Goal: Task Accomplishment & Management: Manage account settings

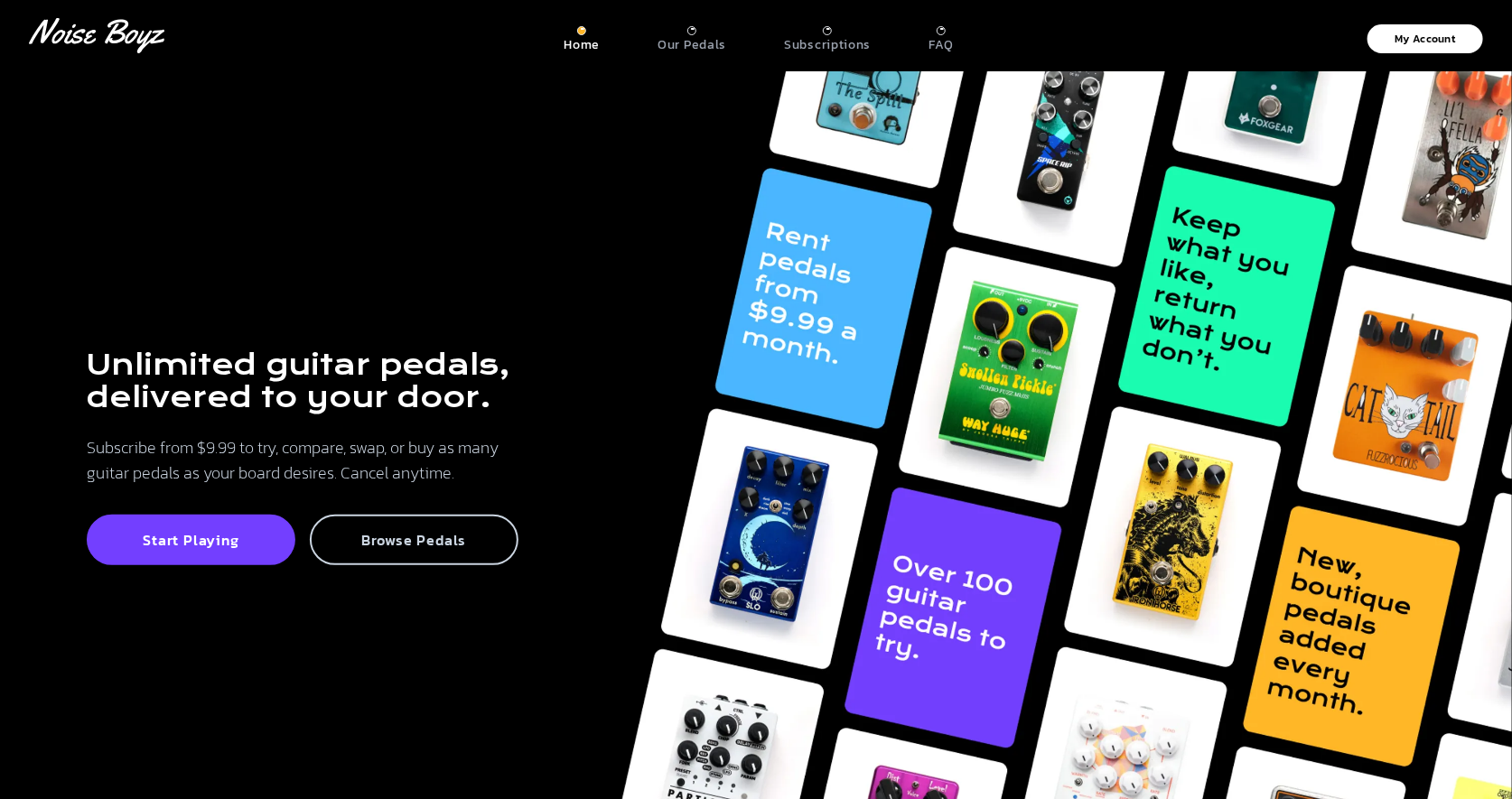
click at [449, 546] on p "Browse Pedals" at bounding box center [414, 539] width 169 height 18
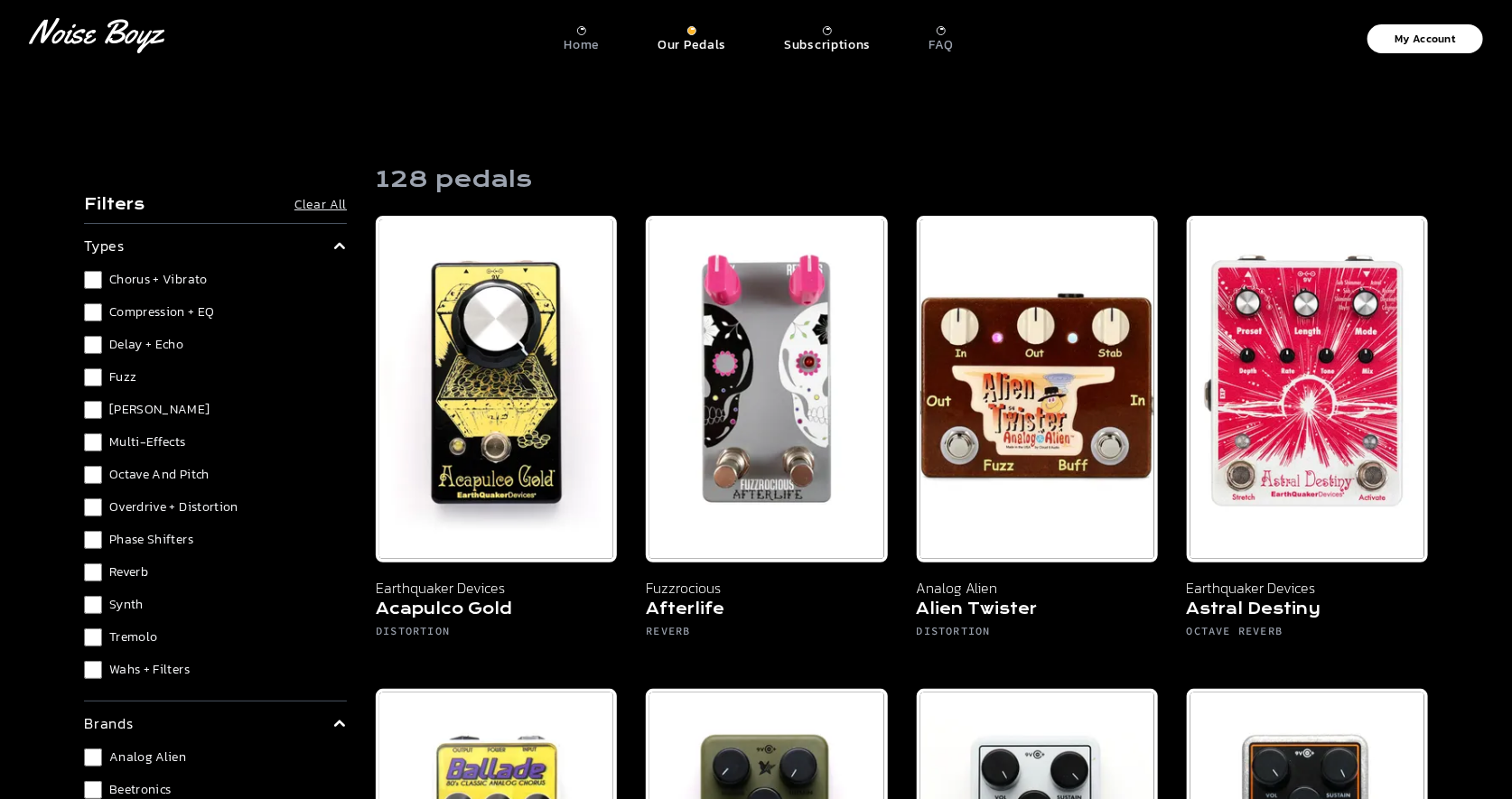
click at [1410, 33] on p "My Account" at bounding box center [1425, 38] width 60 height 11
click at [847, 48] on p "Subscriptions" at bounding box center [826, 45] width 86 height 16
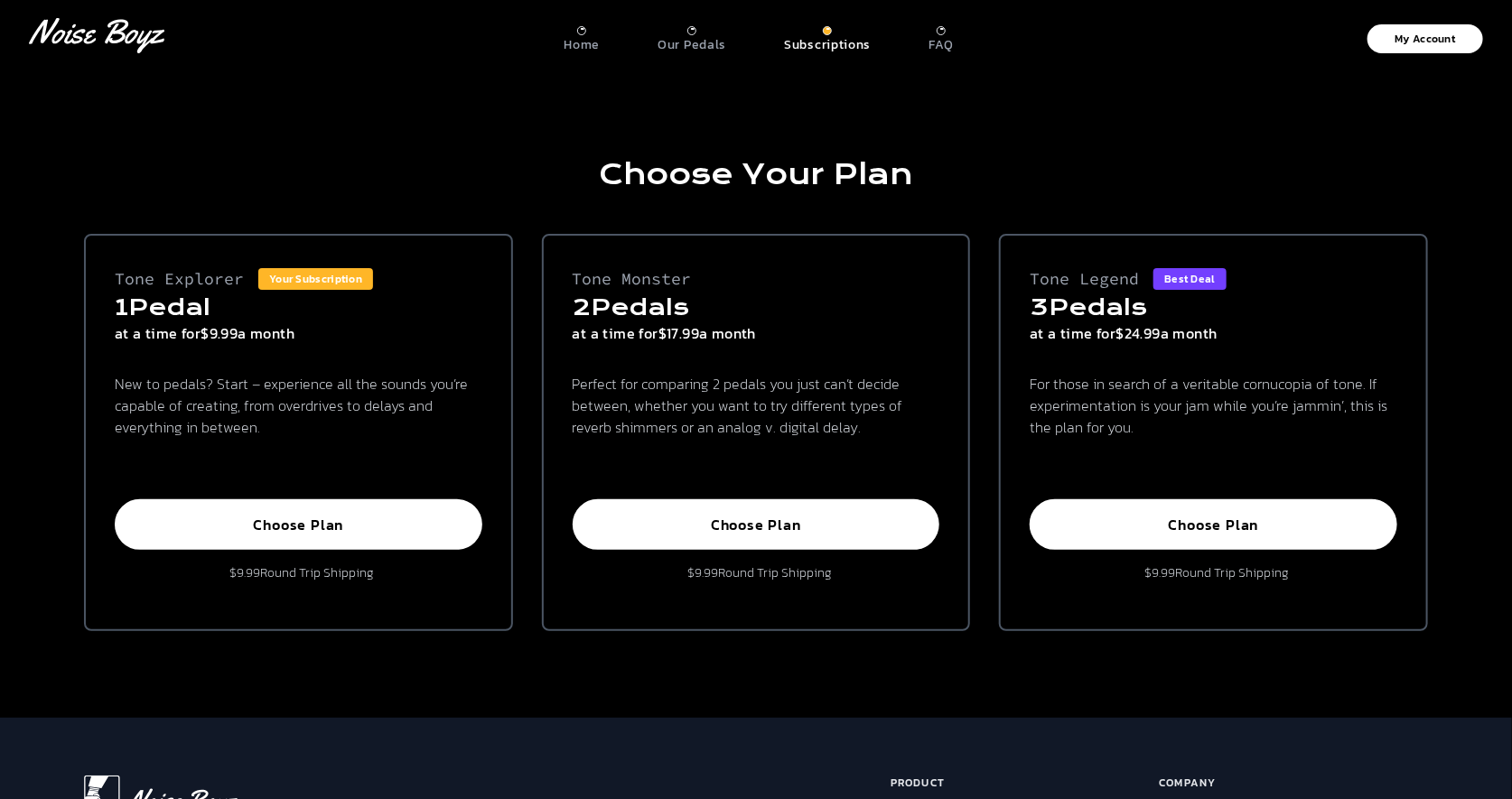
click at [699, 33] on div "Our Pedals" at bounding box center [692, 40] width 69 height 27
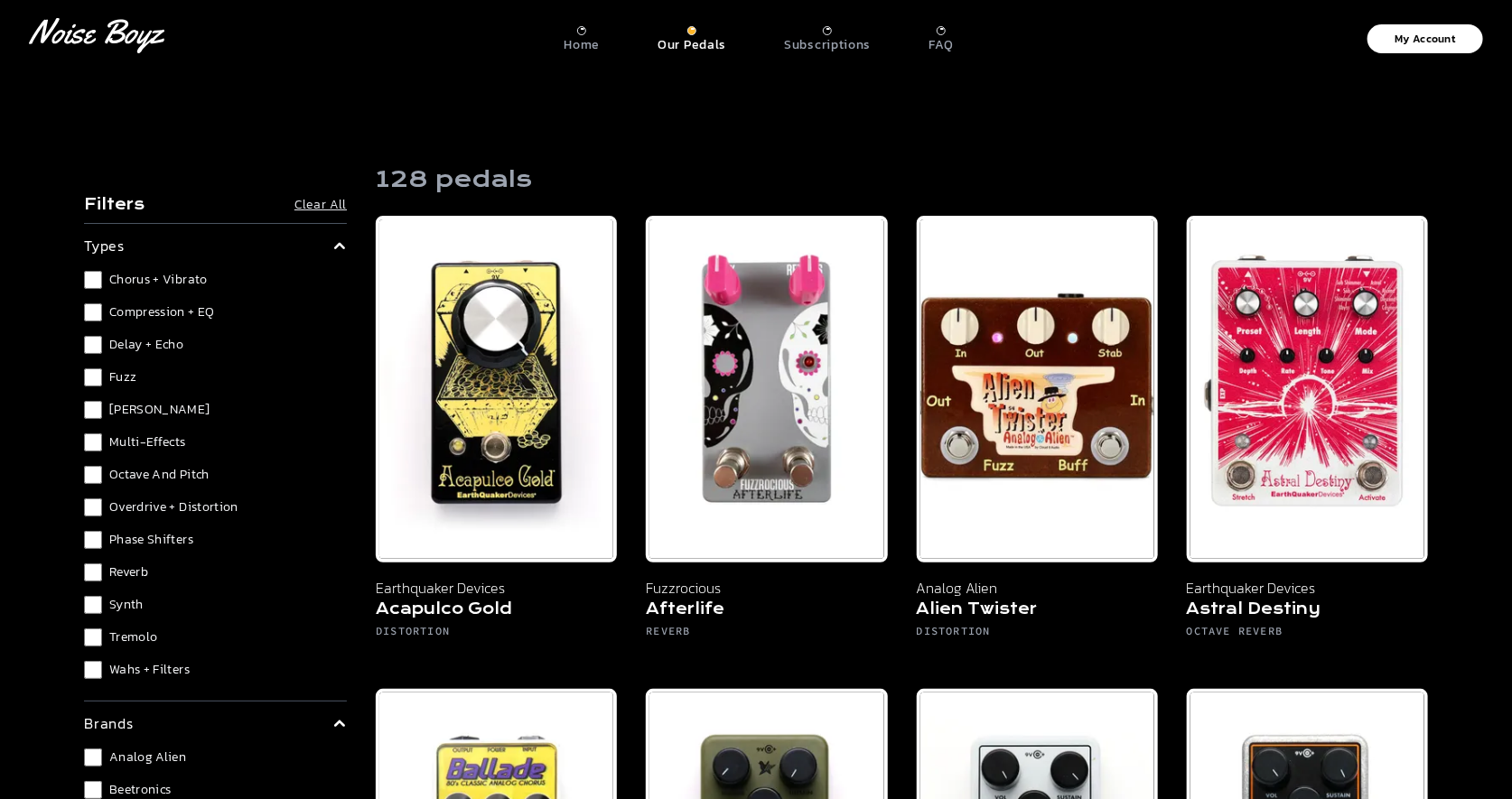
click at [585, 43] on p "Home" at bounding box center [581, 45] width 36 height 16
click at [1446, 39] on p "My Account" at bounding box center [1425, 38] width 60 height 11
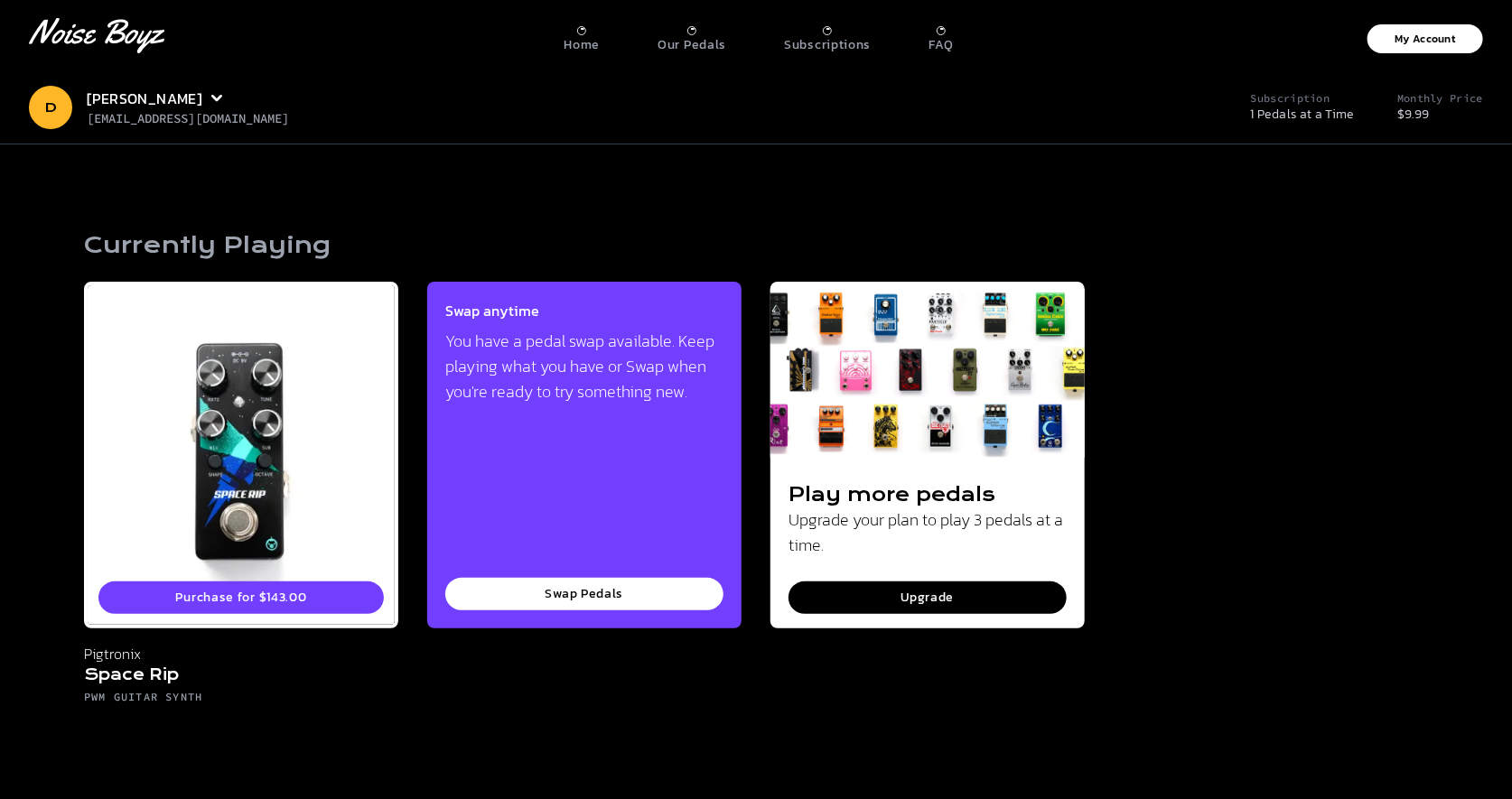
click at [120, 34] on icon "[PERSON_NAME] Logo" at bounding box center [97, 36] width 136 height 35
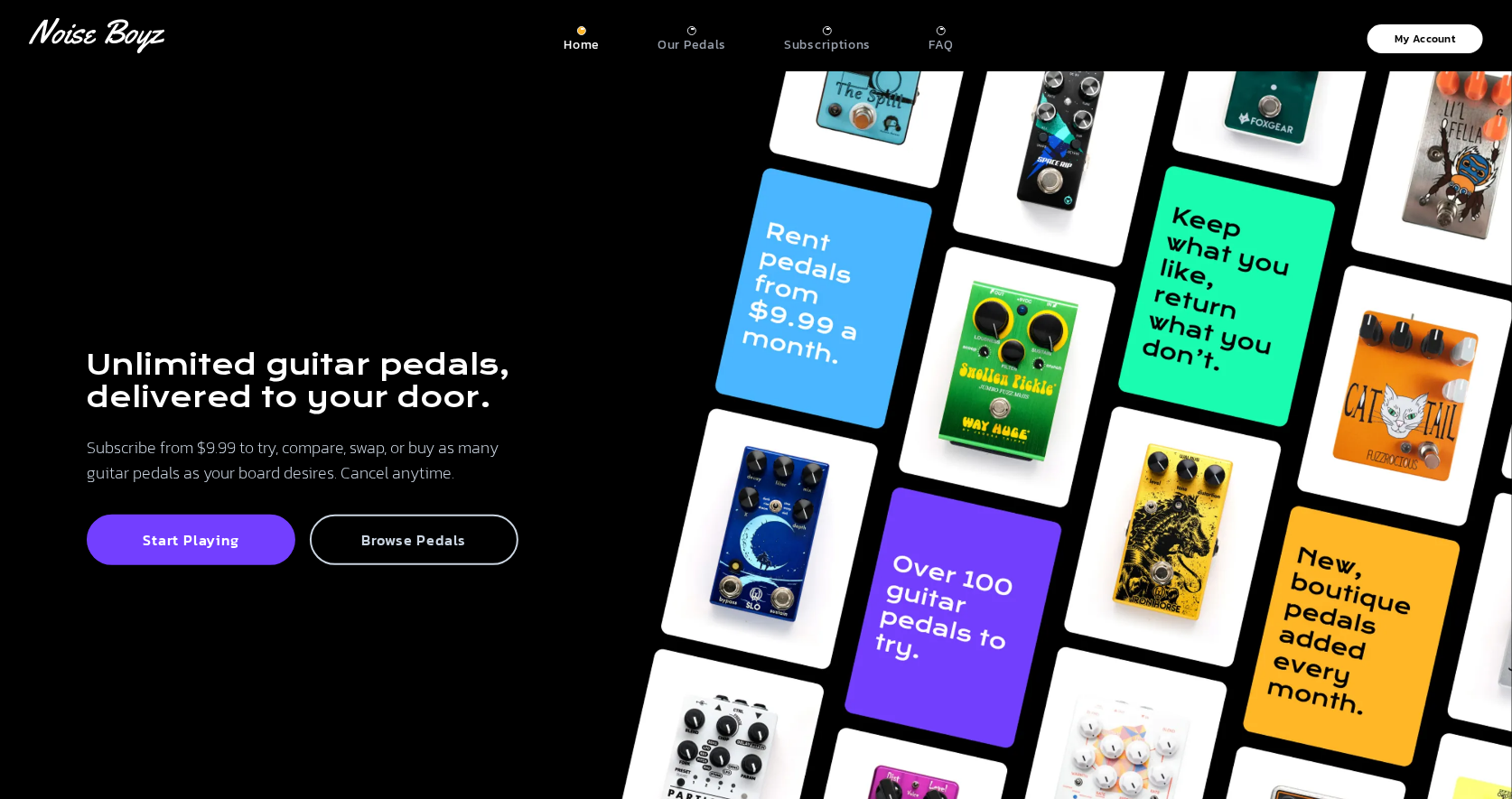
click at [462, 540] on p "Browse Pedals" at bounding box center [414, 539] width 169 height 18
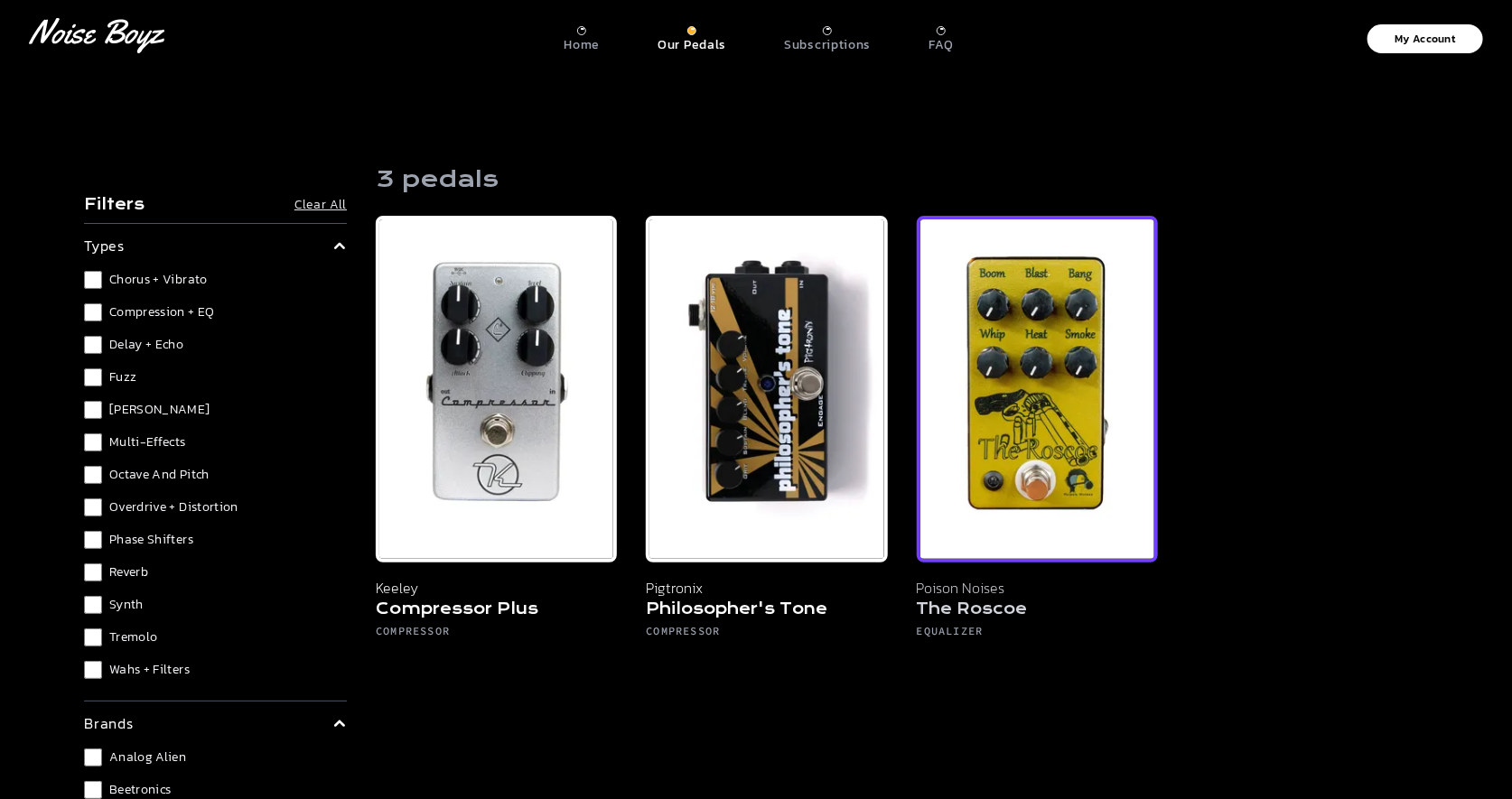
click at [995, 606] on h5 "The Roscoe" at bounding box center [1036, 611] width 241 height 25
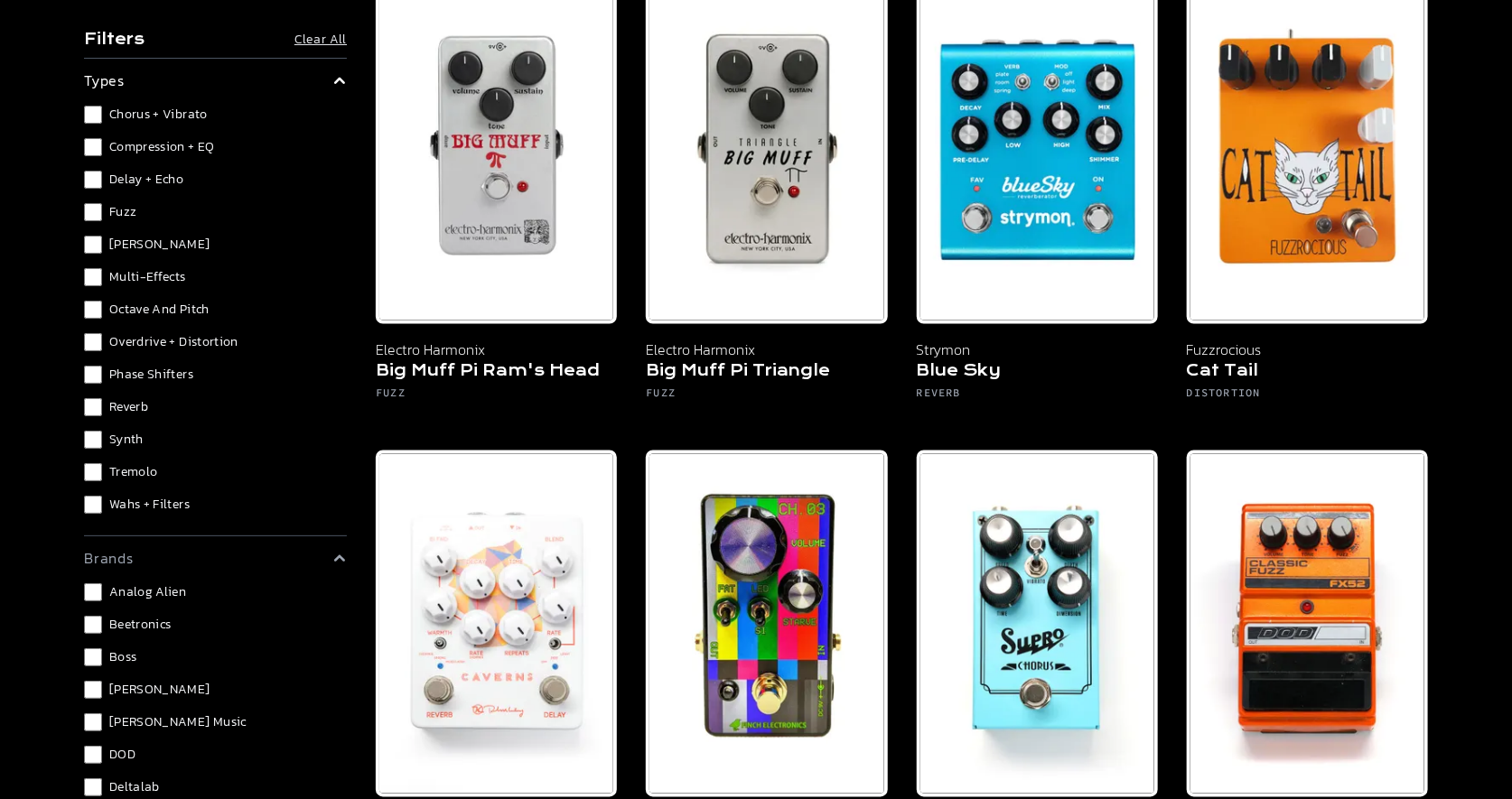
scroll to position [1183, 0]
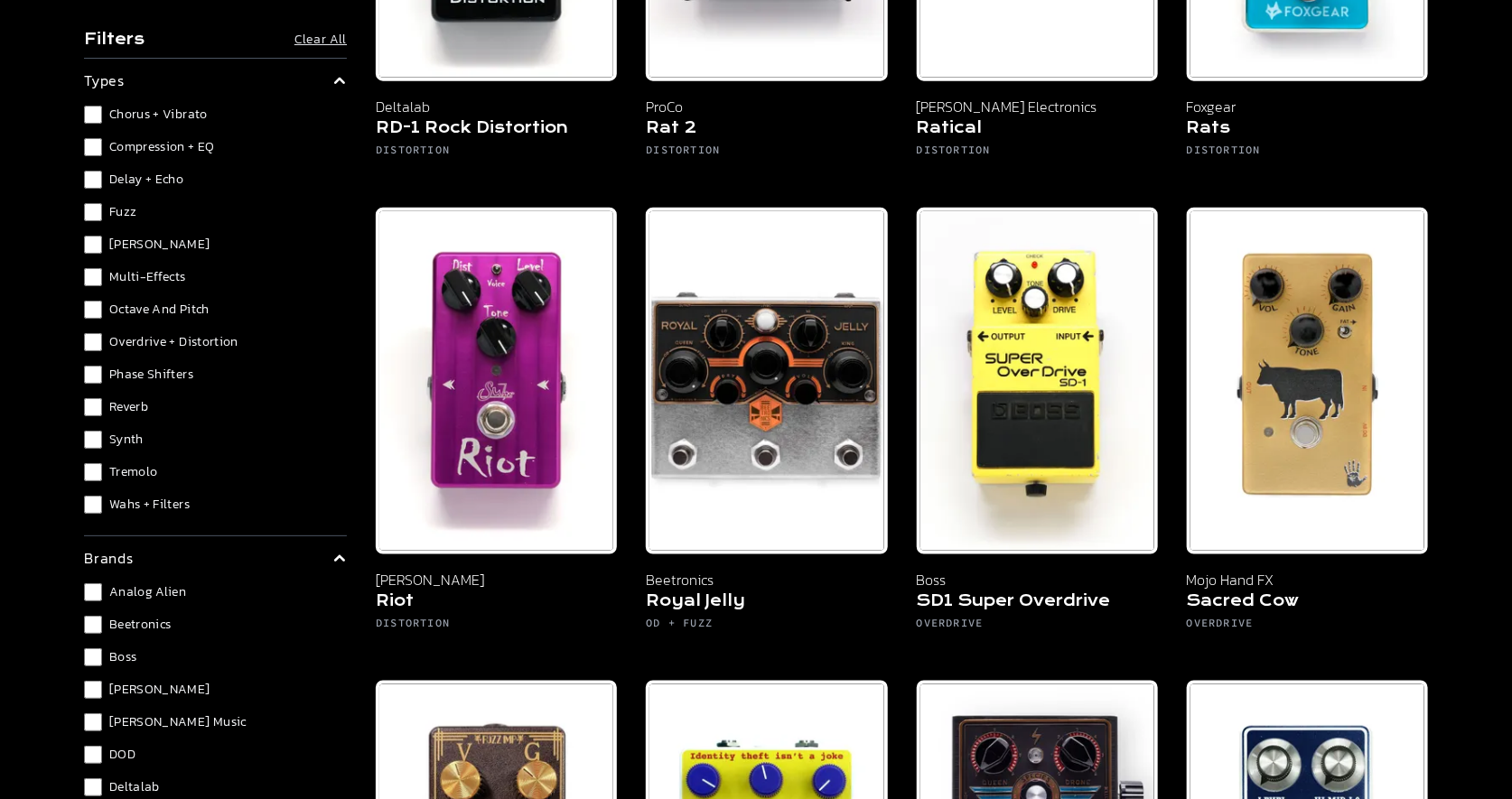
scroll to position [4335, 0]
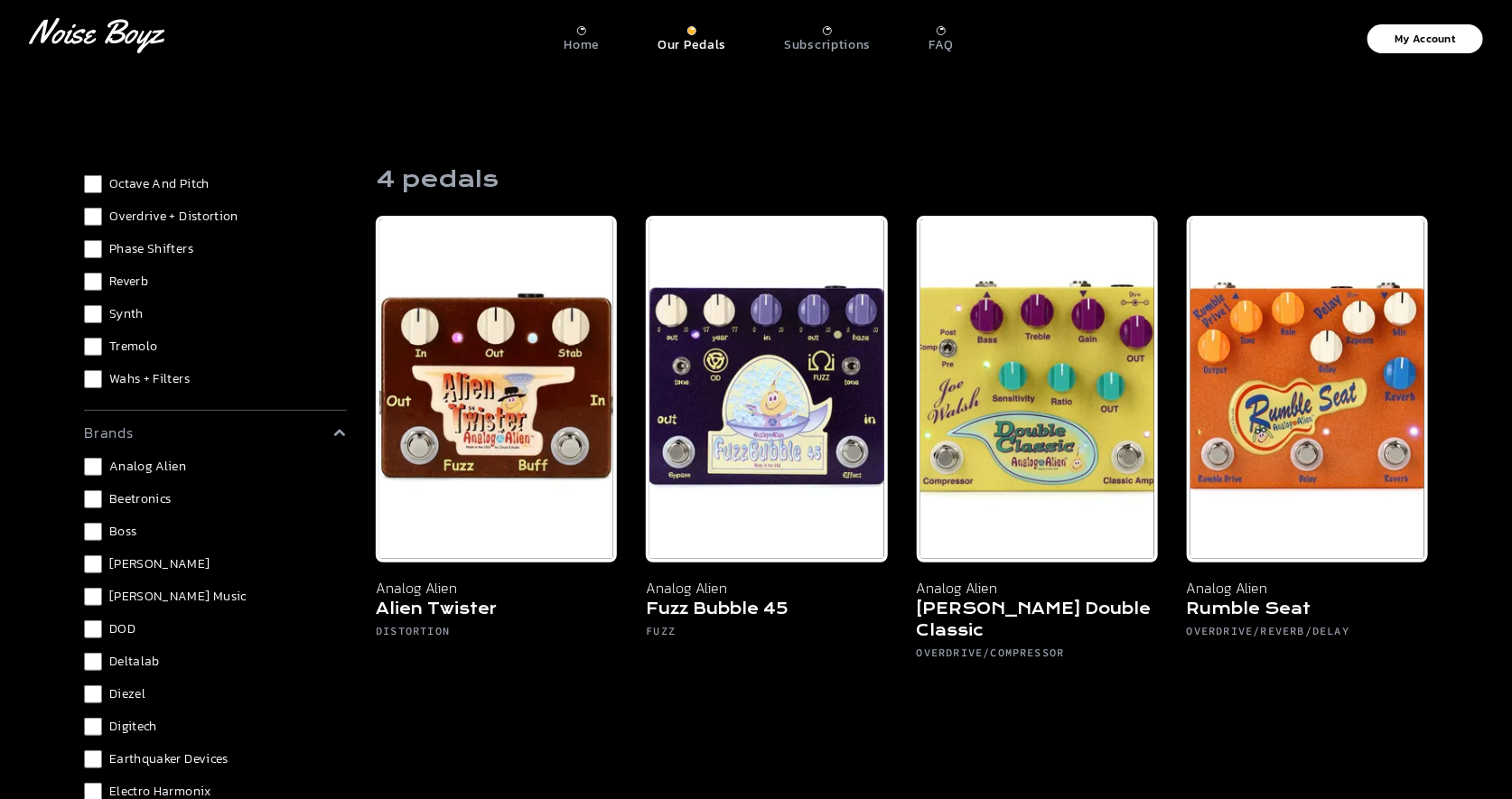
scroll to position [321, 0]
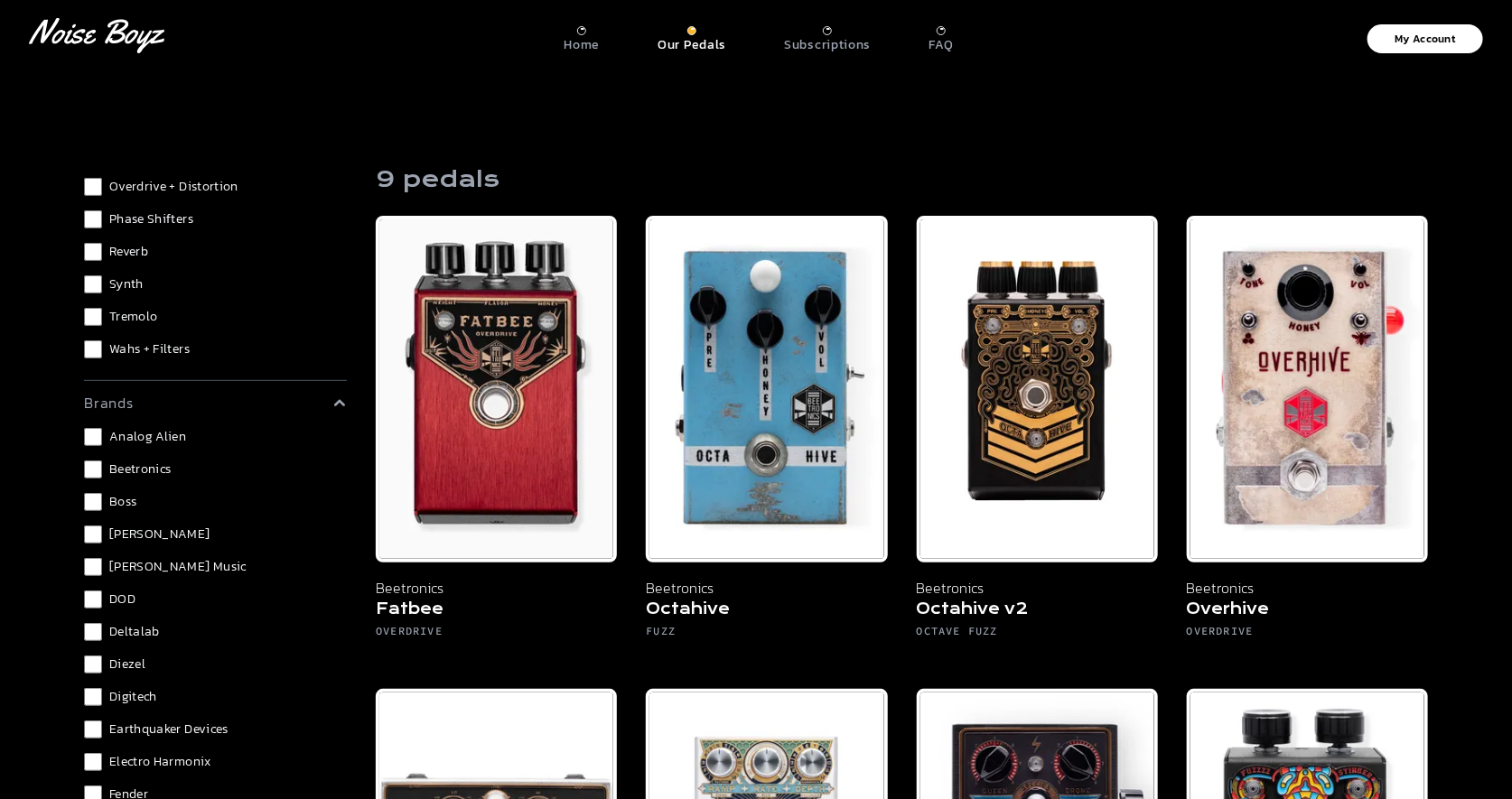
scroll to position [541, 0]
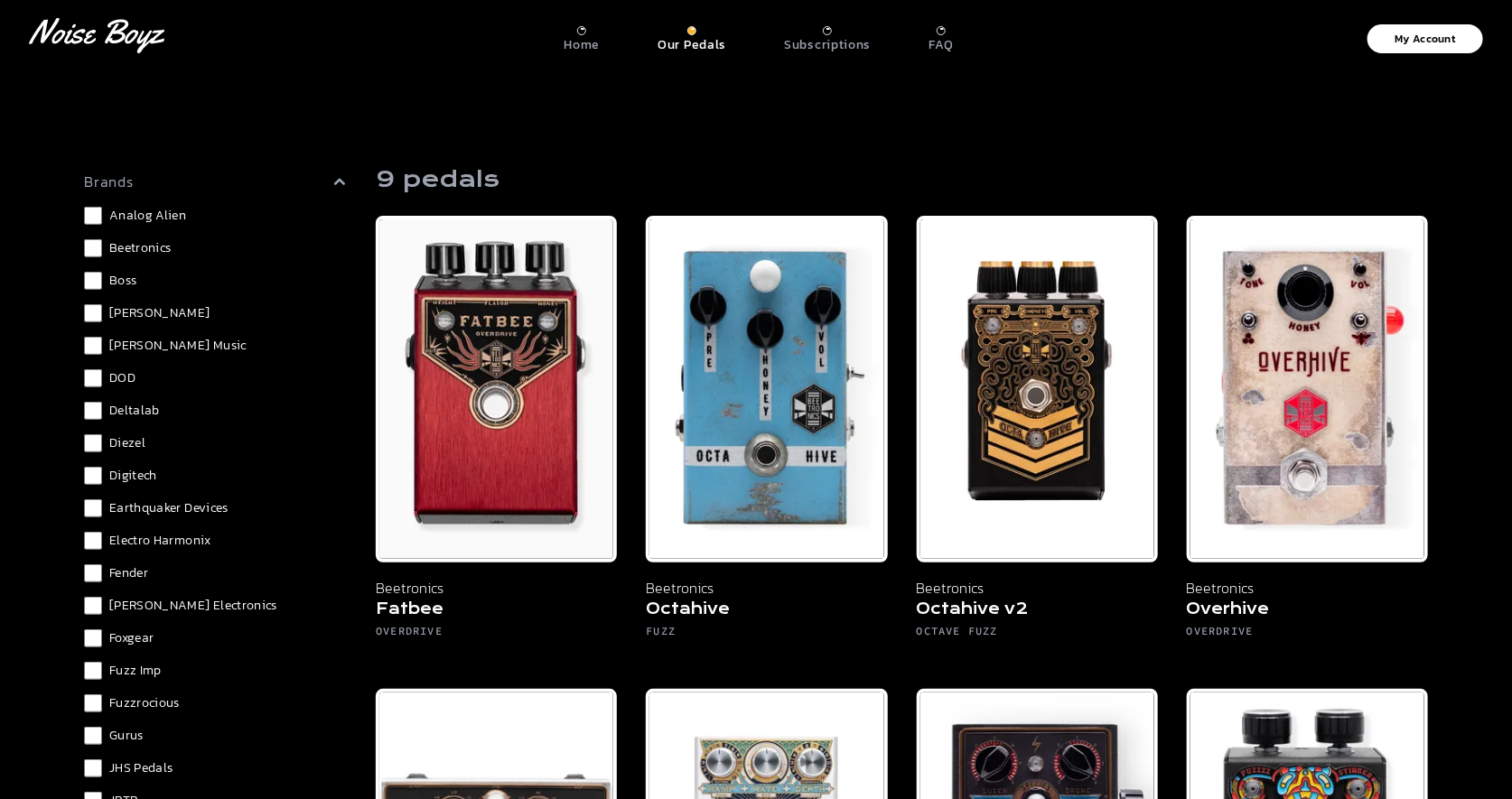
click at [95, 250] on div "Filters Clear All types Chorus + Vibrato Compression + EQ Delay + Echo Fuzz Loo…" at bounding box center [215, 605] width 262 height 1964
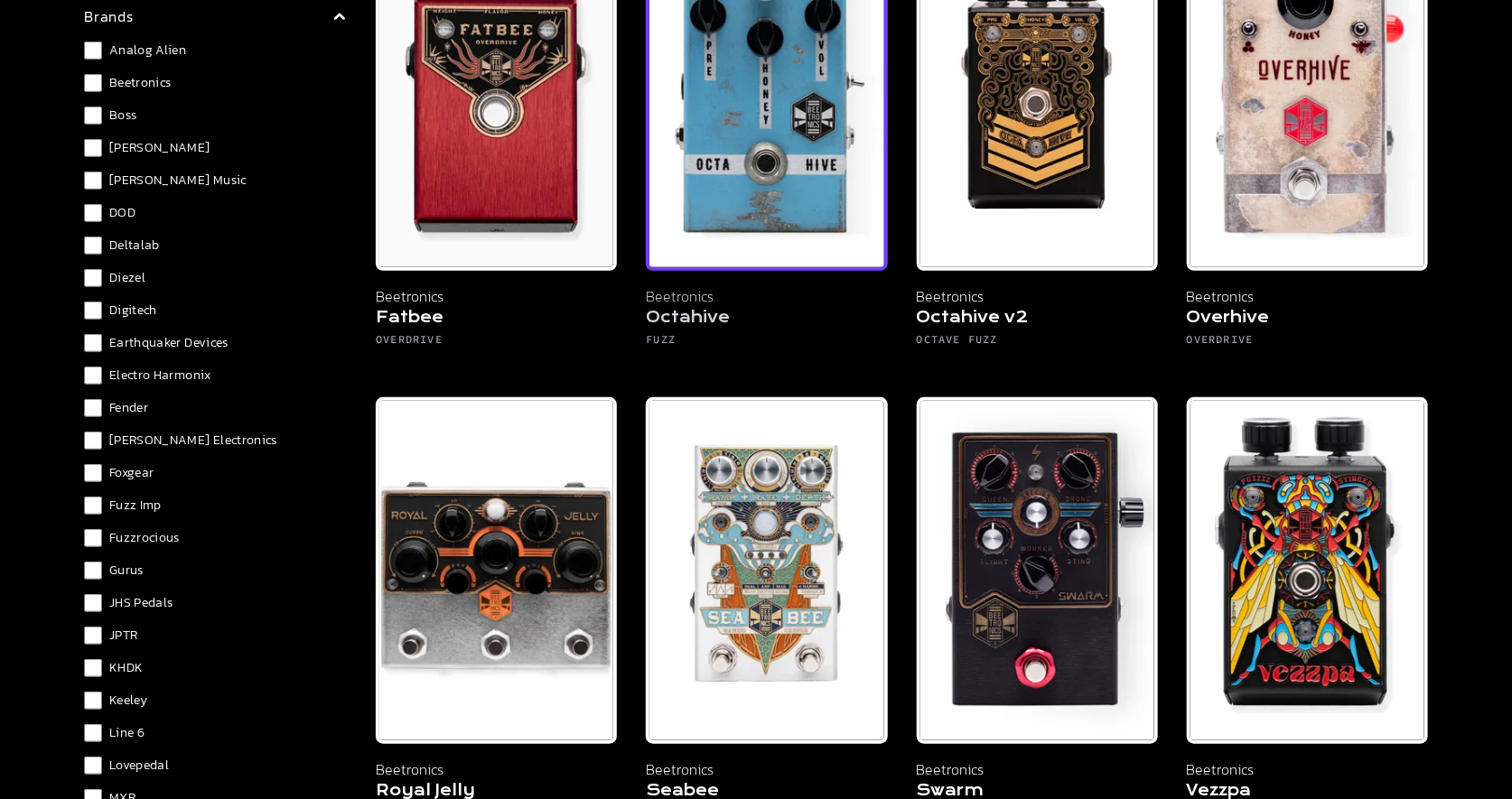
scroll to position [290, 0]
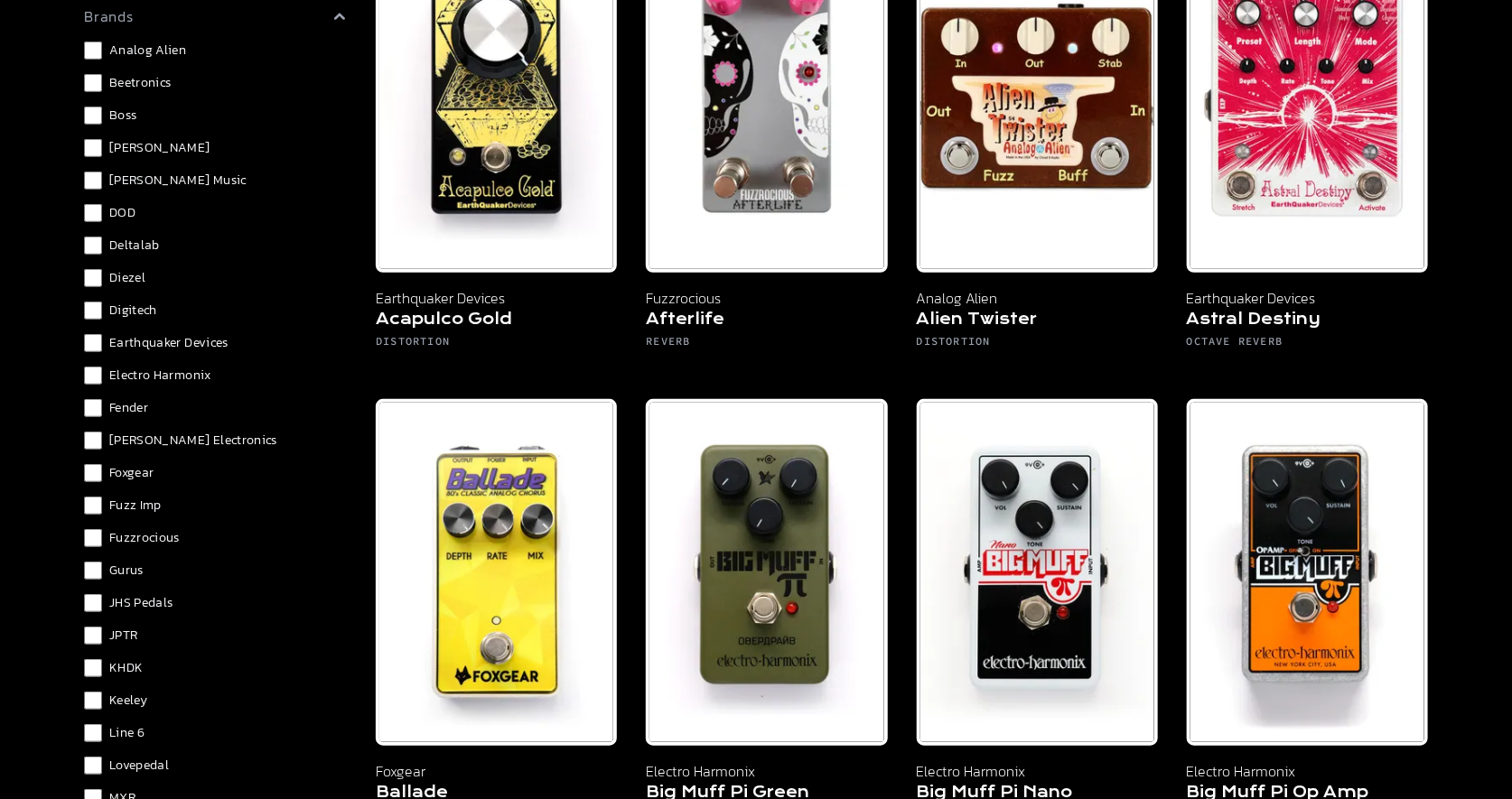
click at [125, 119] on span "Boss" at bounding box center [123, 115] width 27 height 18
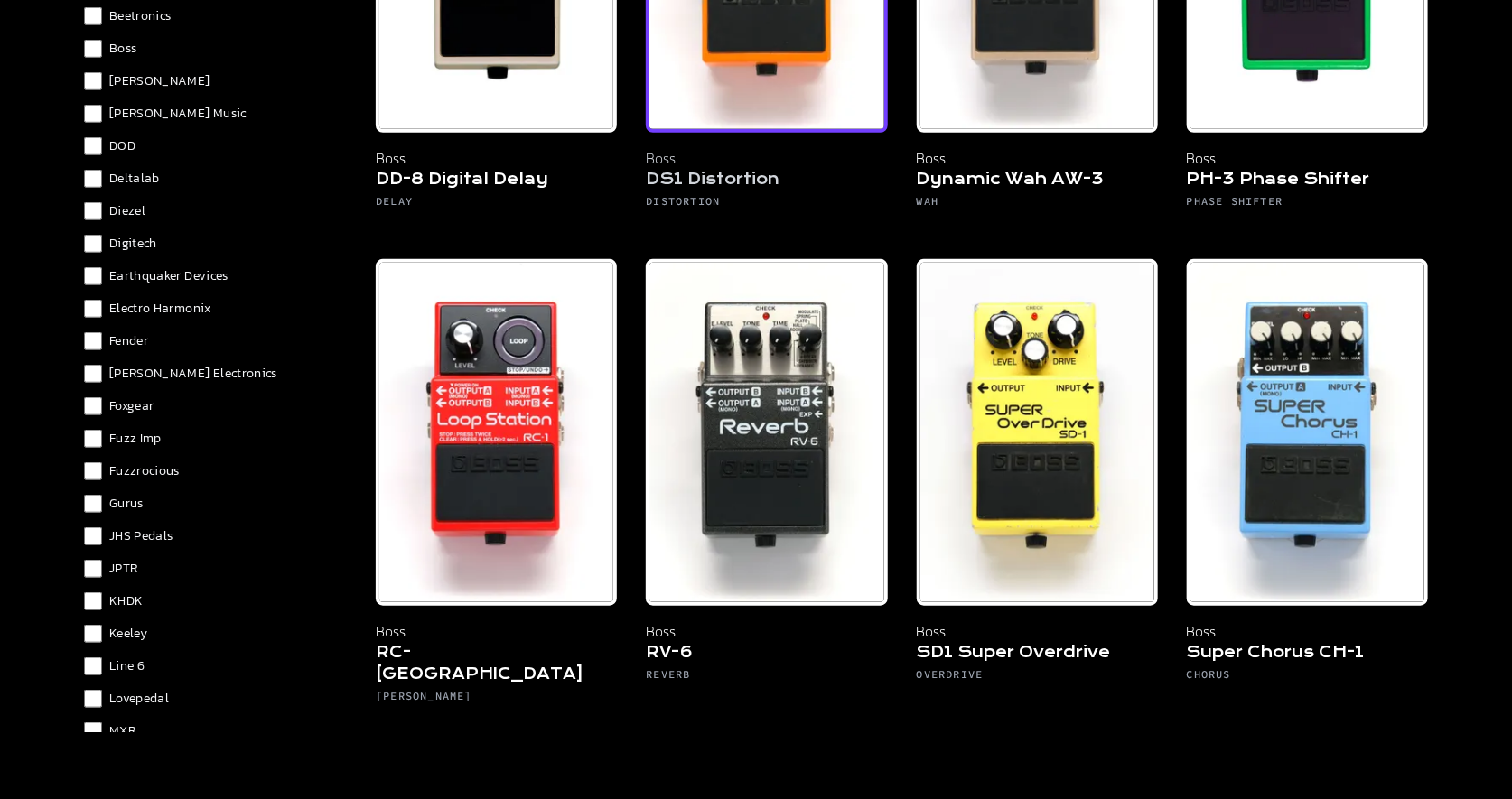
scroll to position [433, 0]
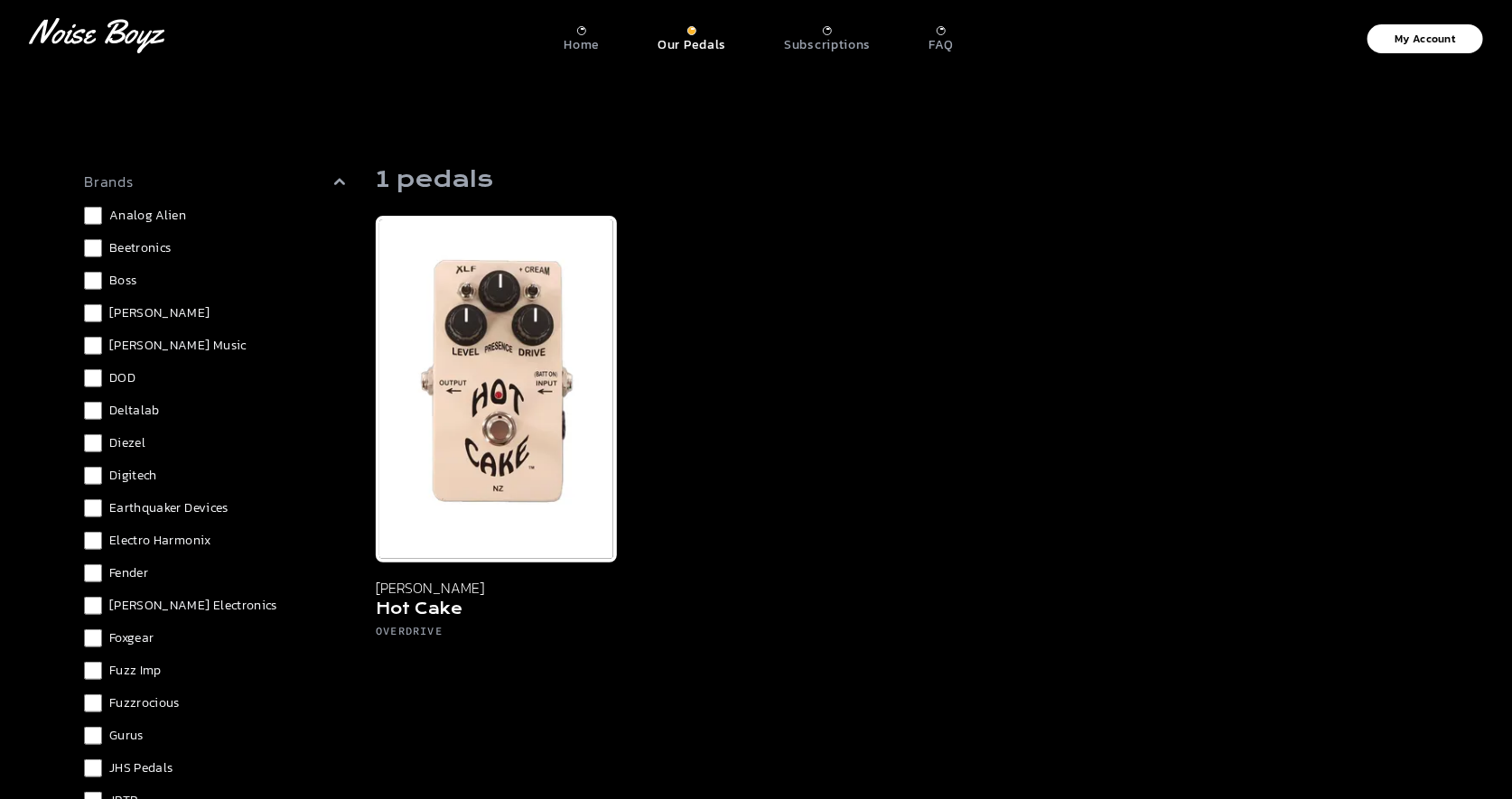
click at [159, 343] on span "[PERSON_NAME] Music" at bounding box center [178, 346] width 138 height 18
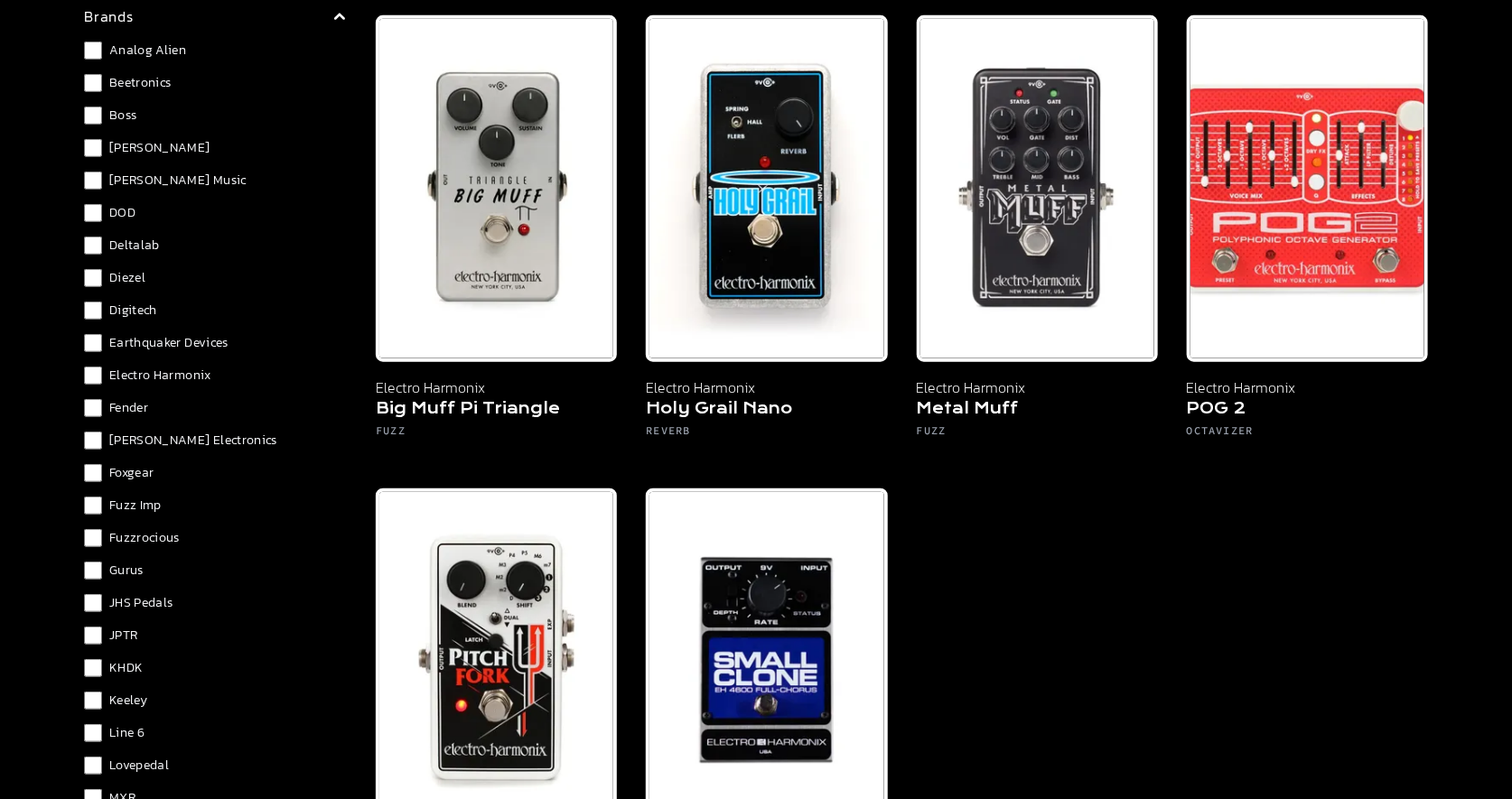
scroll to position [681, 0]
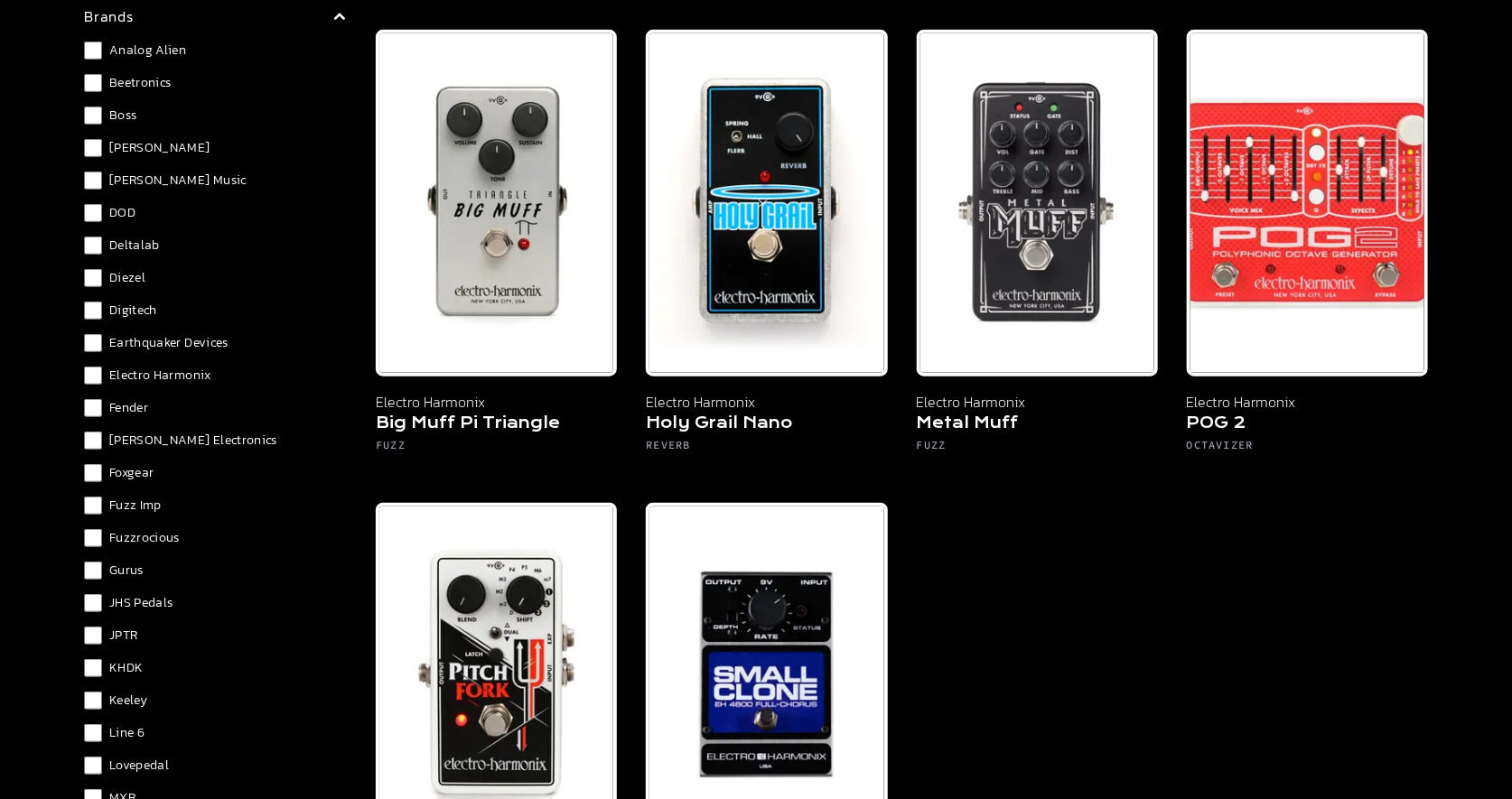
click at [102, 413] on div "Filters Clear All types Chorus + Vibrato Compression + EQ Delay + Echo Fuzz Loo…" at bounding box center [756, 220] width 1387 height 1658
click at [127, 413] on div "Filters Clear All types Chorus + Vibrato Compression + EQ Delay + Echo Fuzz Loo…" at bounding box center [756, 220] width 1387 height 1658
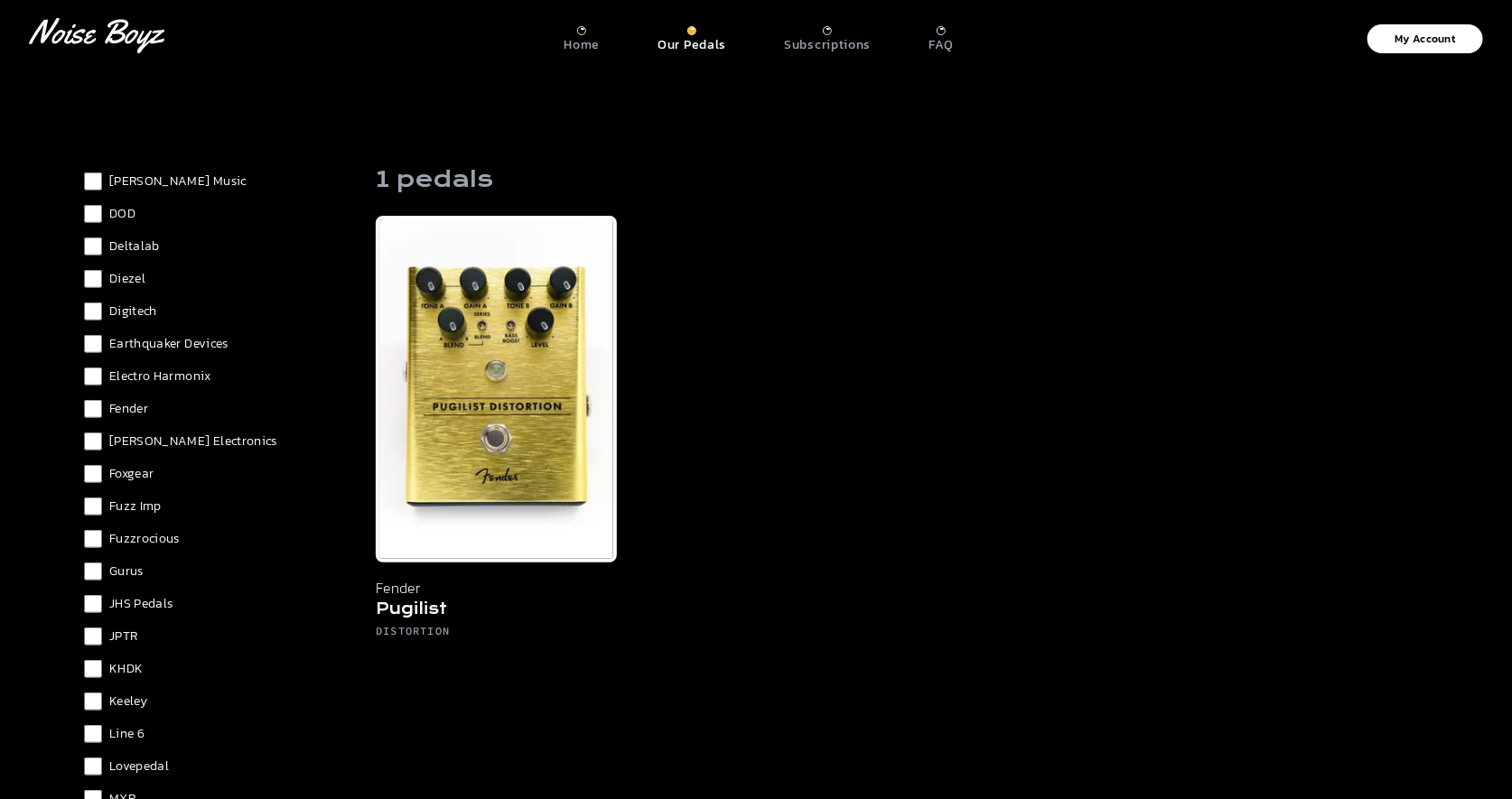
scroll to position [717, 0]
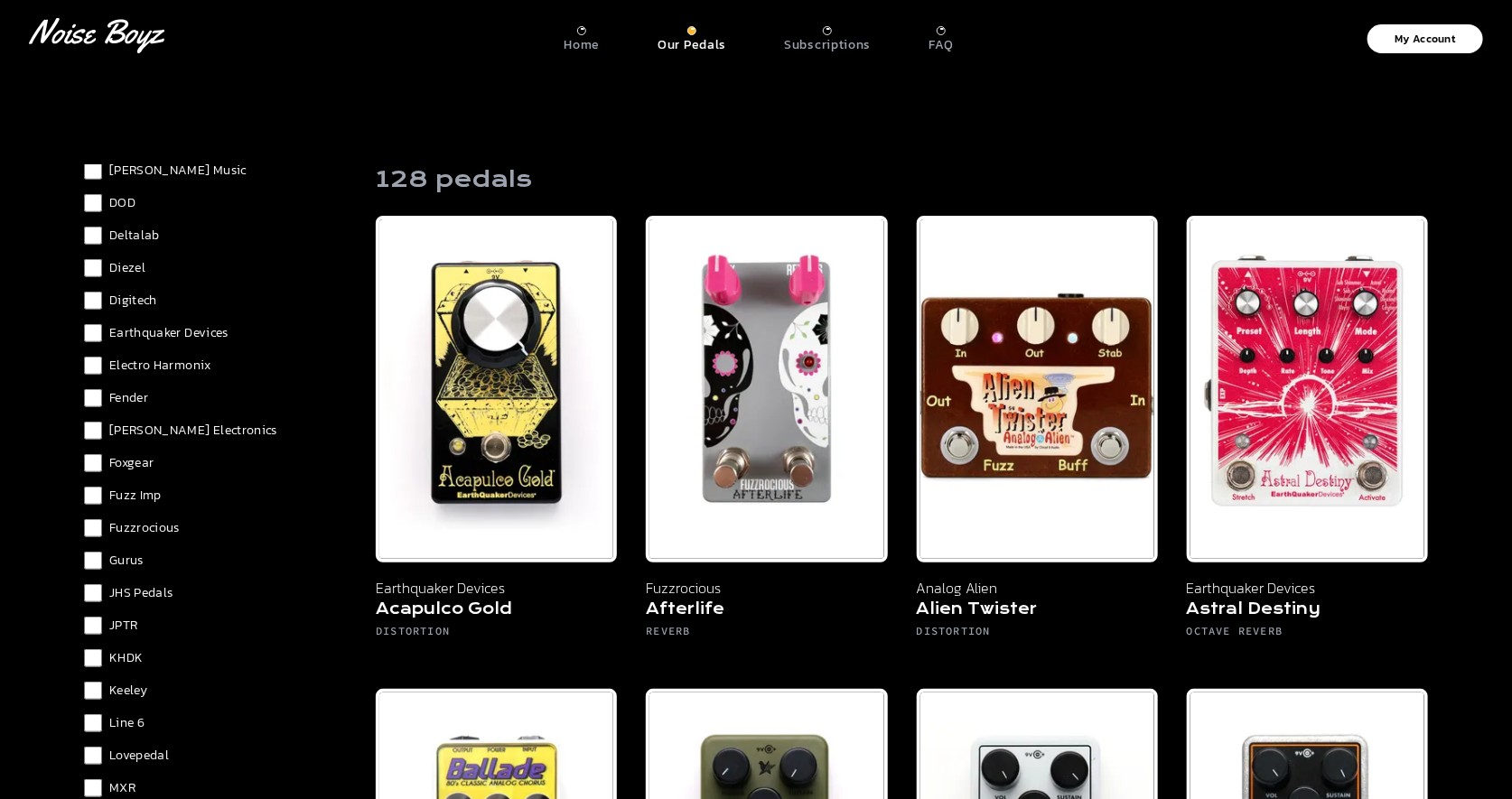
click at [92, 440] on div "Analog Alien Beetronics Boss Crowther Cusack Music DOD Deltalab Diezel Digitech…" at bounding box center [215, 675] width 262 height 1286
click at [153, 433] on span "[PERSON_NAME] Electronics" at bounding box center [193, 430] width 168 height 18
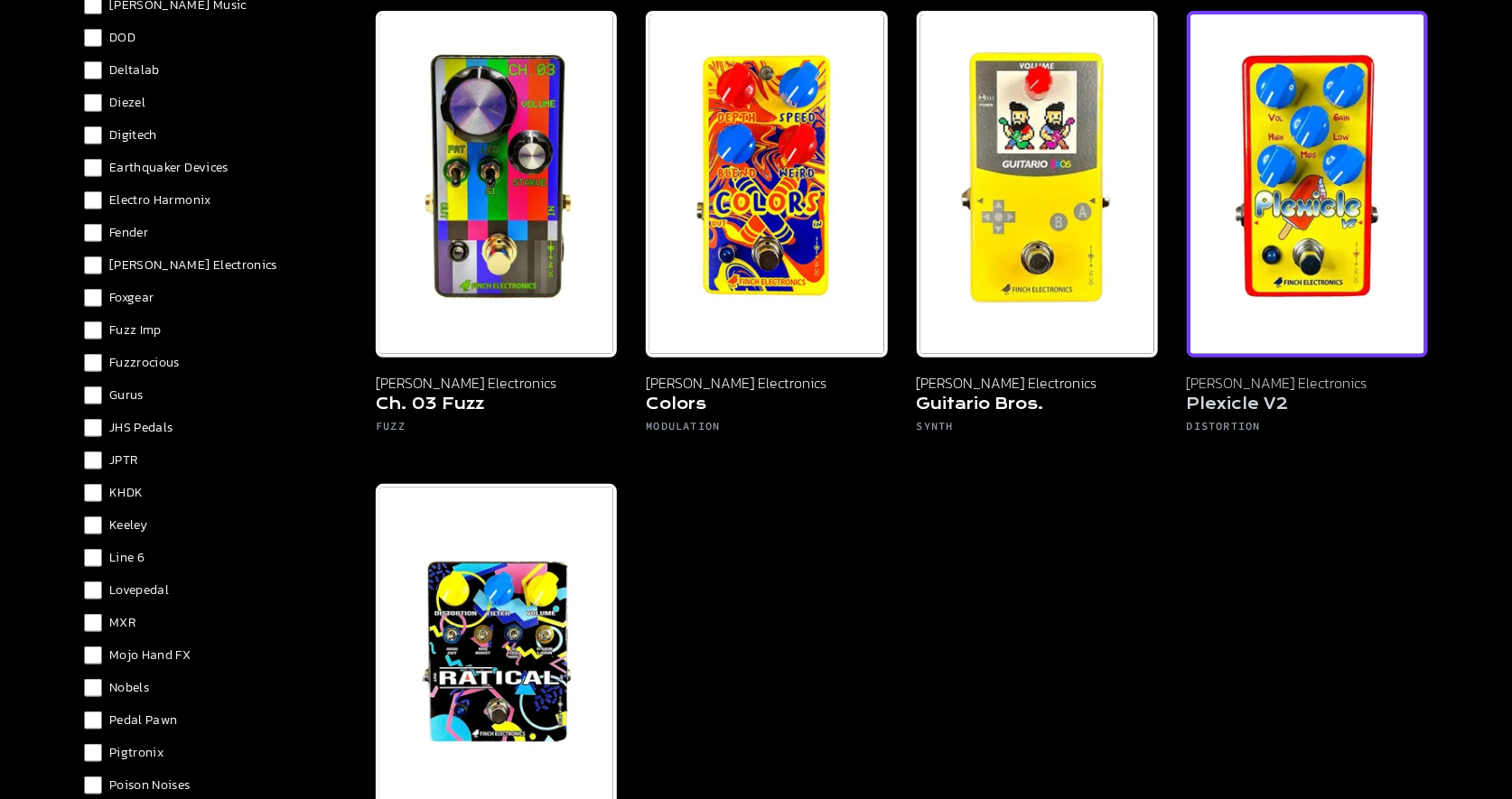
scroll to position [201, 0]
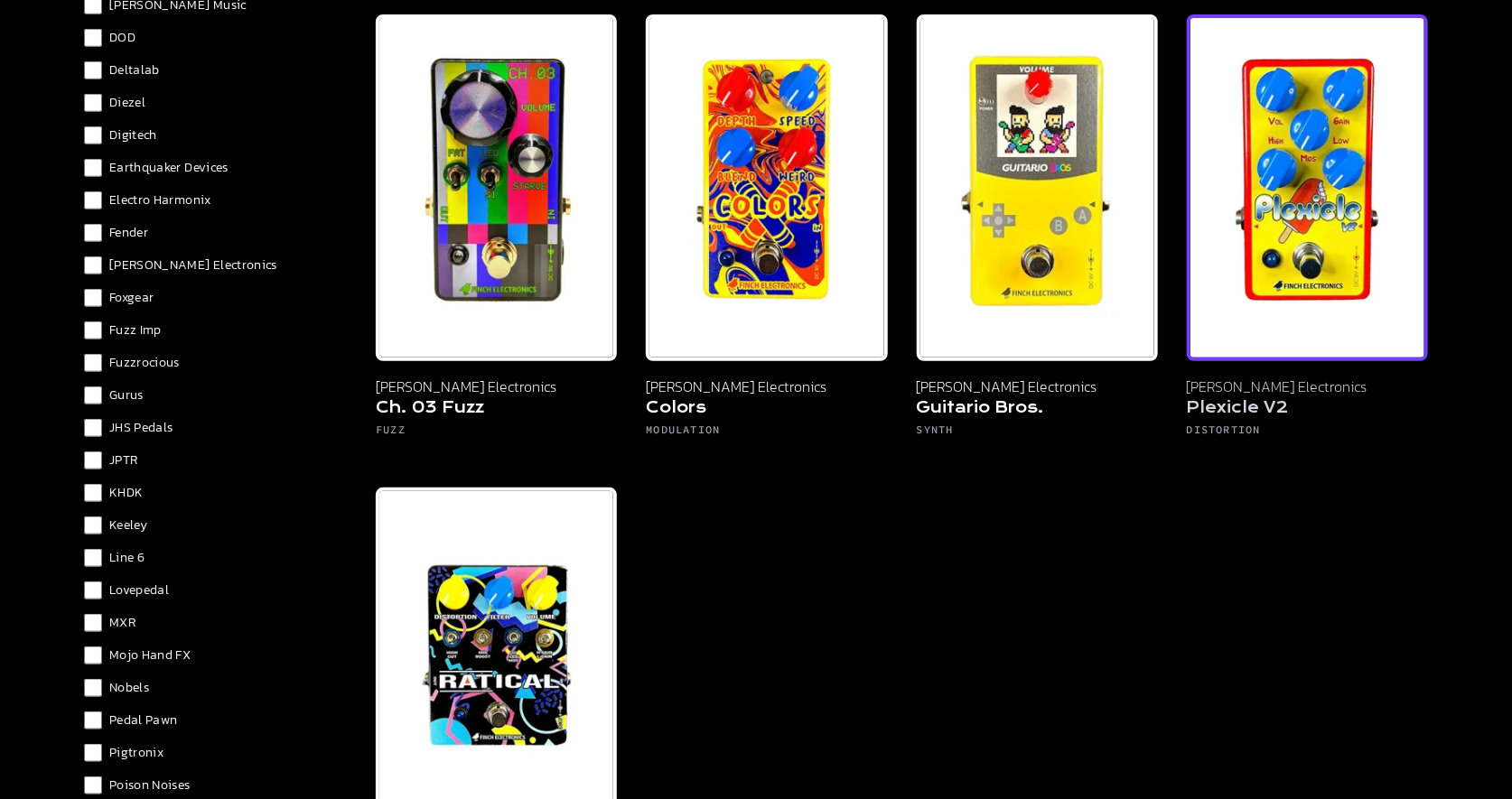
click at [1263, 404] on h5 "Plexicle V2" at bounding box center [1307, 410] width 241 height 25
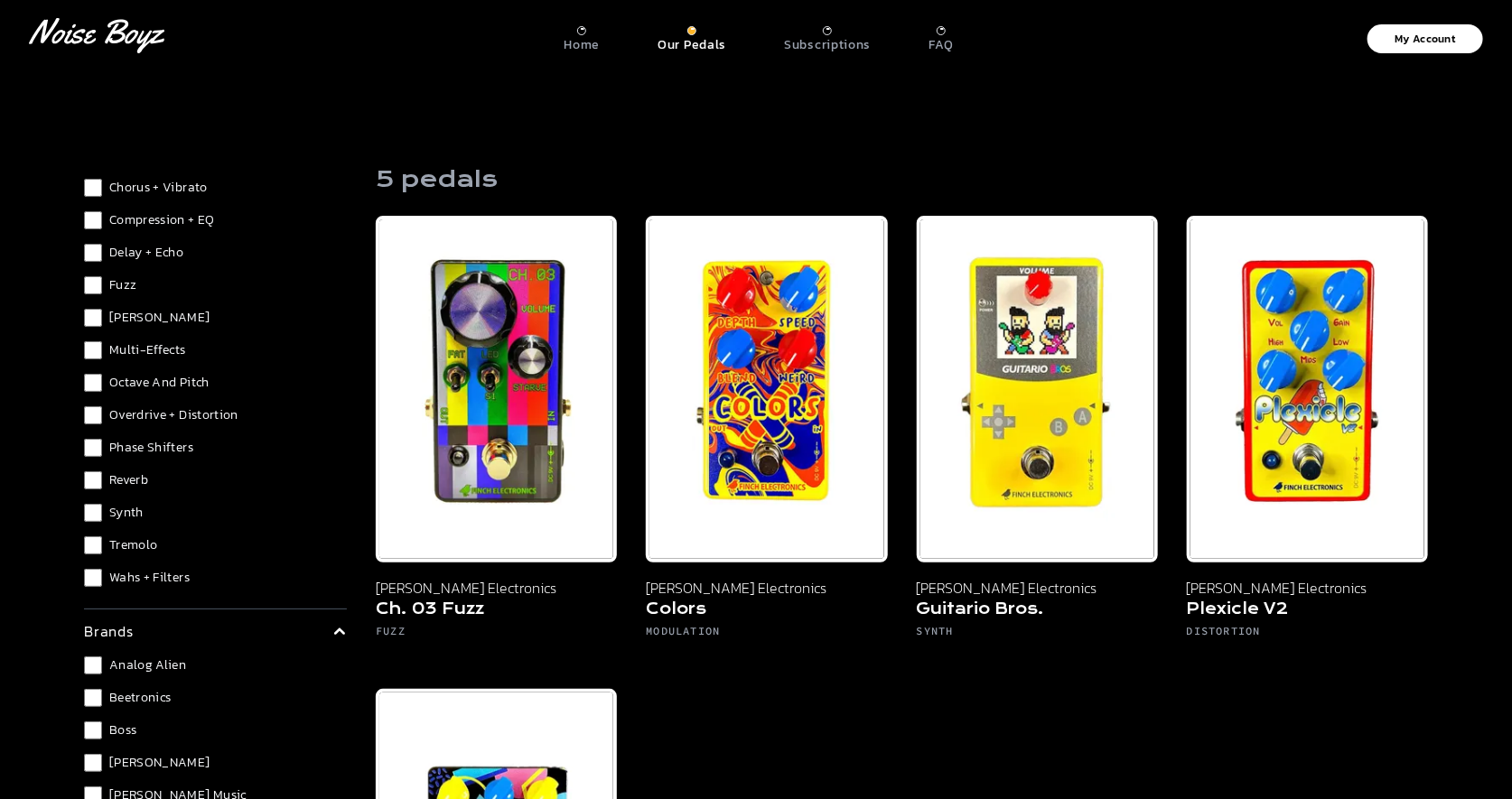
scroll to position [104, 0]
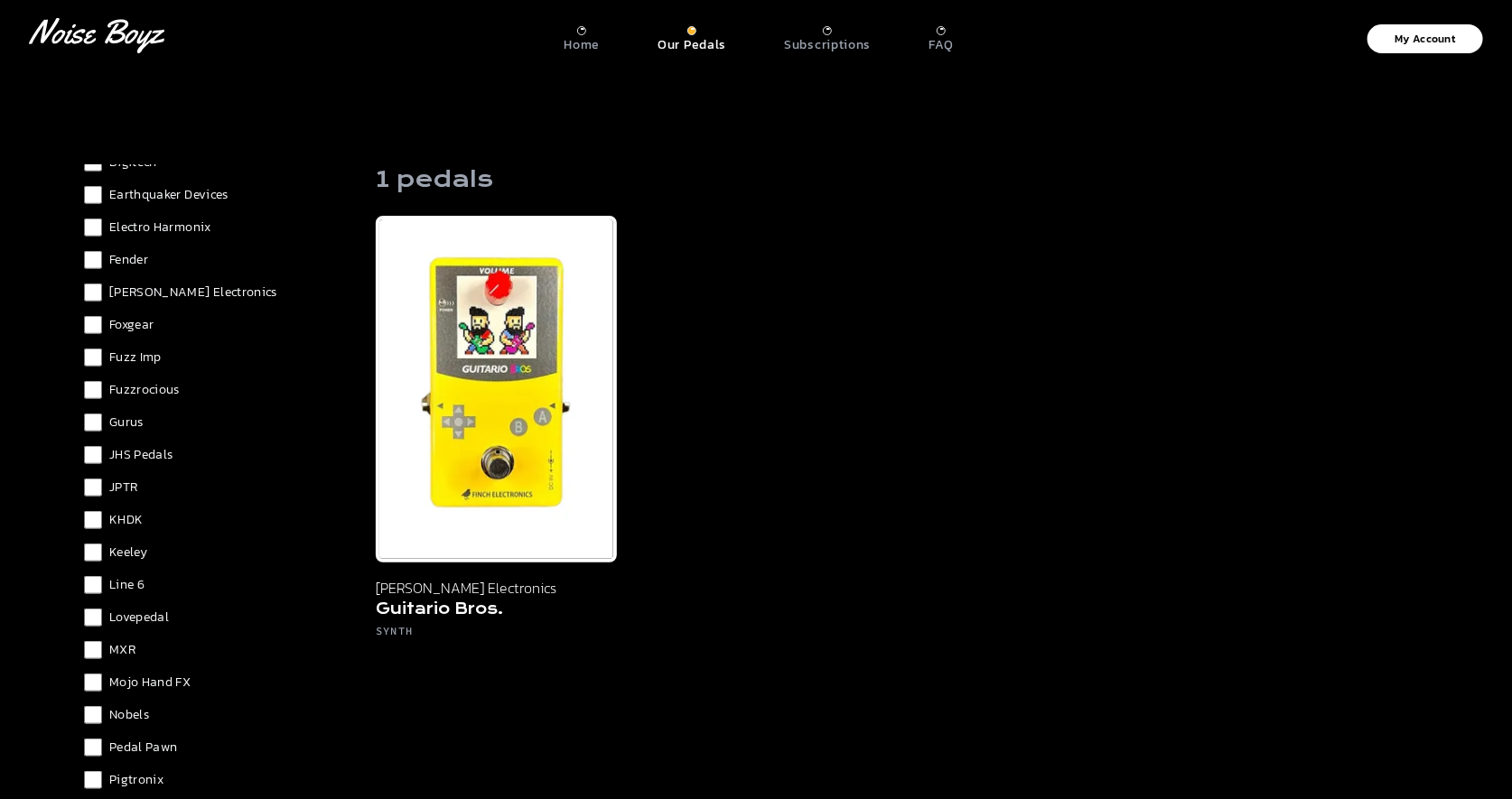
scroll to position [889, 0]
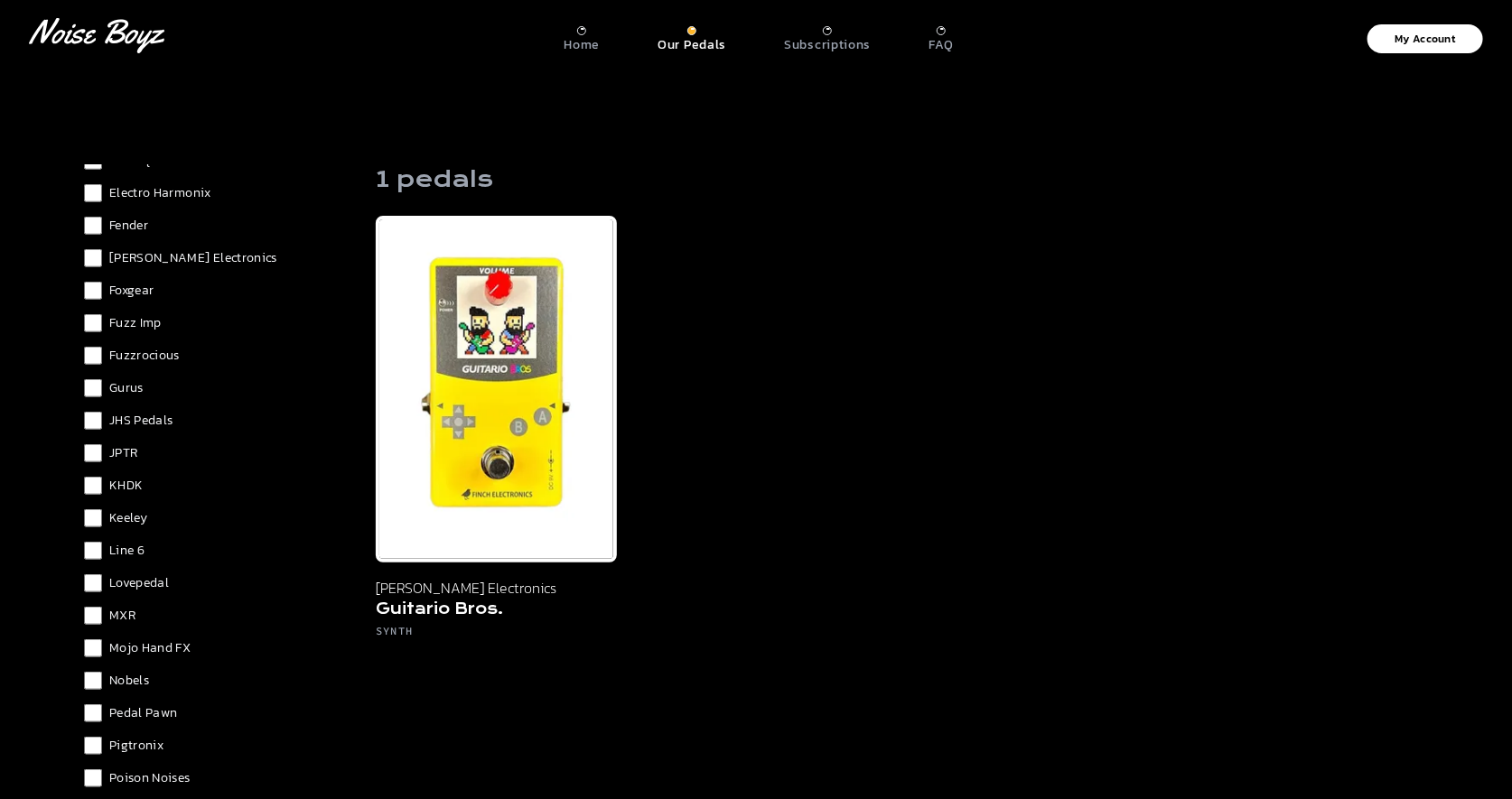
click at [93, 266] on div "Analog Alien Beetronics Boss Crowther Cusack Music DOD Deltalab Diezel Digitech…" at bounding box center [215, 503] width 262 height 1286
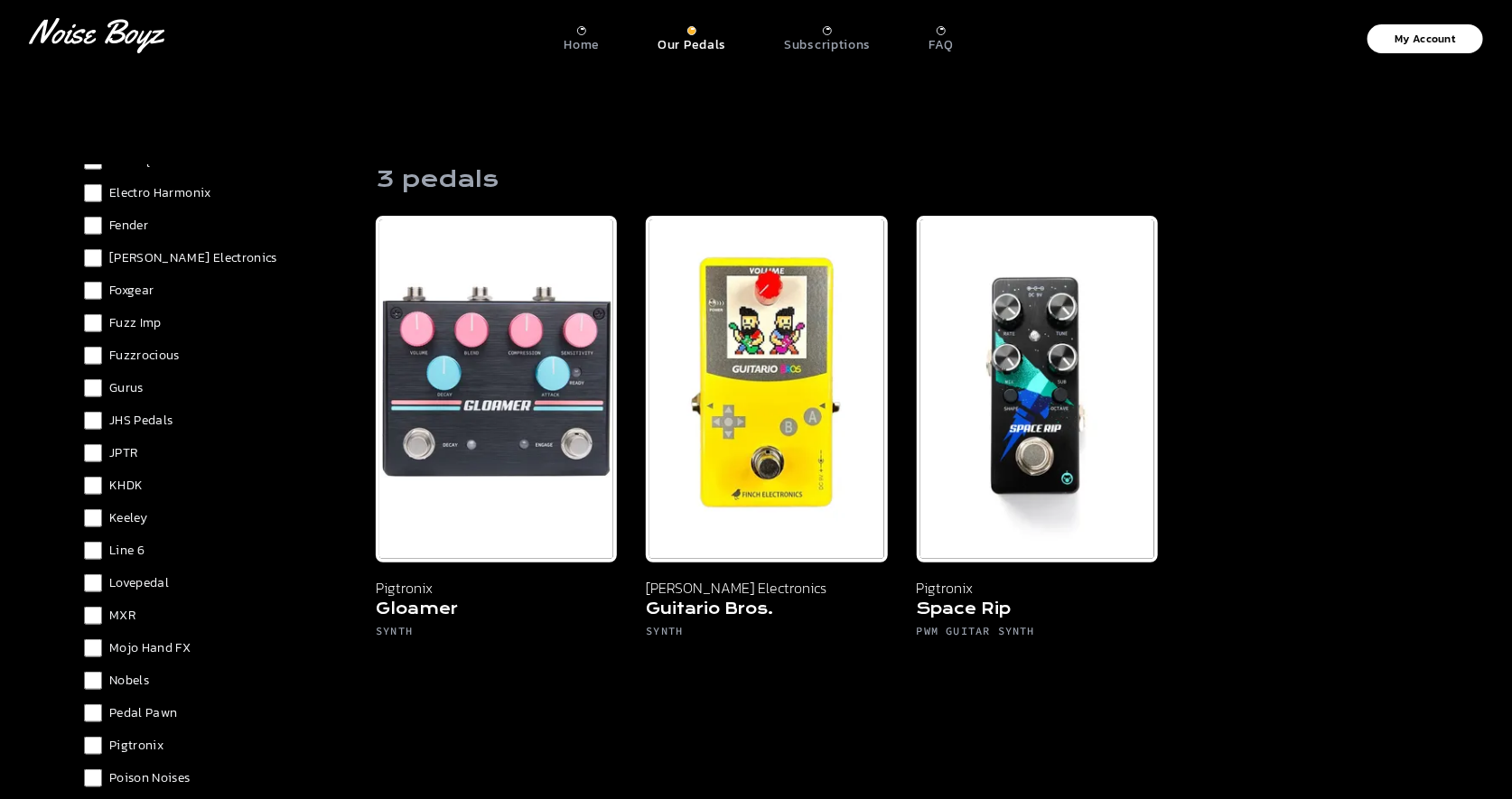
click at [541, 679] on div "3 pedals Filter Pigtronix Gloamer Synth Finch Electronics Guitario Bros. Synth …" at bounding box center [902, 565] width 1052 height 814
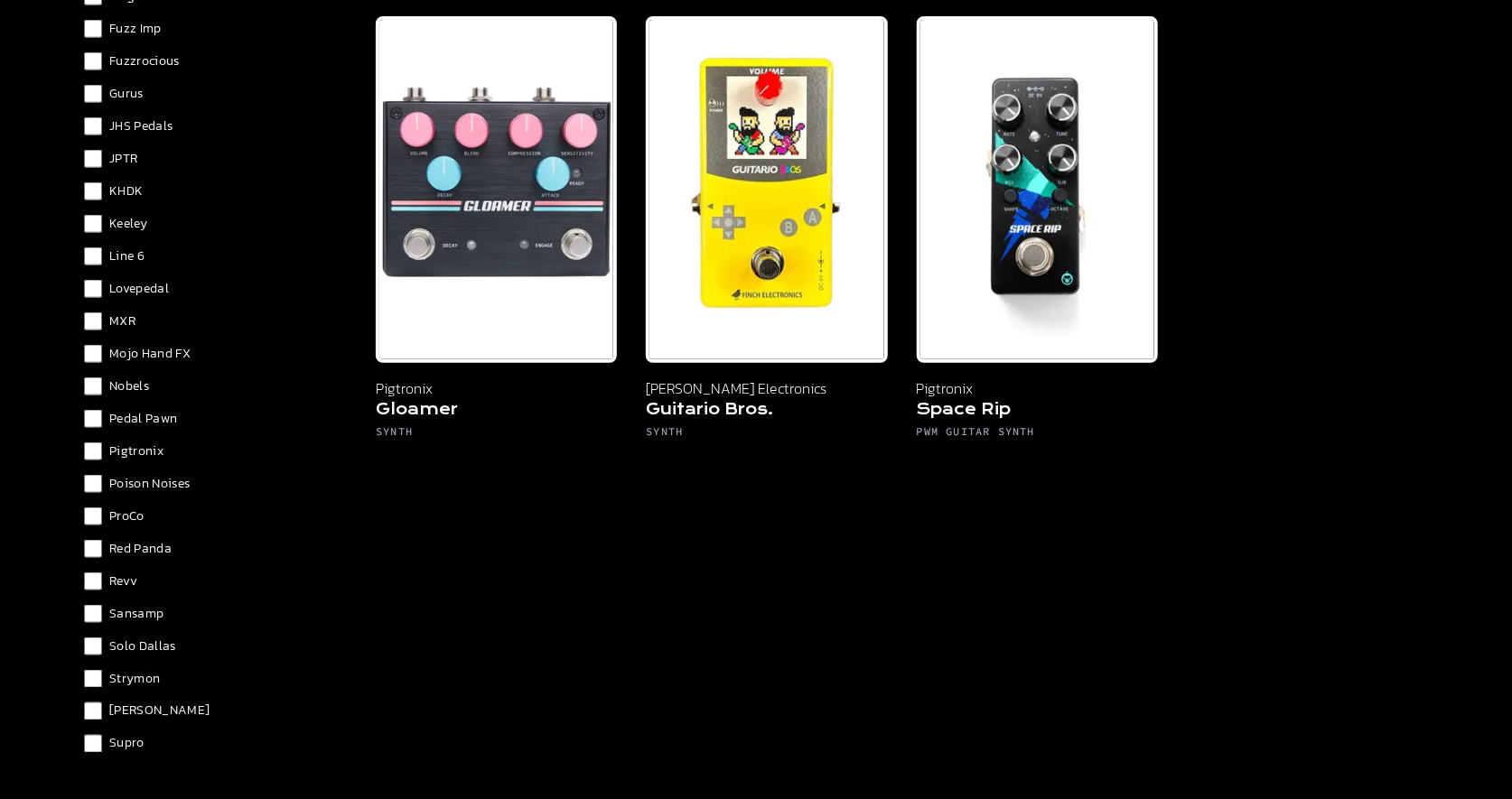
scroll to position [948, 0]
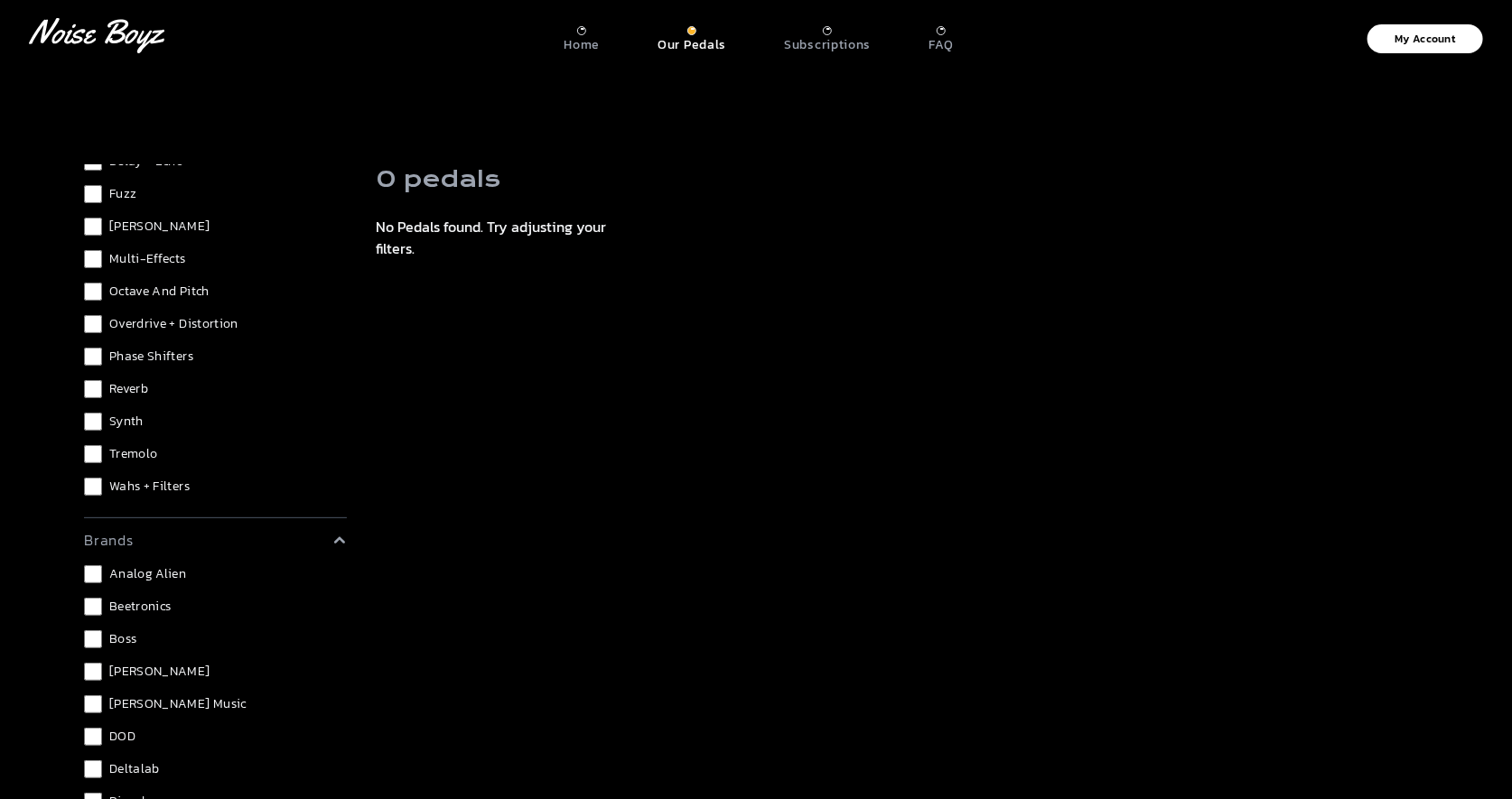
scroll to position [144, 0]
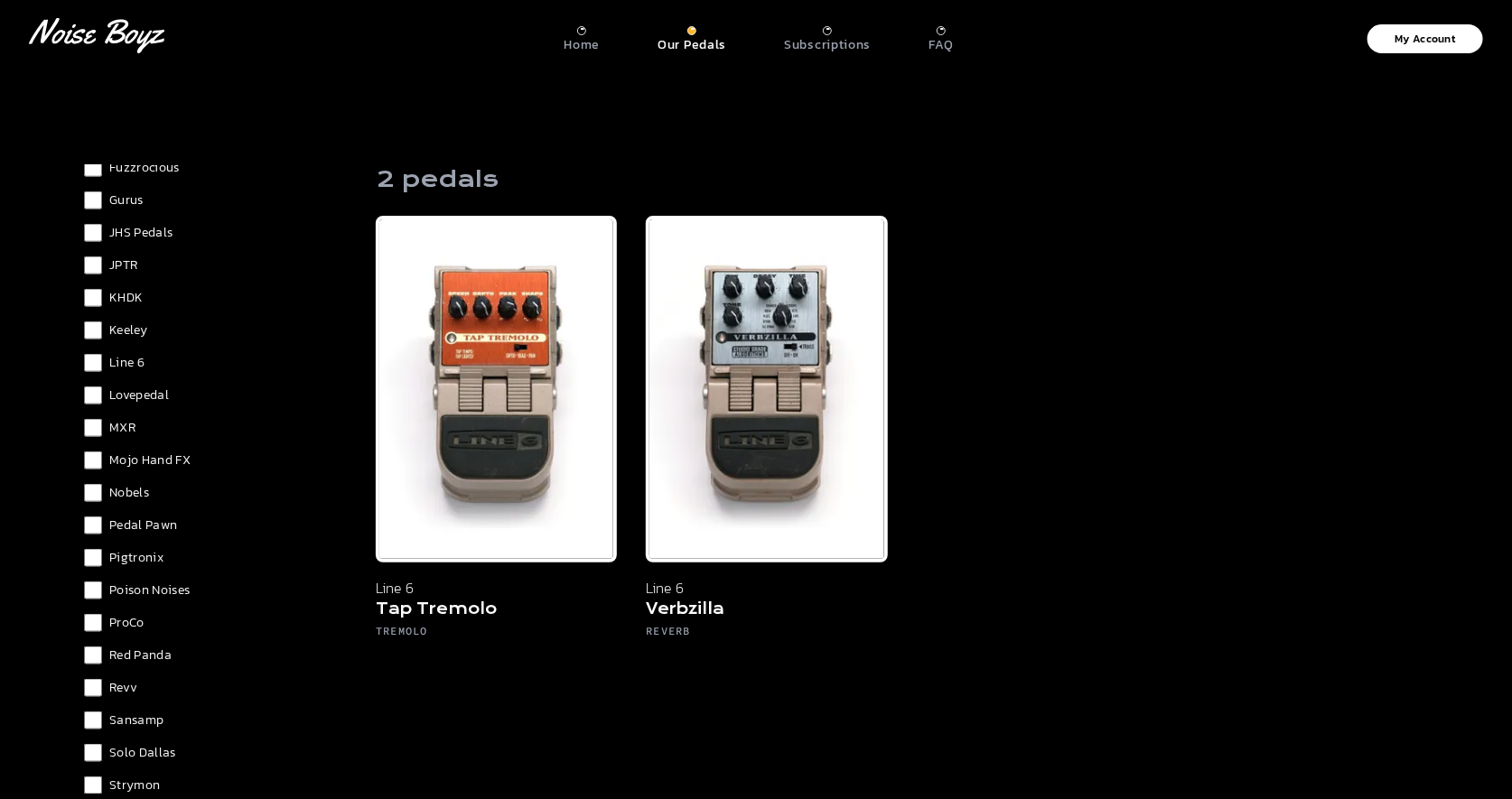
scroll to position [1162, 0]
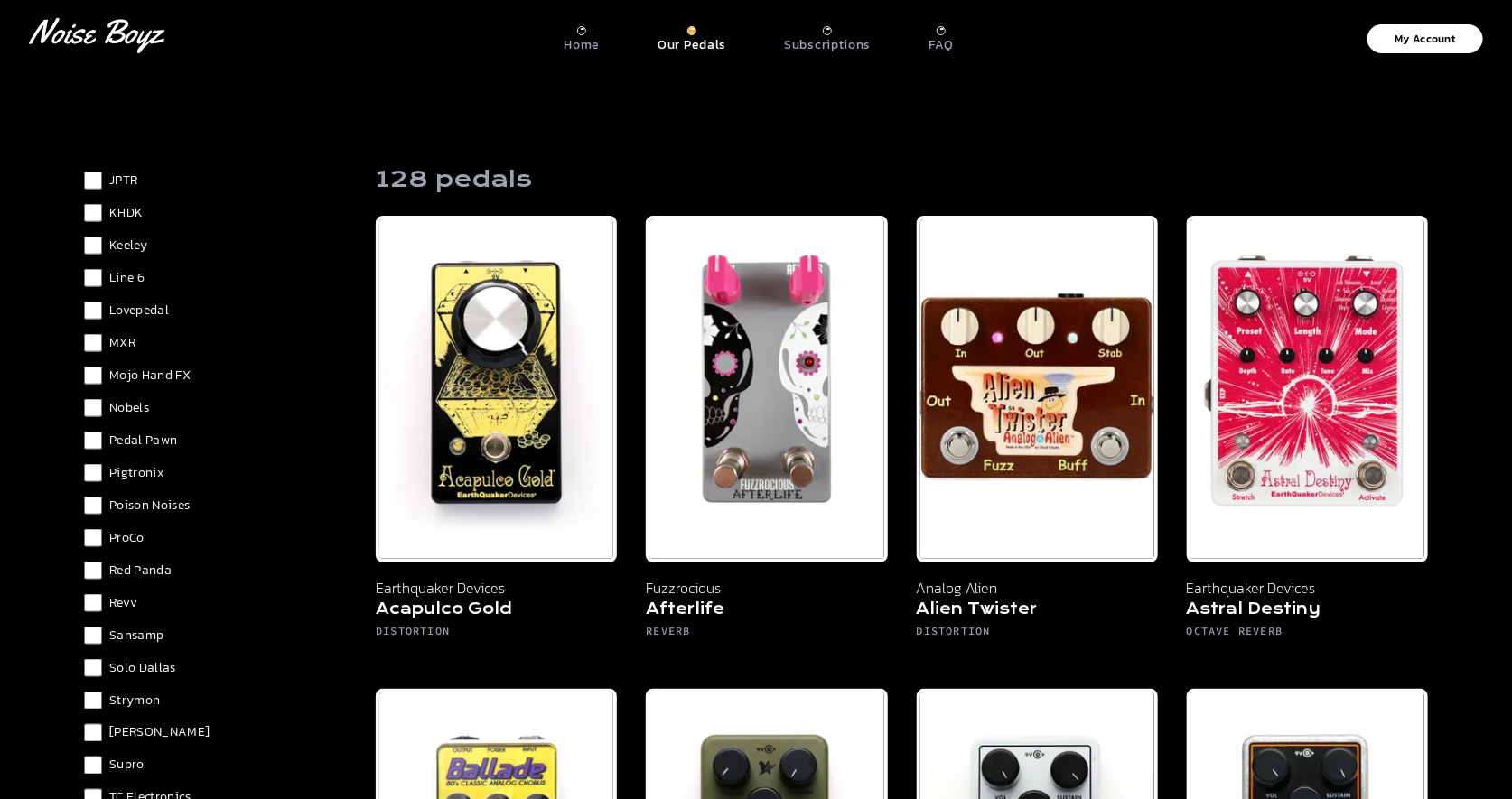
click at [131, 312] on span "Lovepedal" at bounding box center [139, 310] width 60 height 18
click at [132, 310] on span "Lovepedal" at bounding box center [139, 310] width 60 height 18
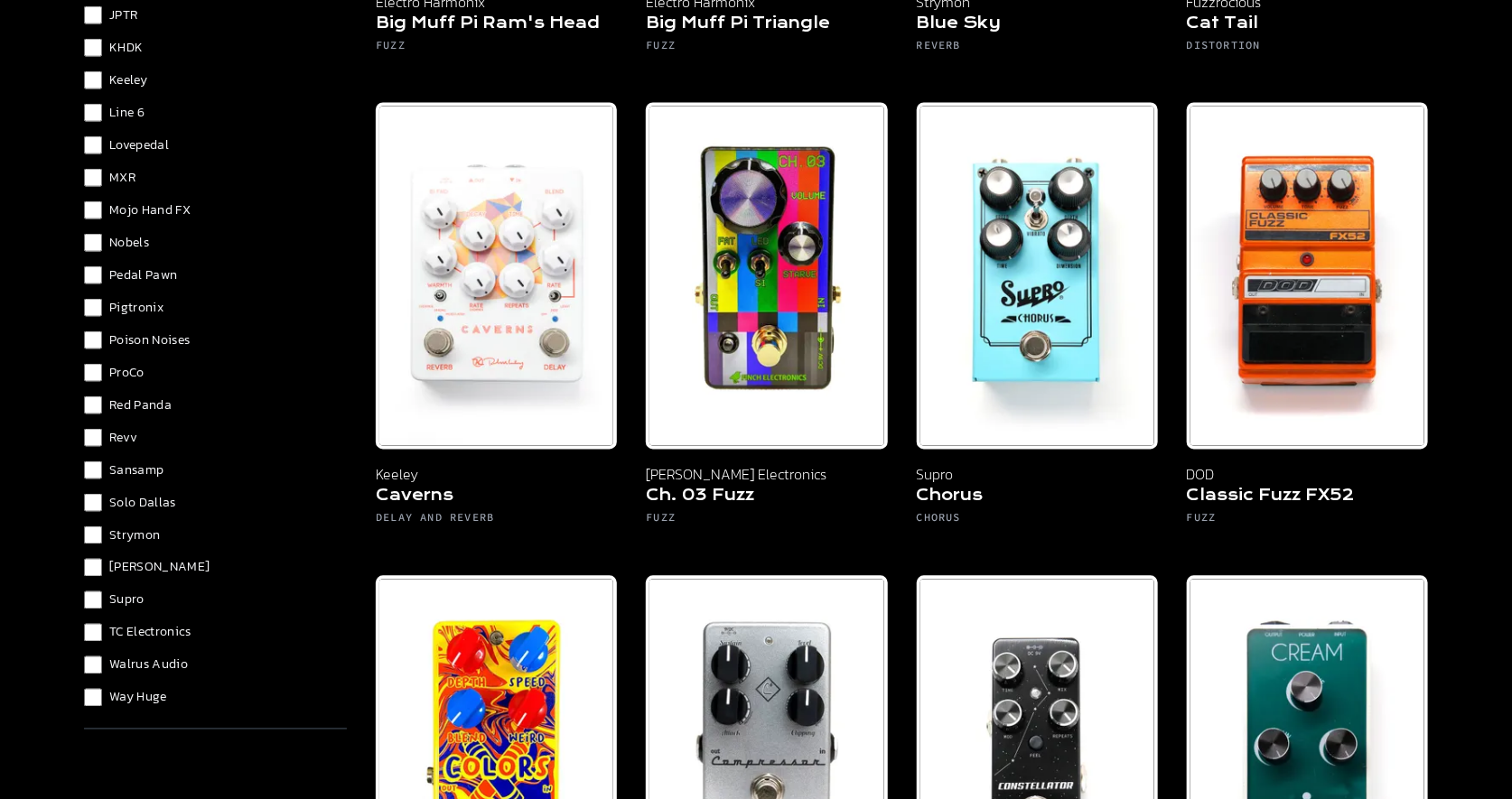
scroll to position [1530, 0]
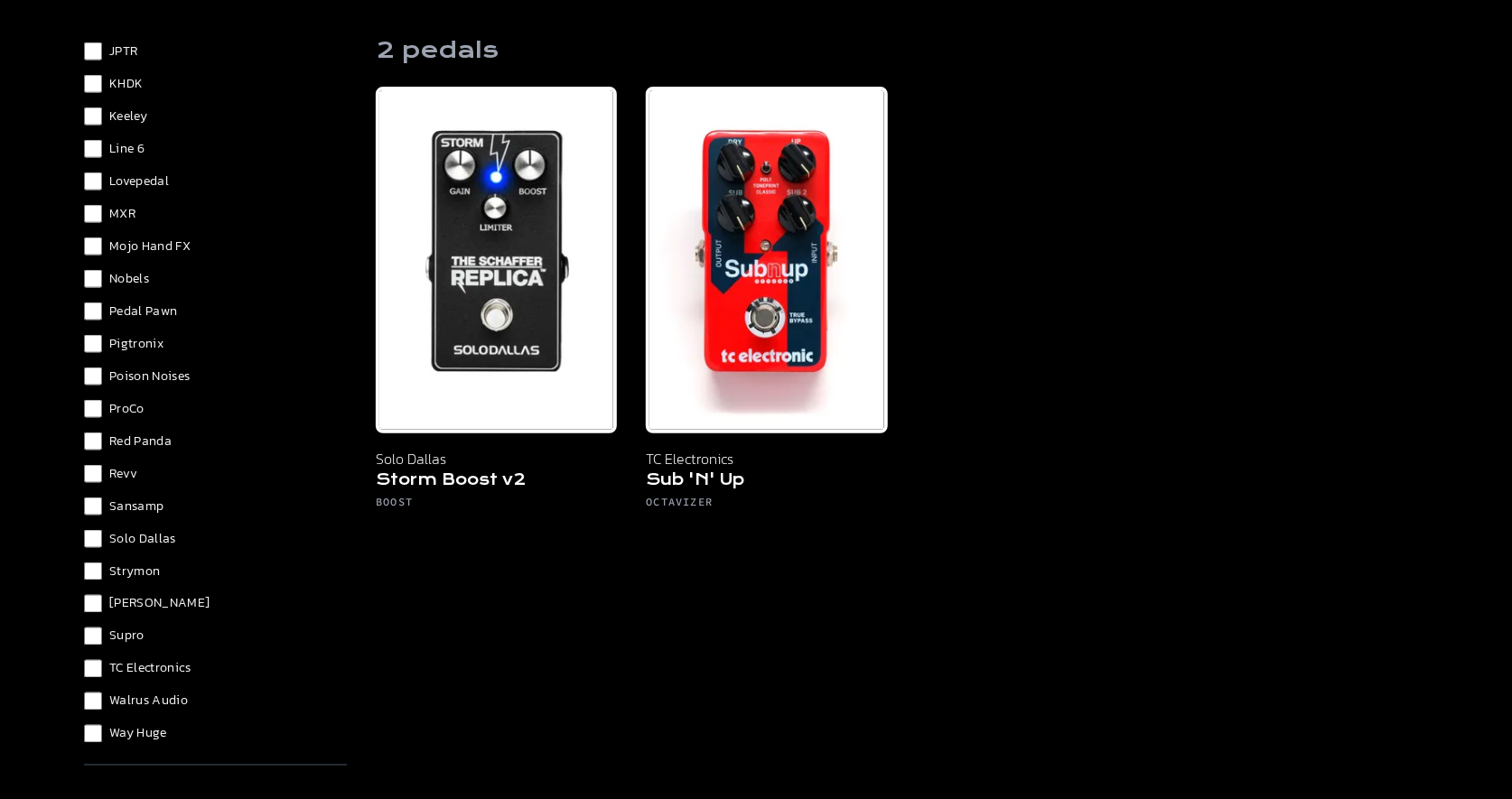
scroll to position [139, 0]
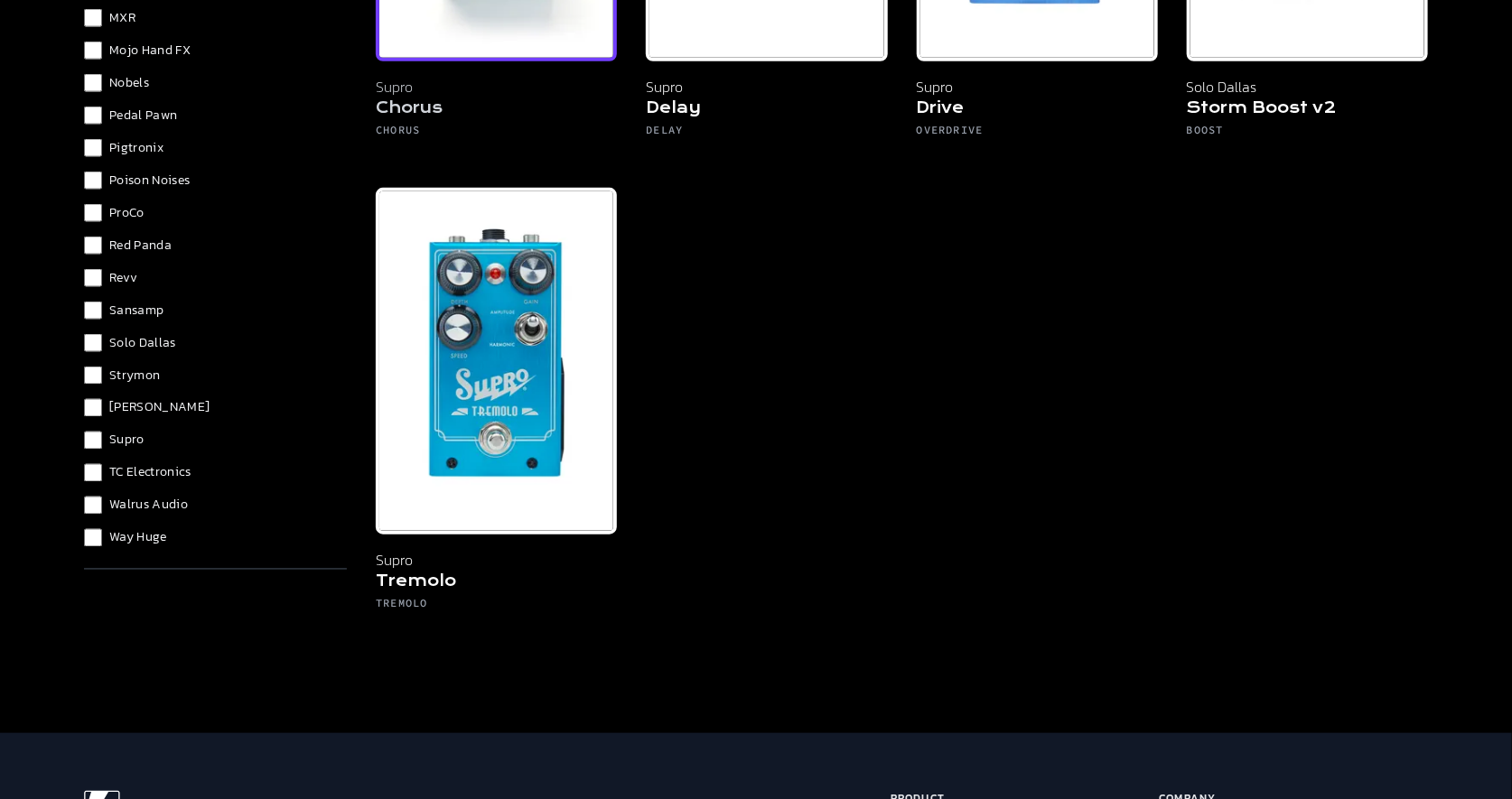
scroll to position [499, 0]
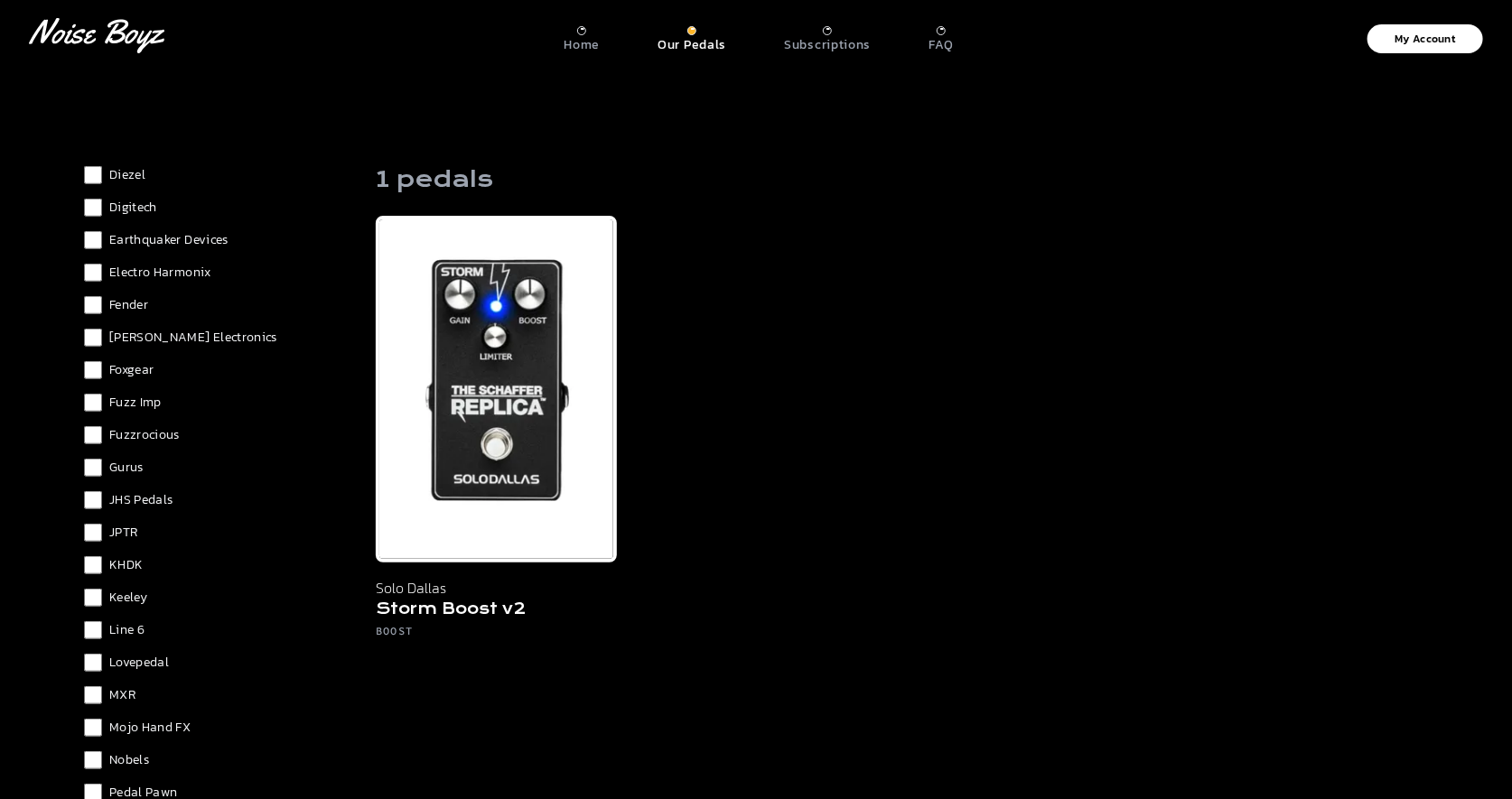
scroll to position [1162, 0]
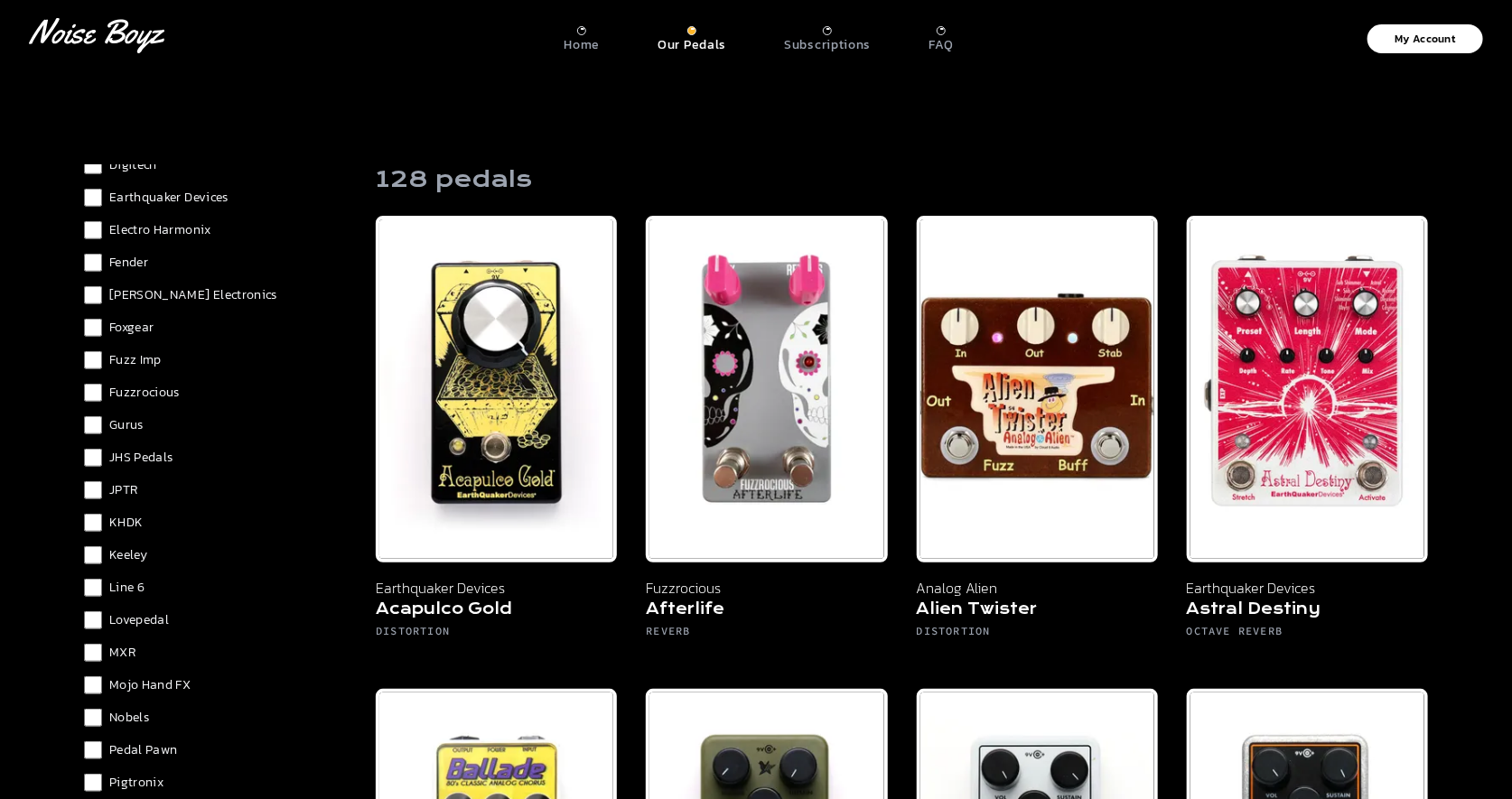
scroll to position [768, 0]
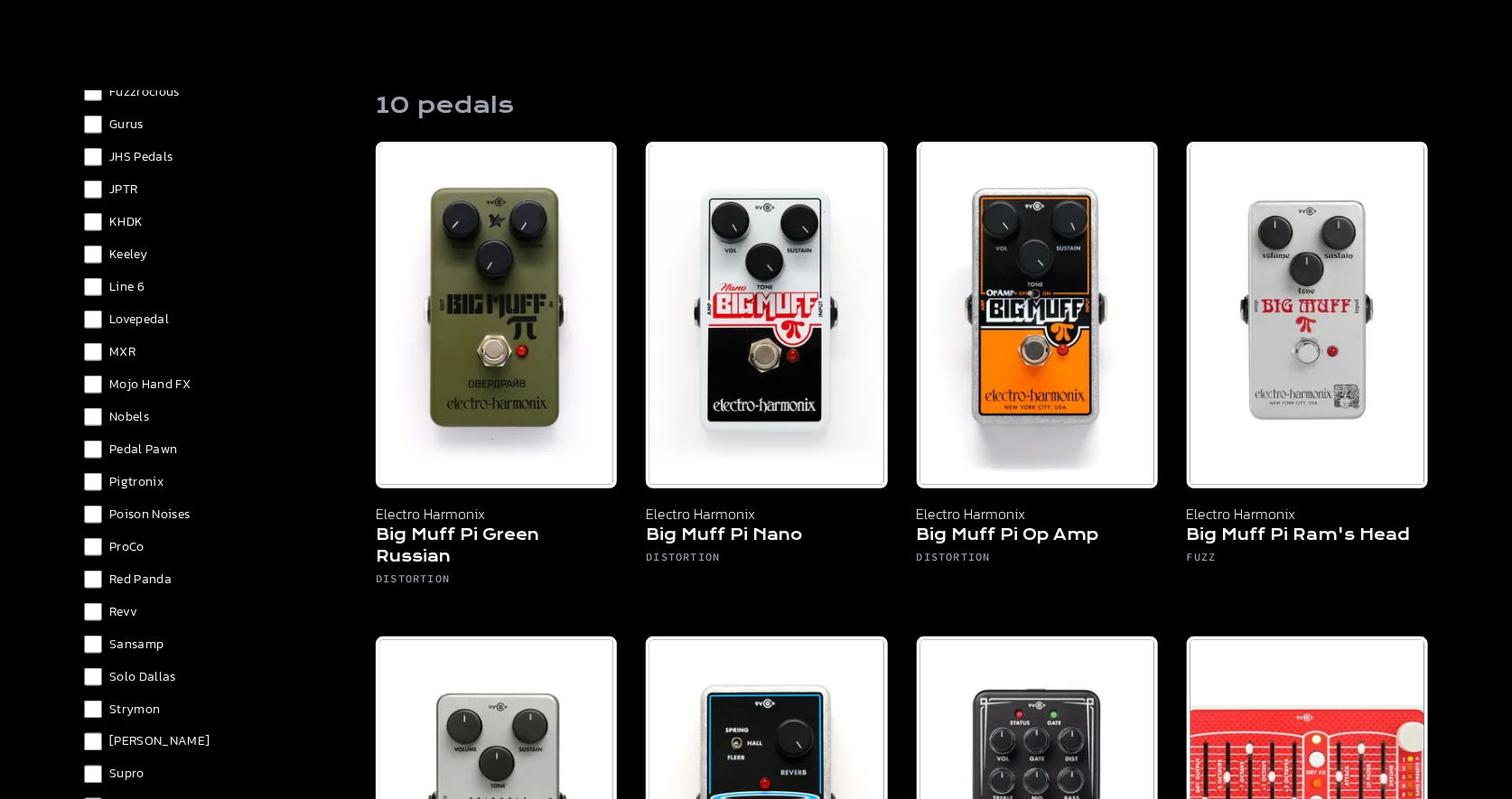
scroll to position [1162, 0]
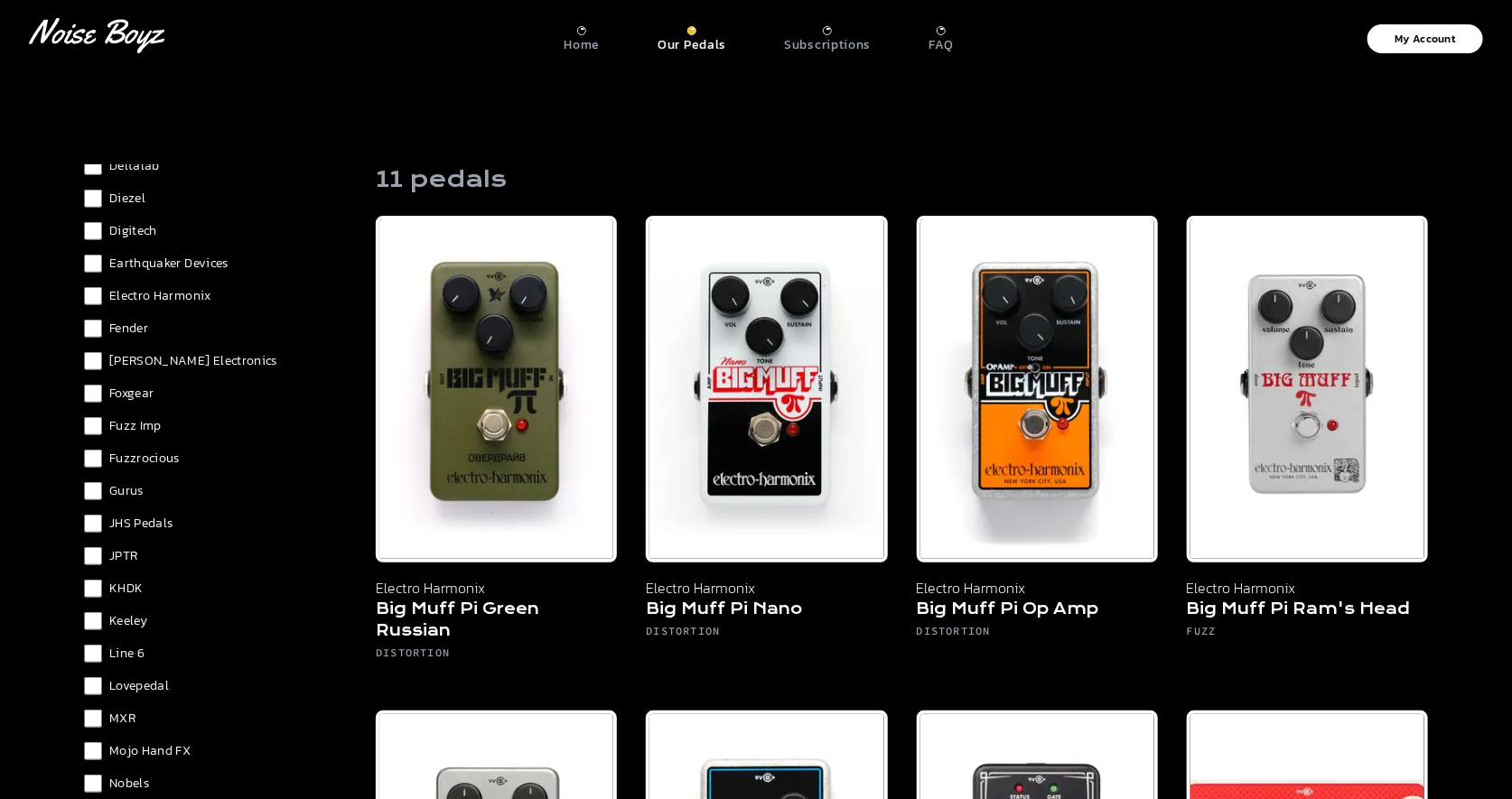
scroll to position [780, 0]
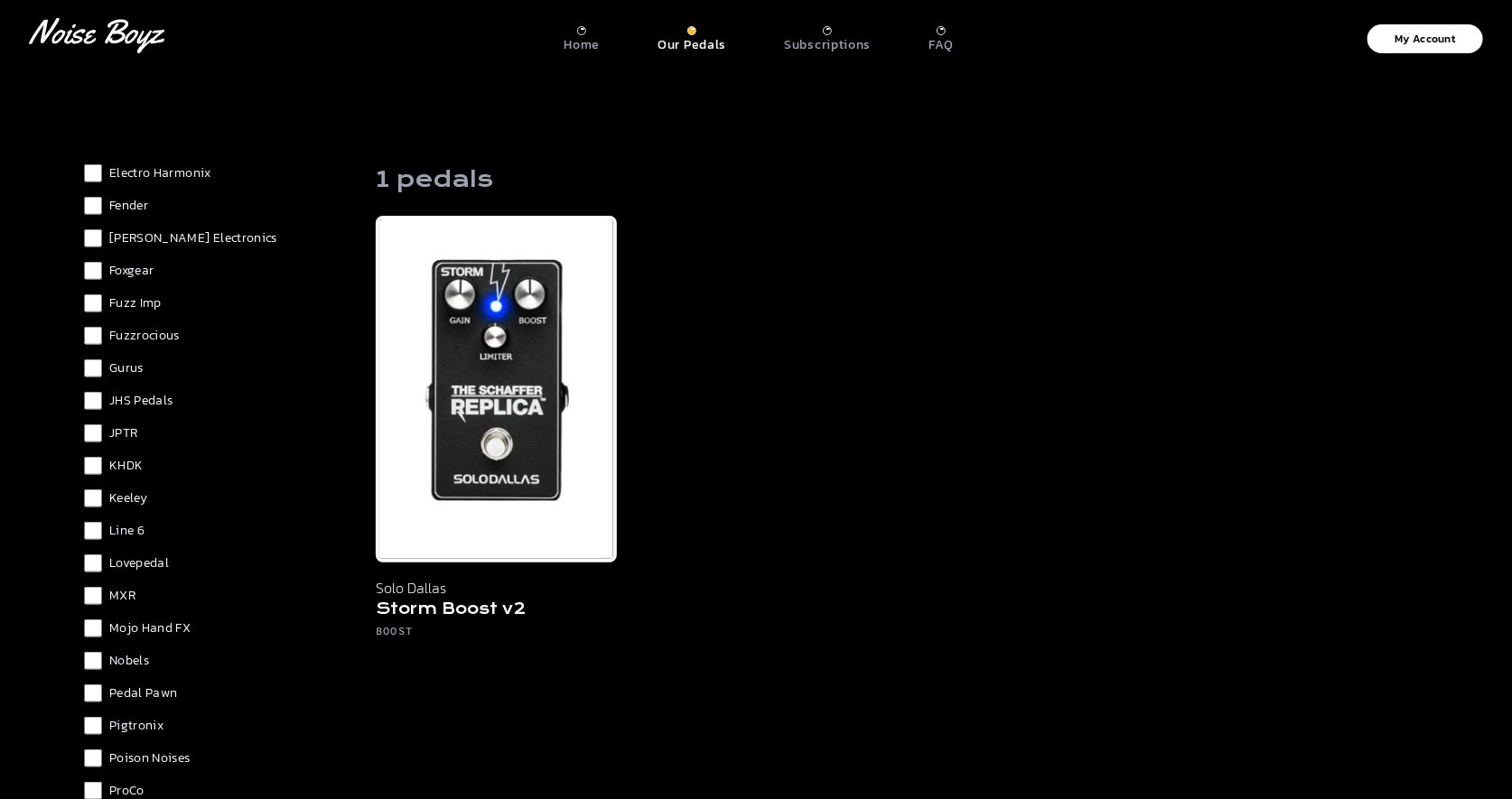
scroll to position [1162, 0]
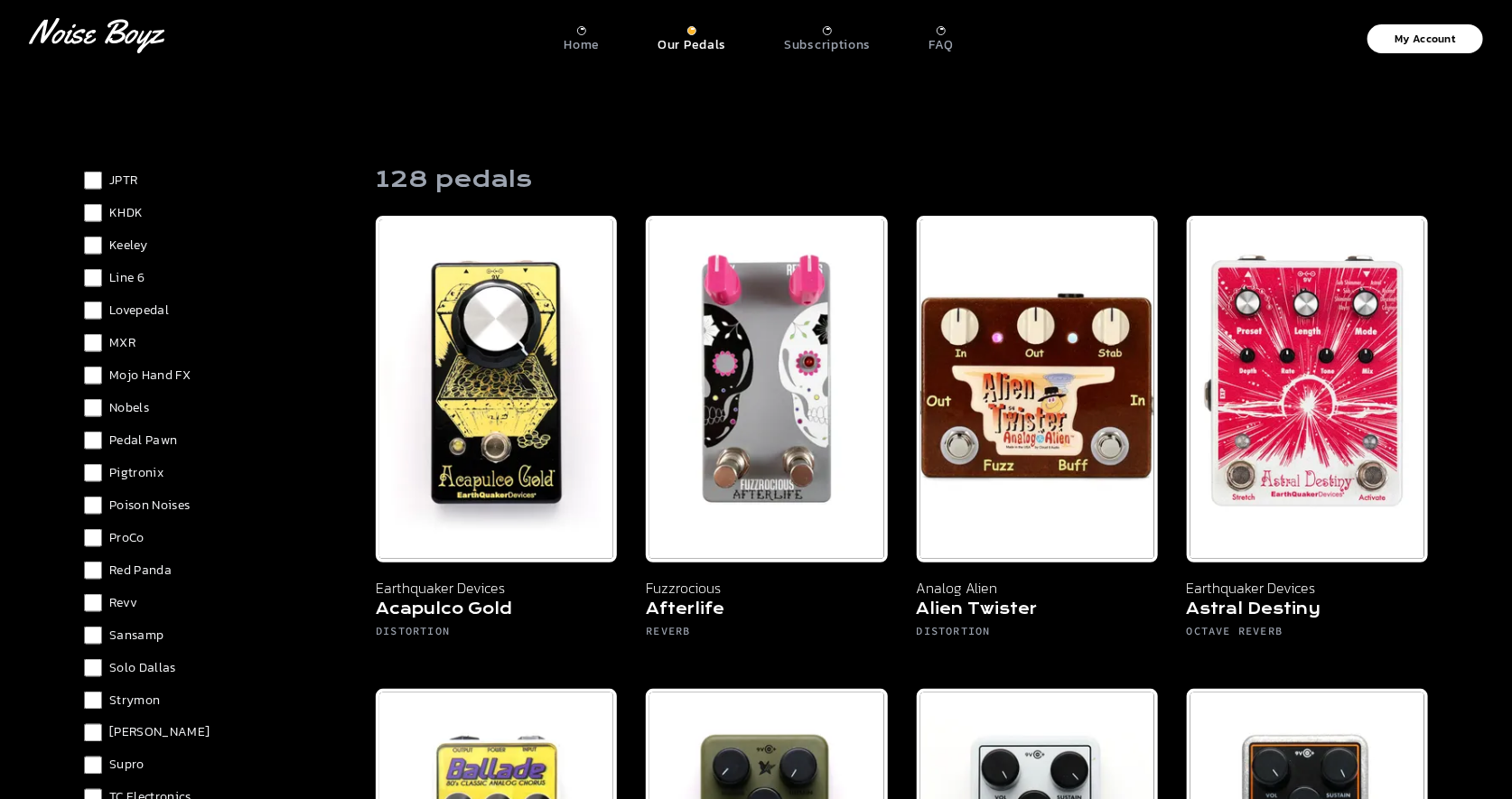
click at [150, 710] on div "Analog Alien Beetronics Boss Crowther Cusack Music DOD Deltalab Diezel Digitech…" at bounding box center [215, 230] width 262 height 1286
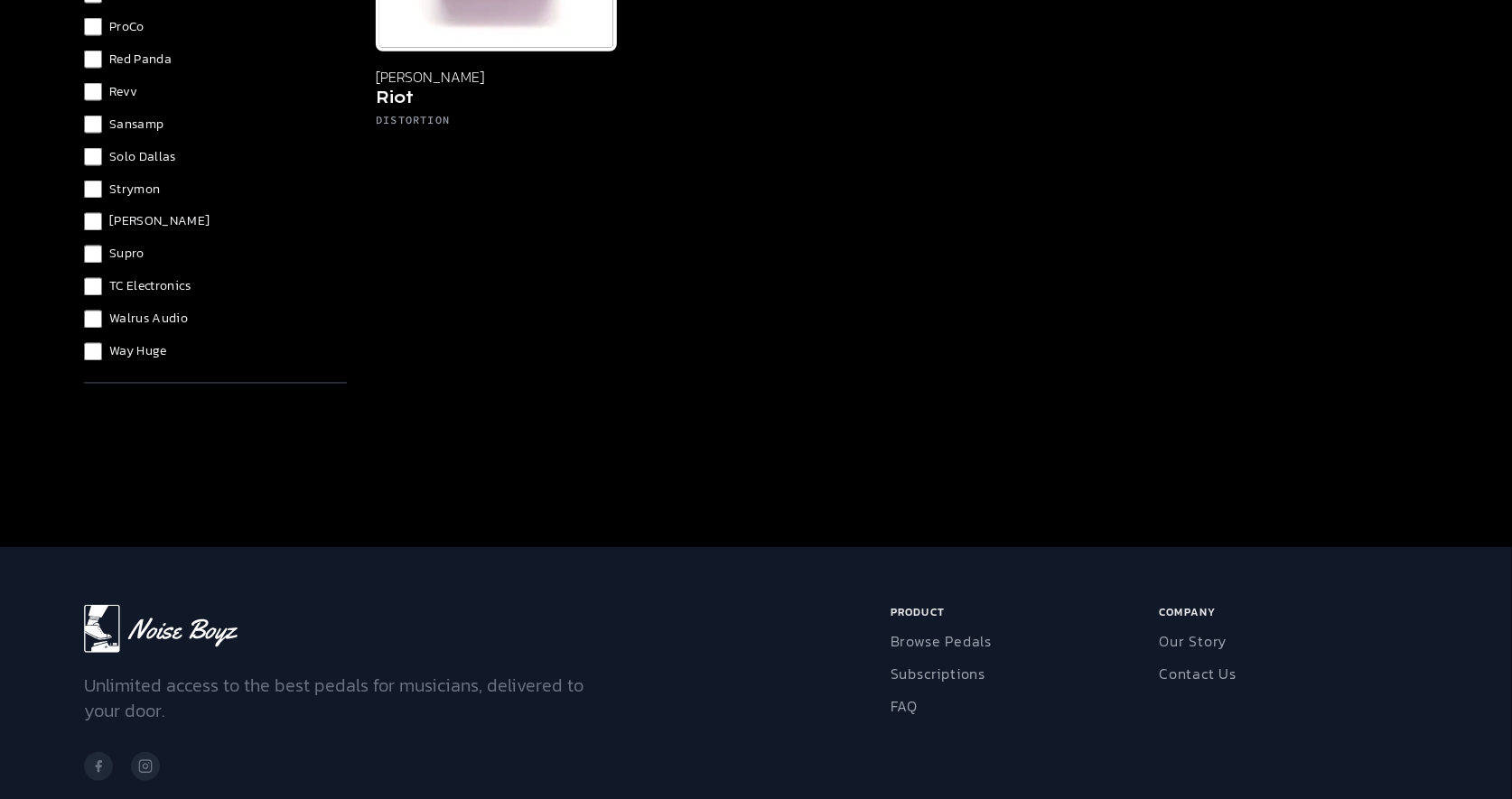
scroll to position [476, 0]
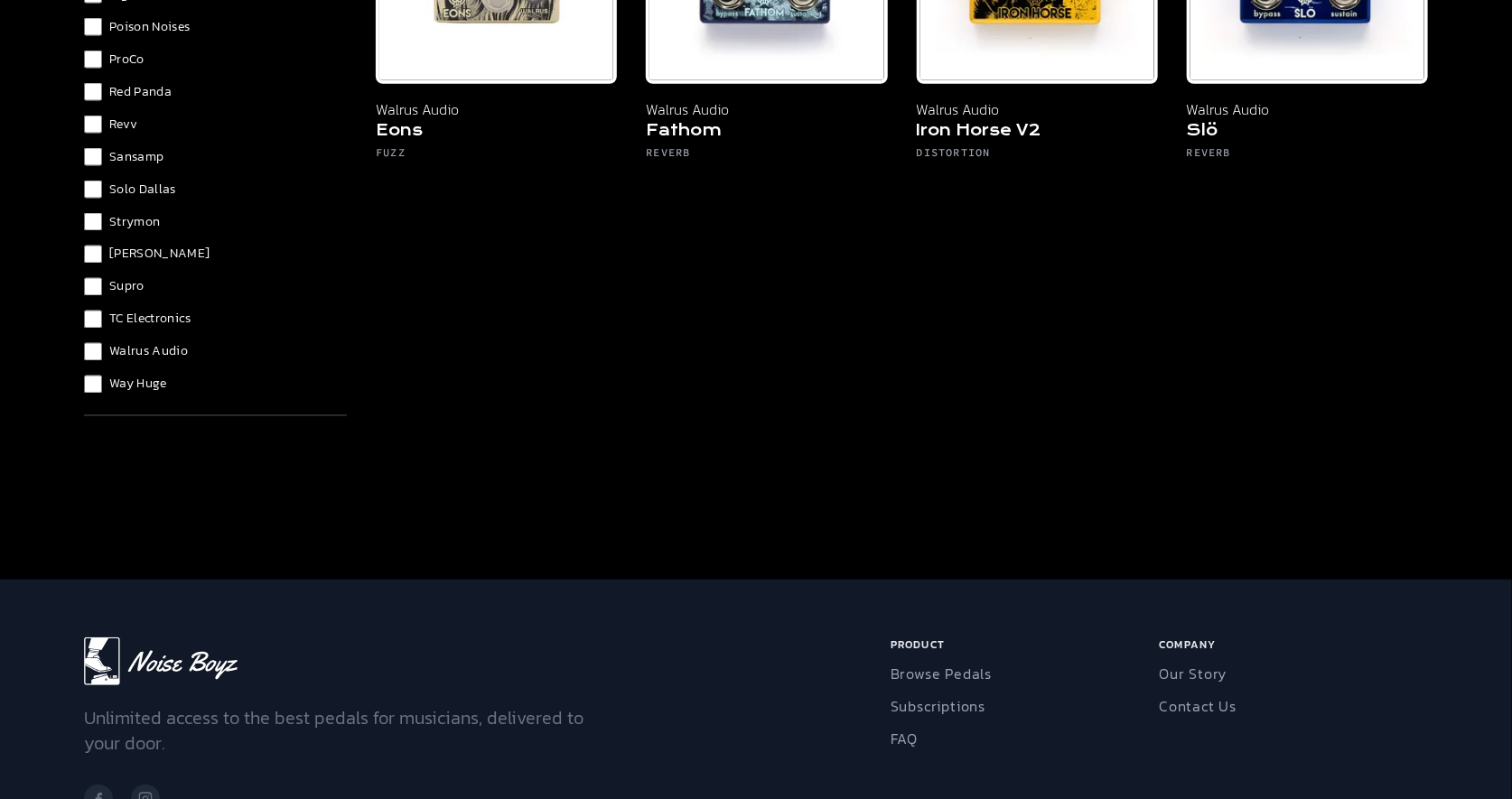
scroll to position [598, 0]
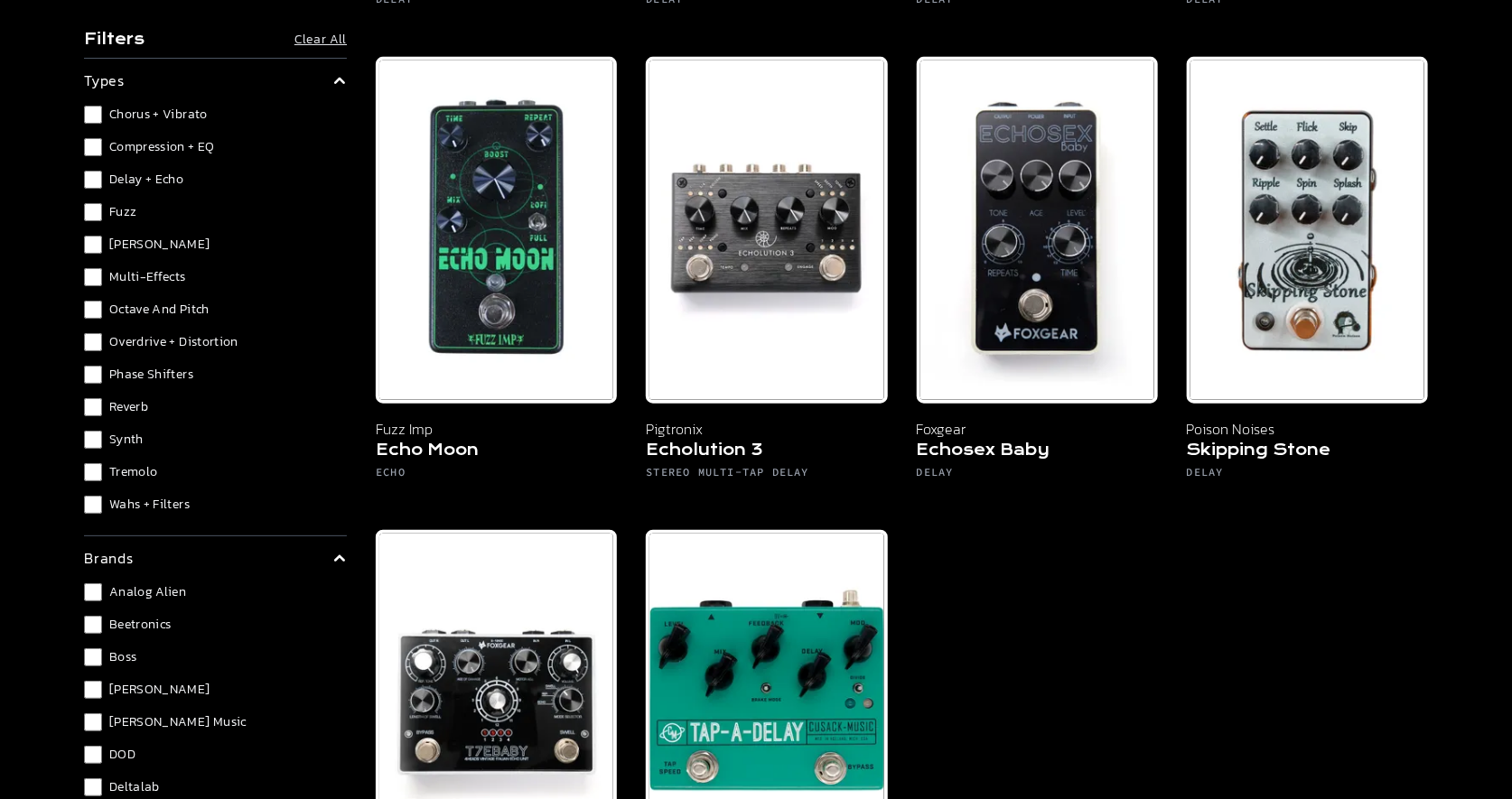
scroll to position [499, 0]
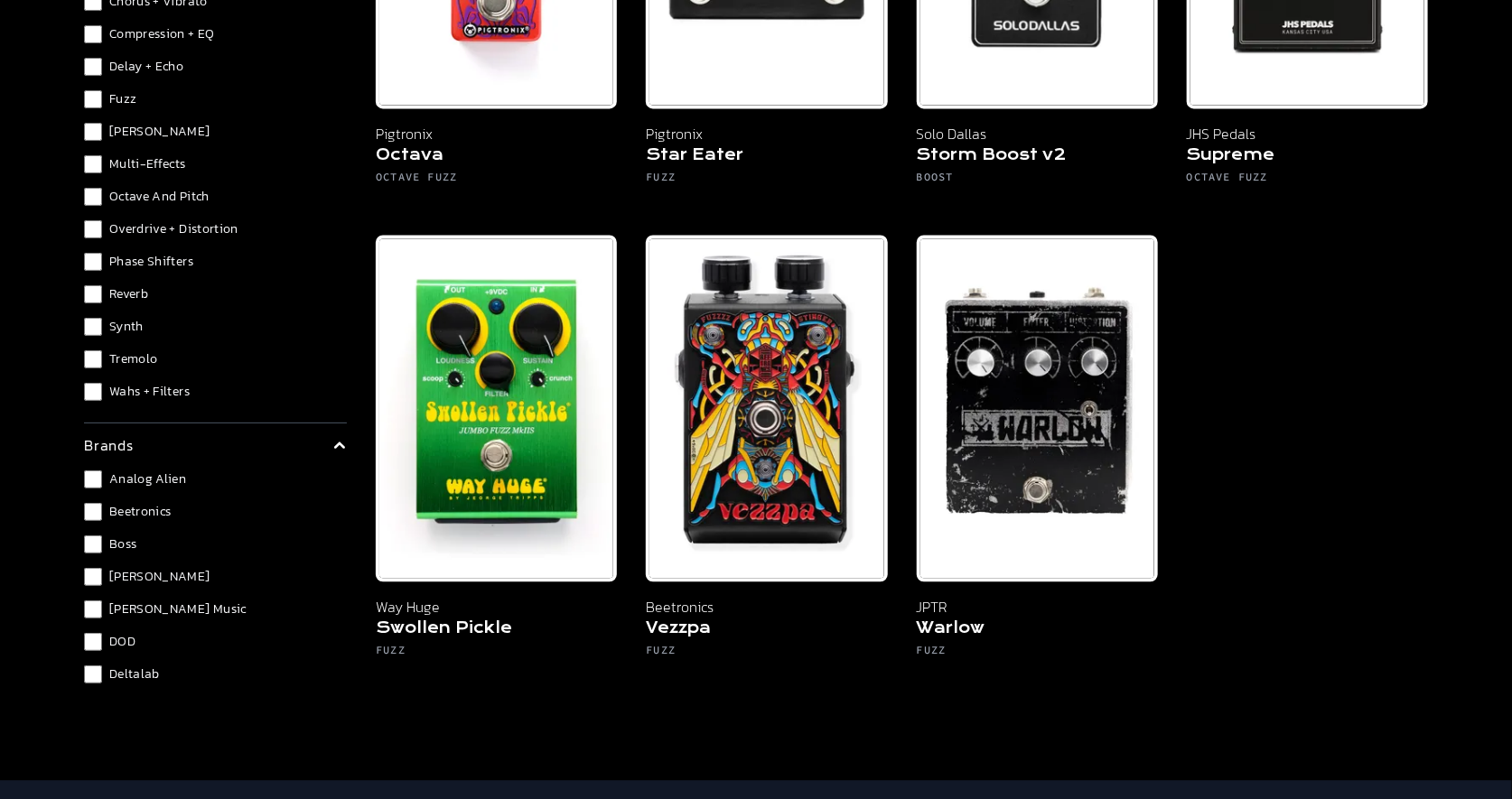
scroll to position [1870, 0]
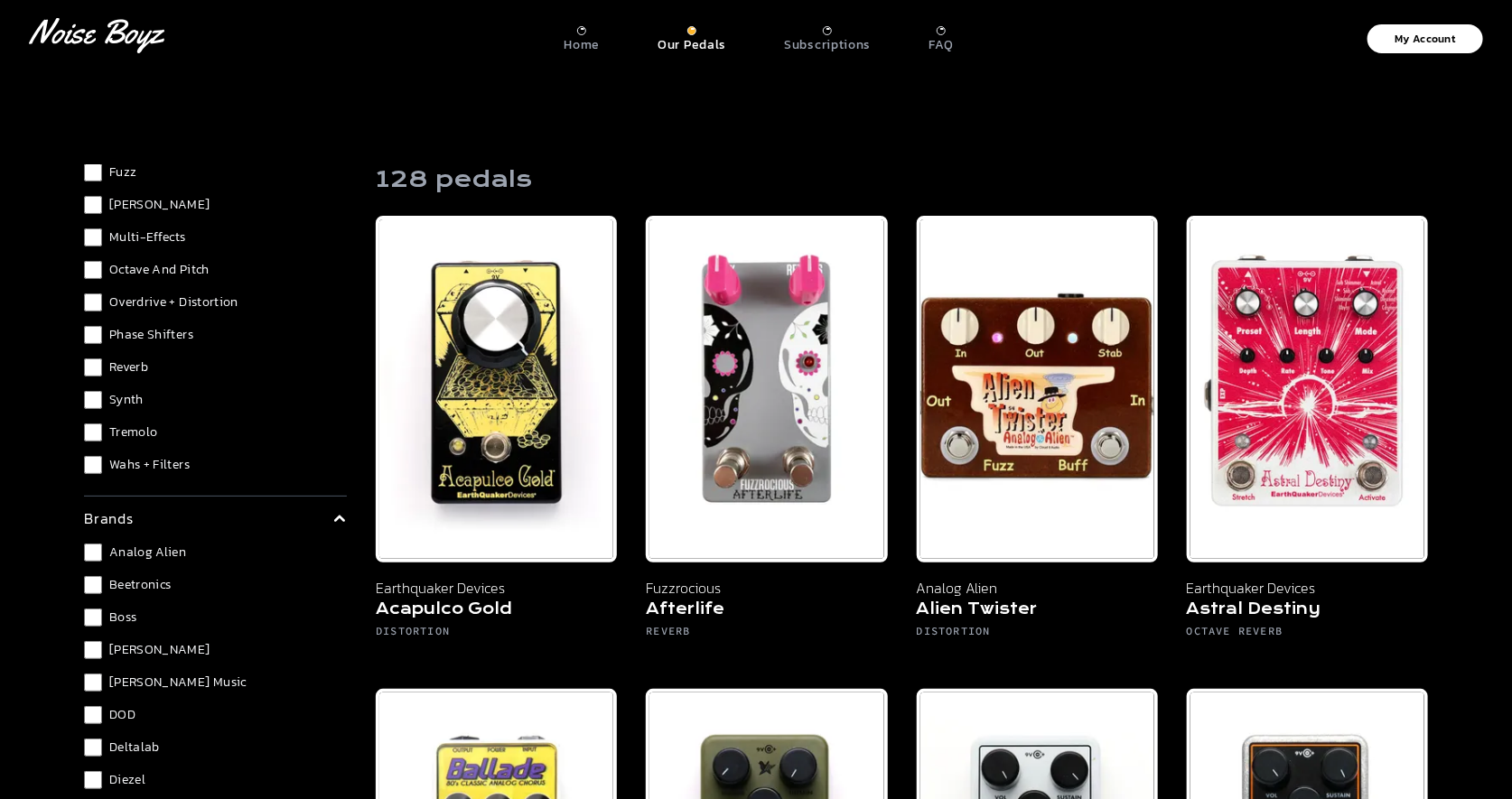
scroll to position [208, 0]
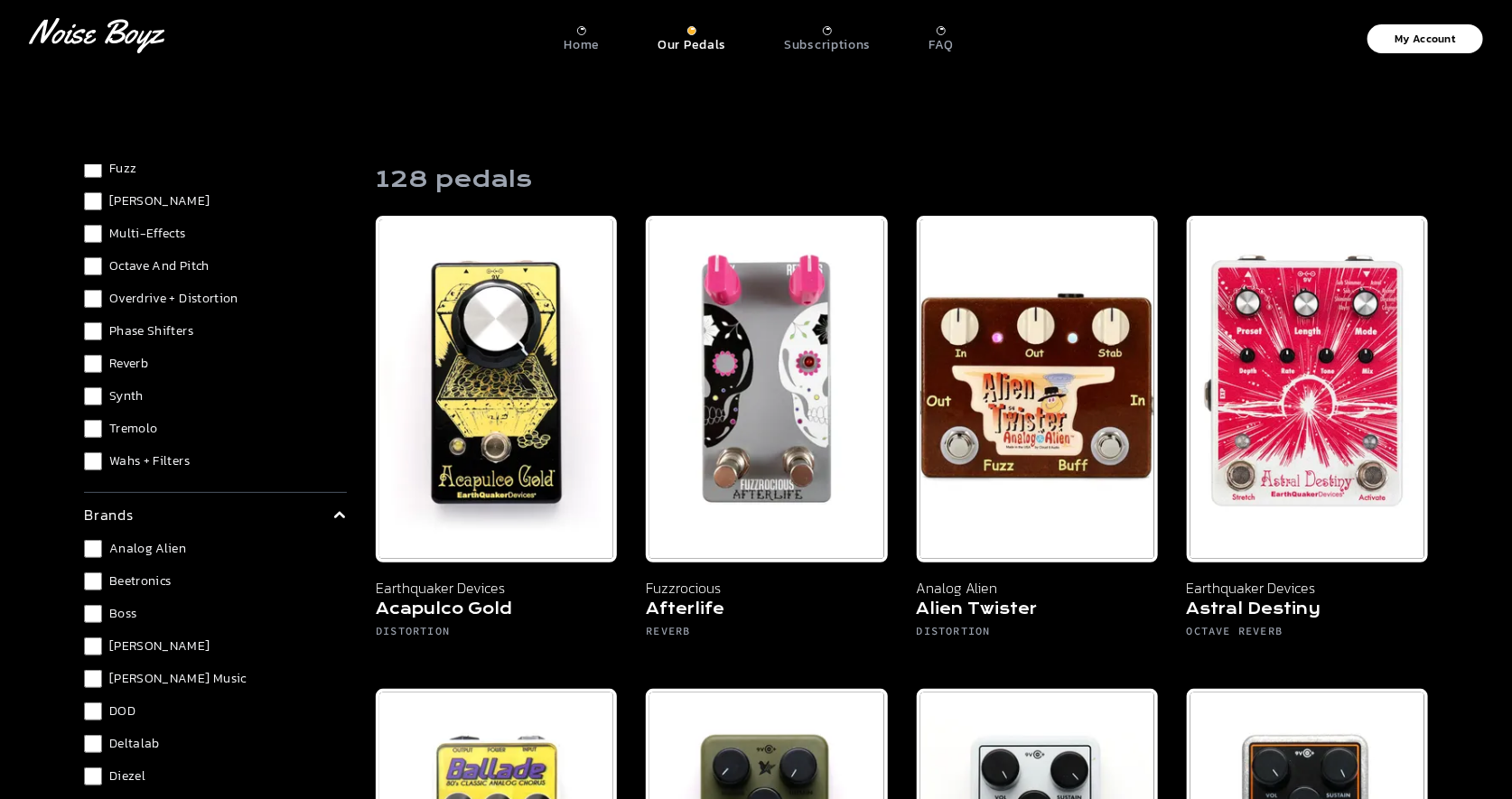
click at [124, 431] on span "Tremolo" at bounding box center [133, 429] width 47 height 18
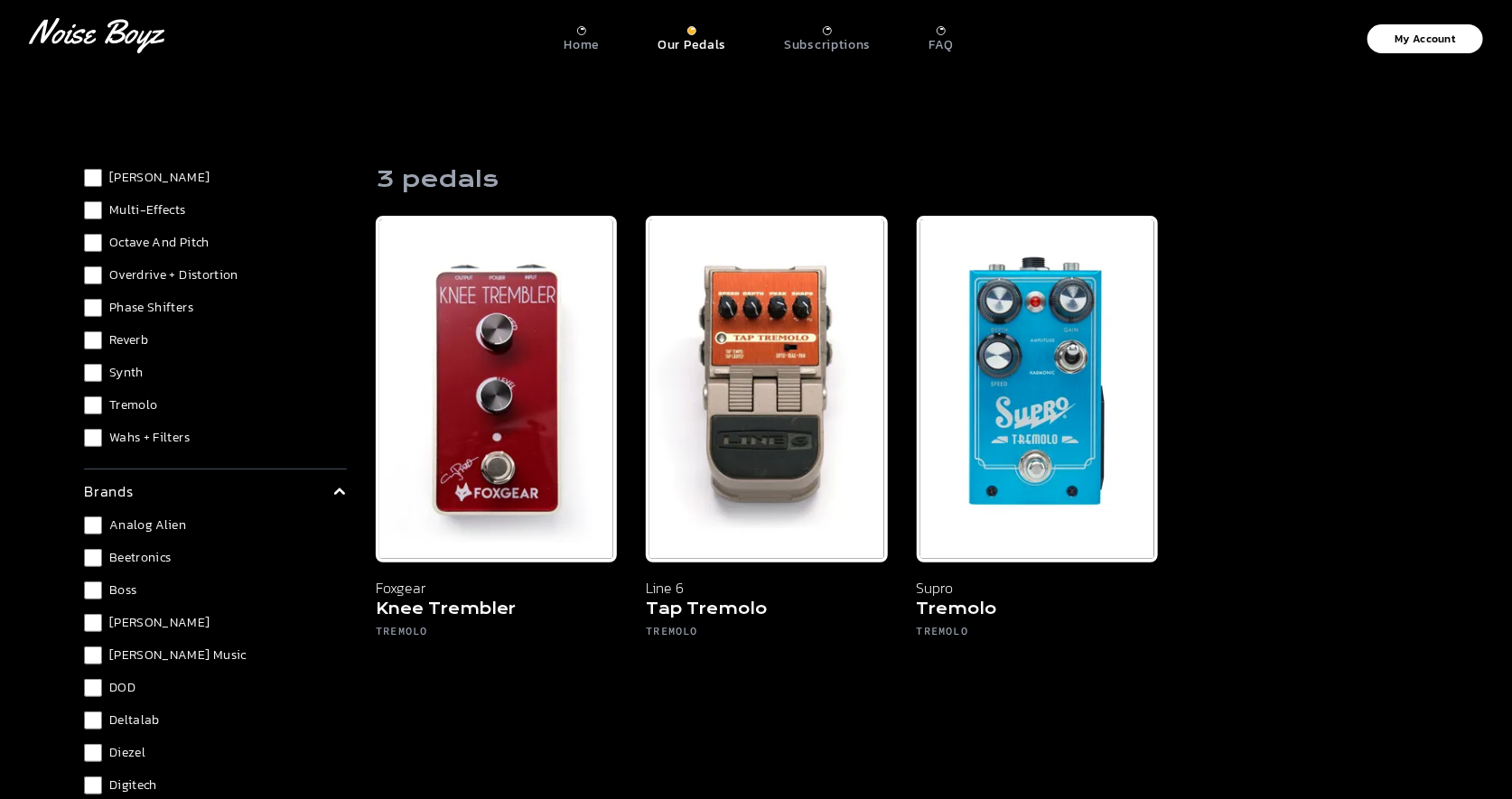
scroll to position [473, 0]
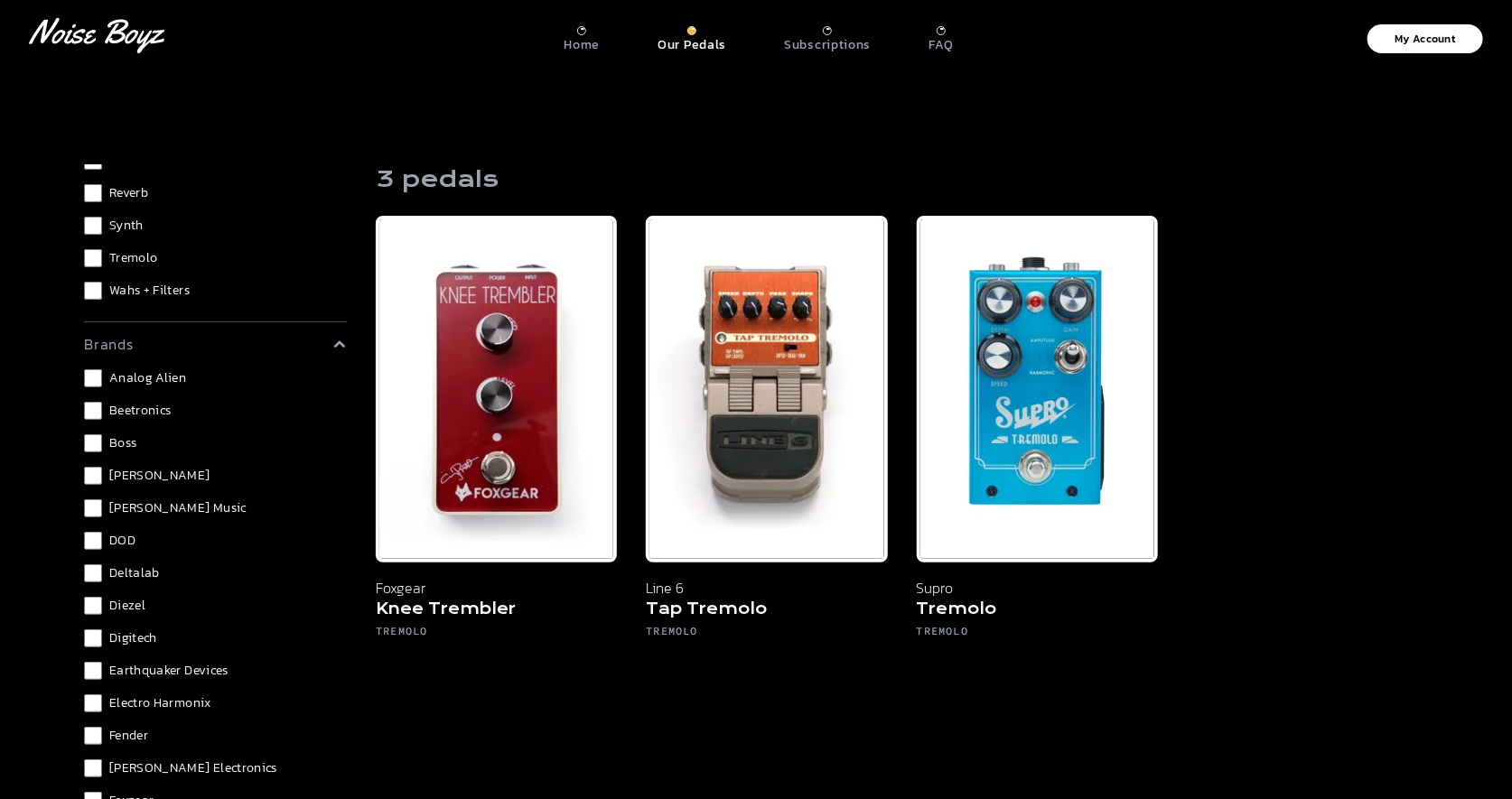
scroll to position [343, 0]
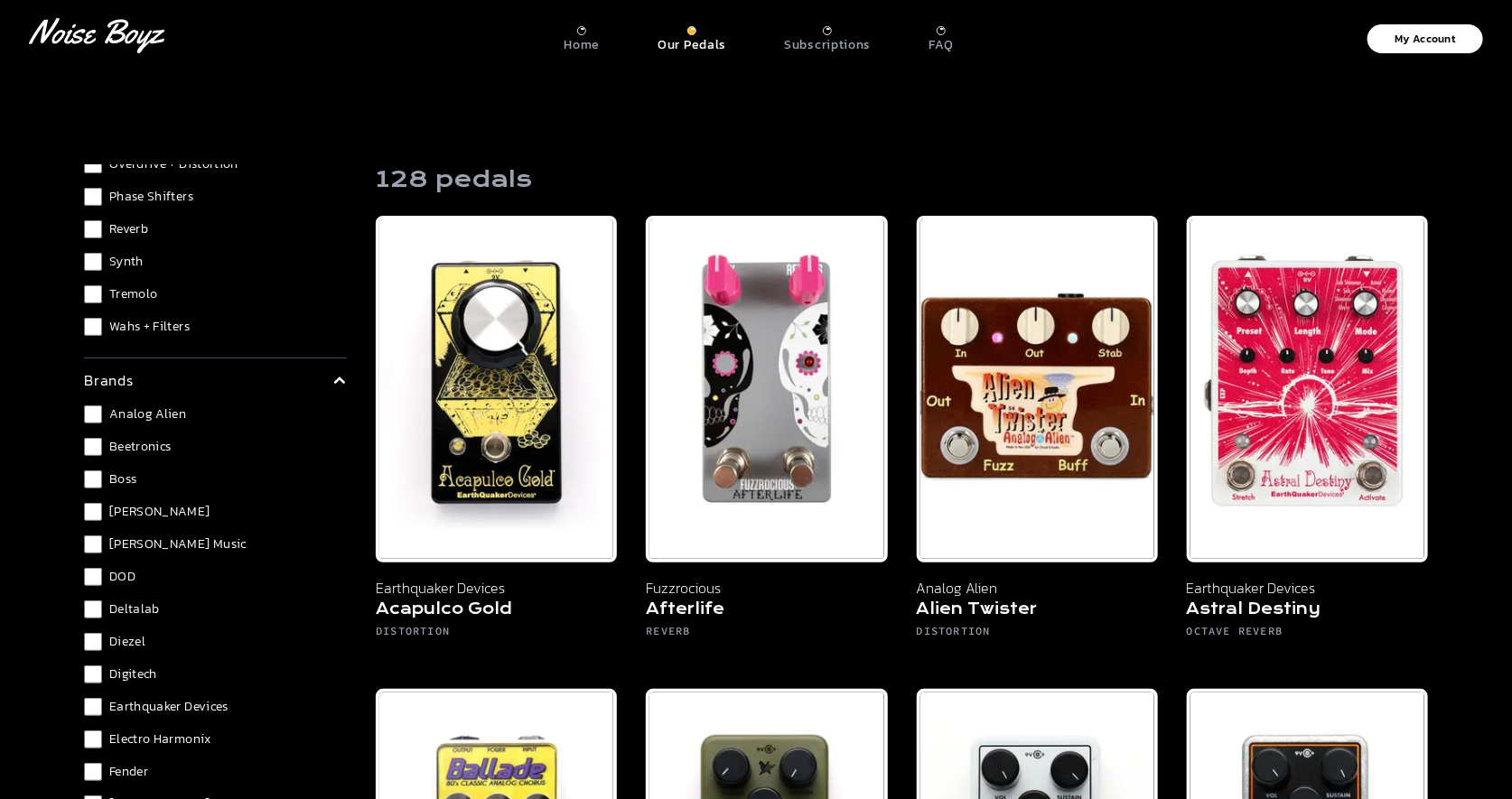
scroll to position [1162, 0]
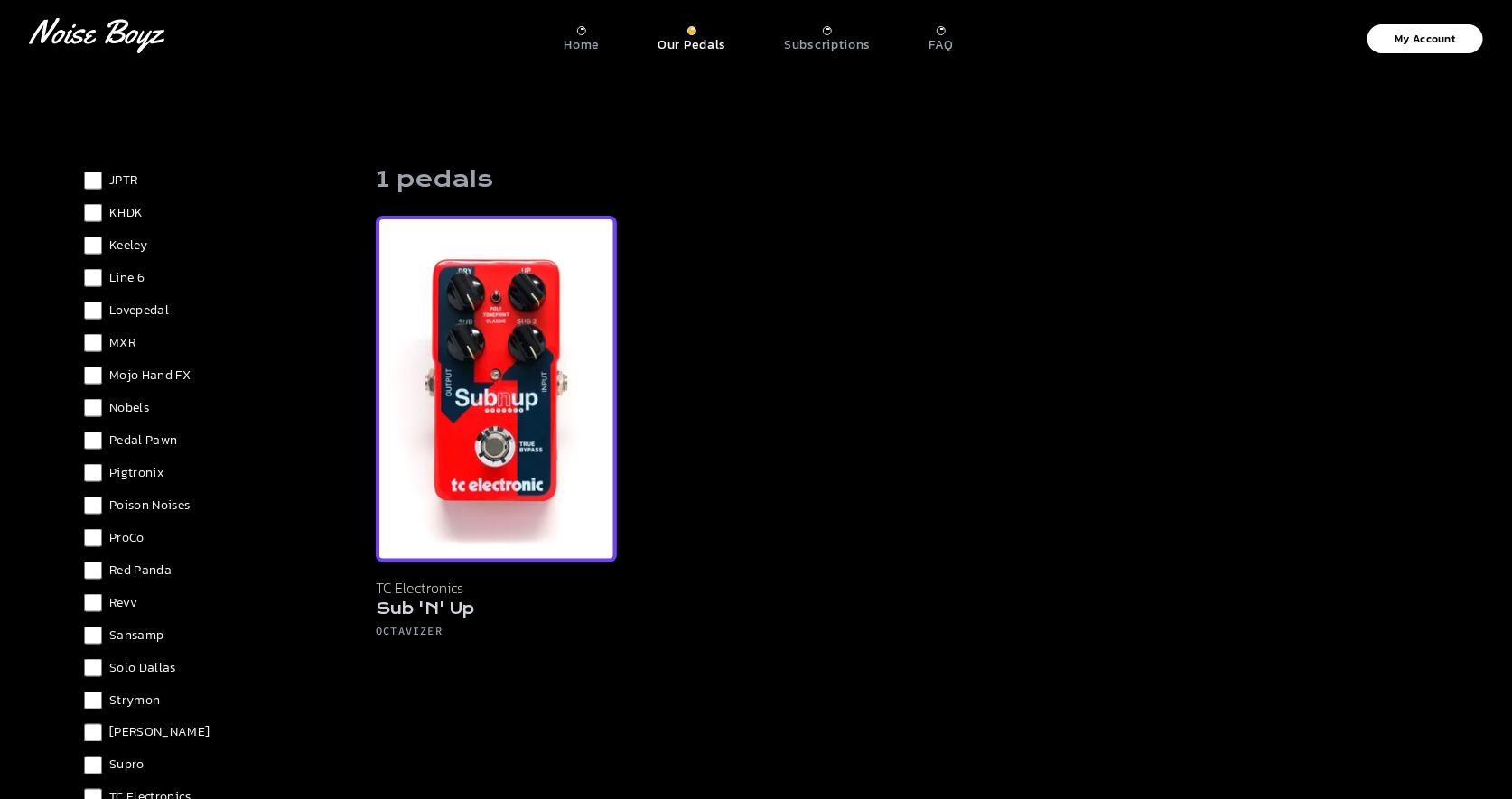
click at [449, 615] on h5 "Sub 'N' Up" at bounding box center [496, 611] width 241 height 25
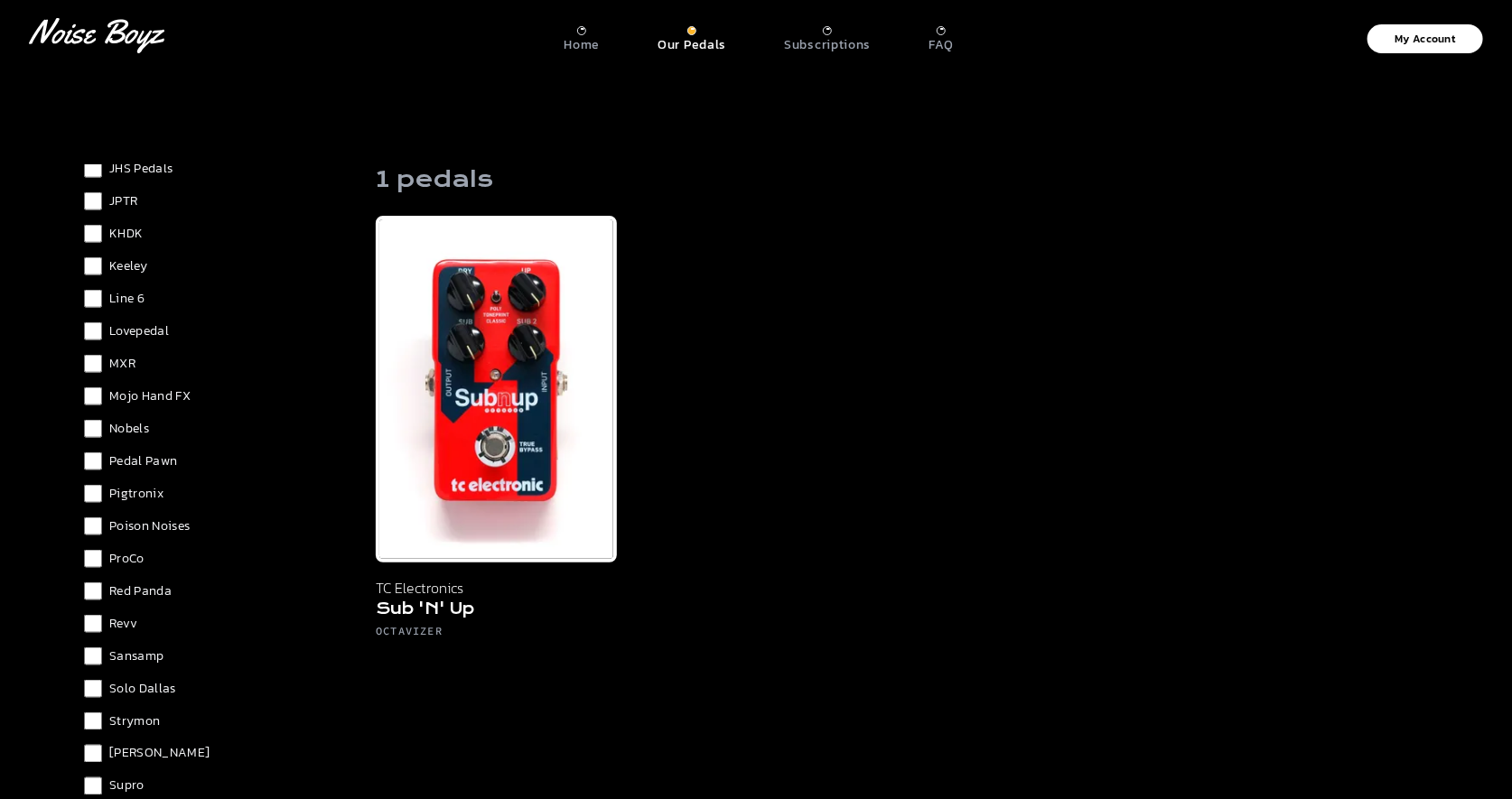
scroll to position [1162, 0]
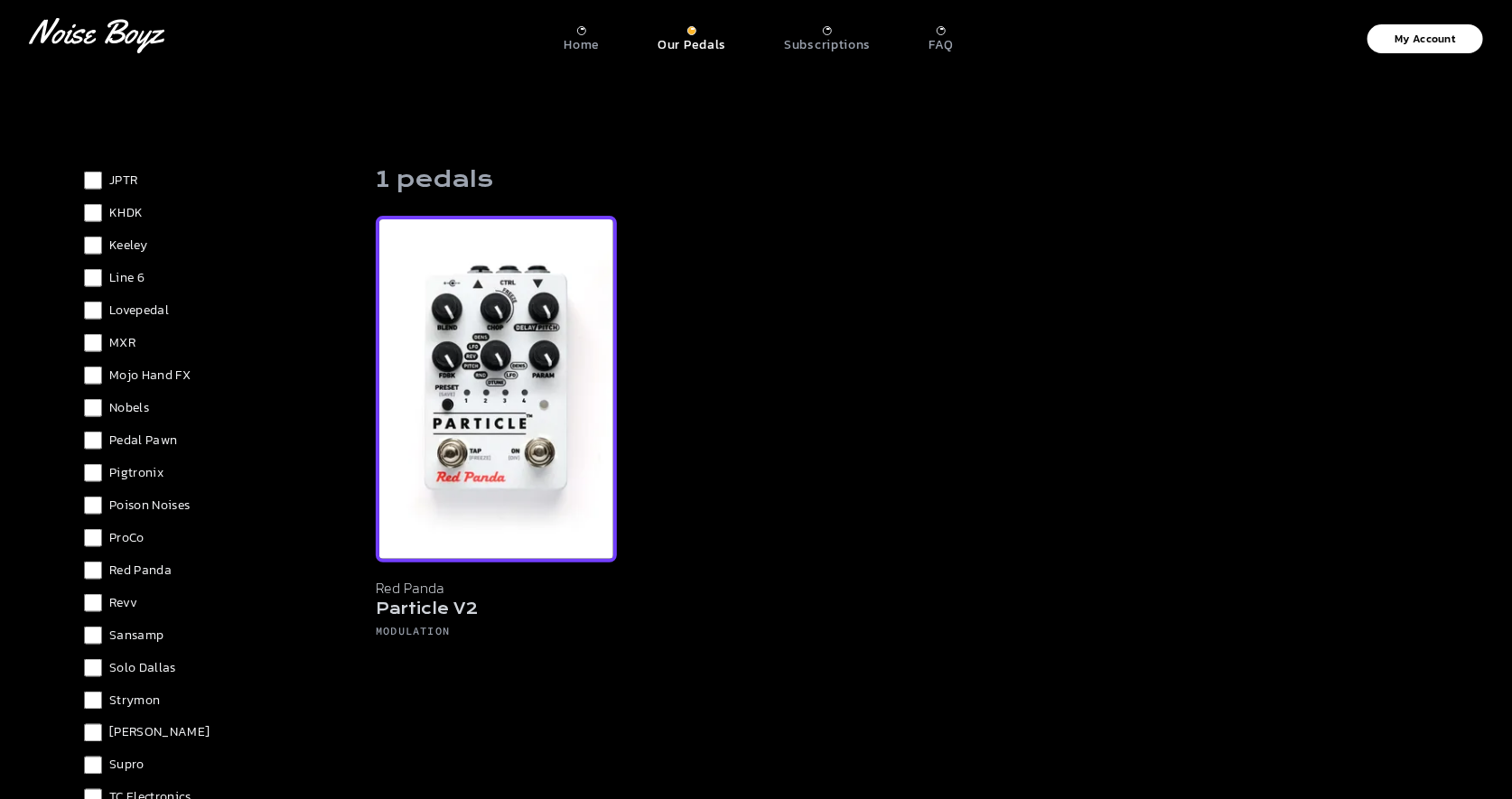
click at [529, 424] on img at bounding box center [496, 389] width 241 height 347
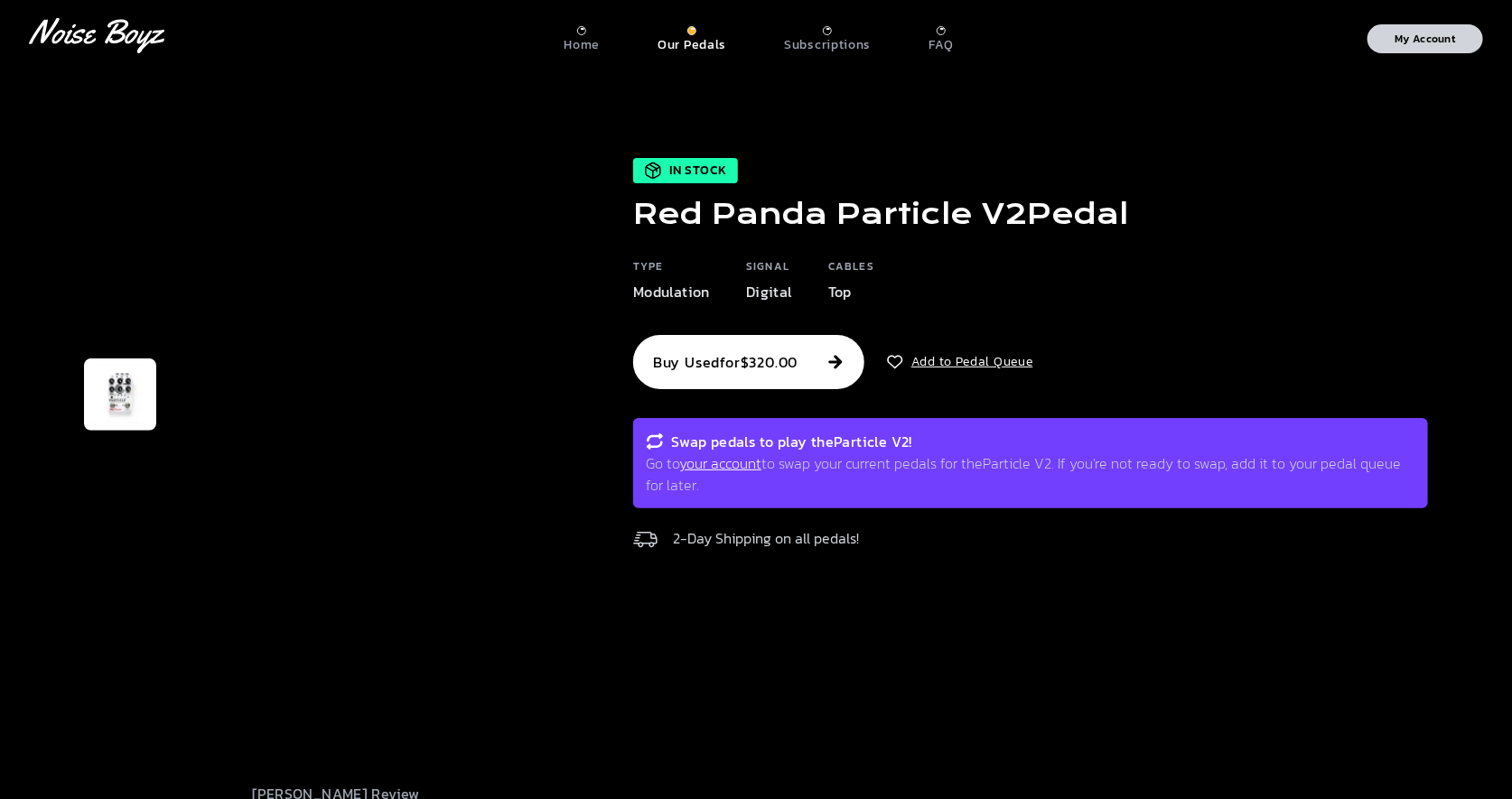
click at [1435, 41] on p "My Account" at bounding box center [1425, 38] width 60 height 11
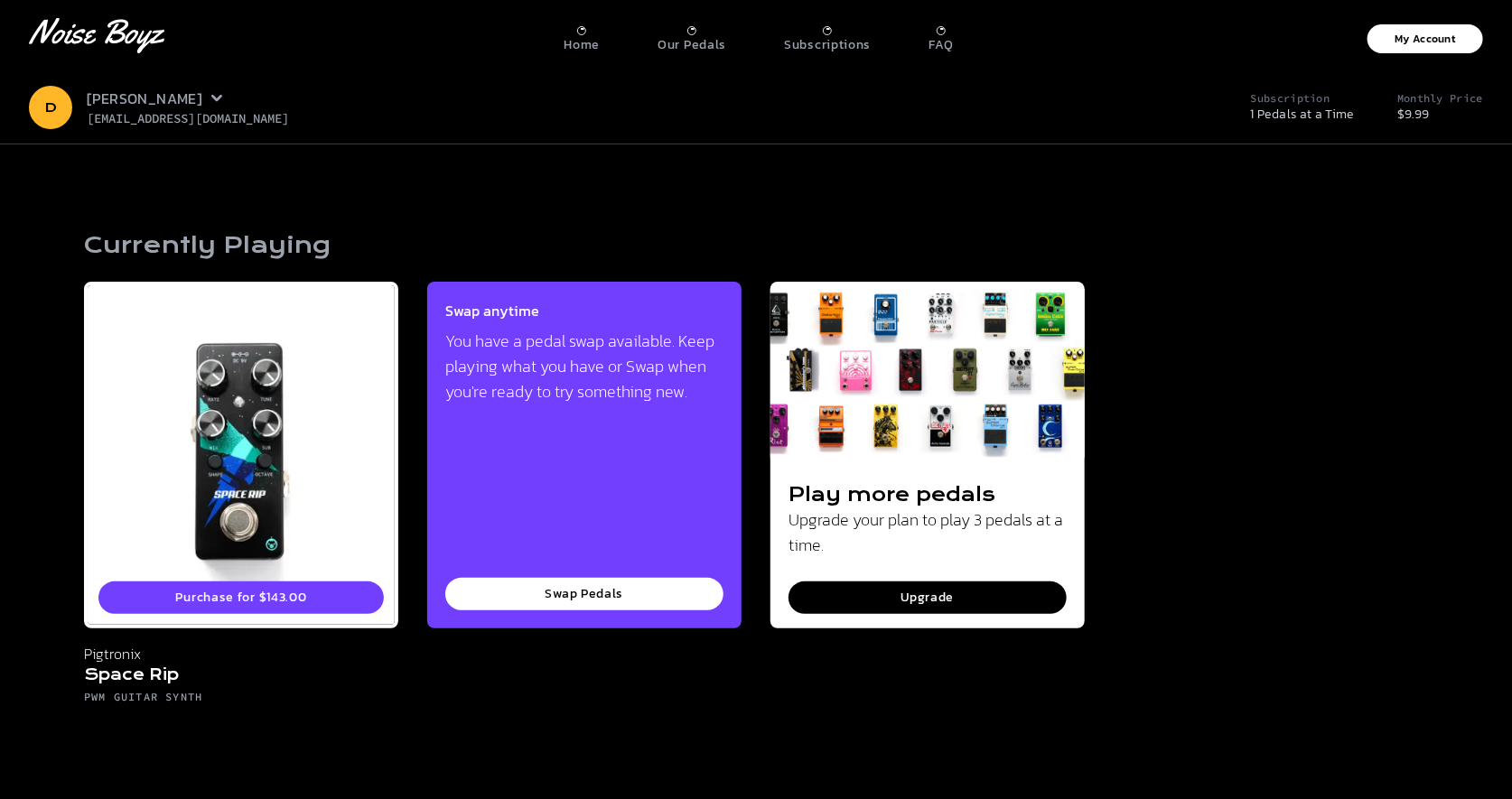
click at [211, 98] on icon at bounding box center [216, 98] width 11 height 7
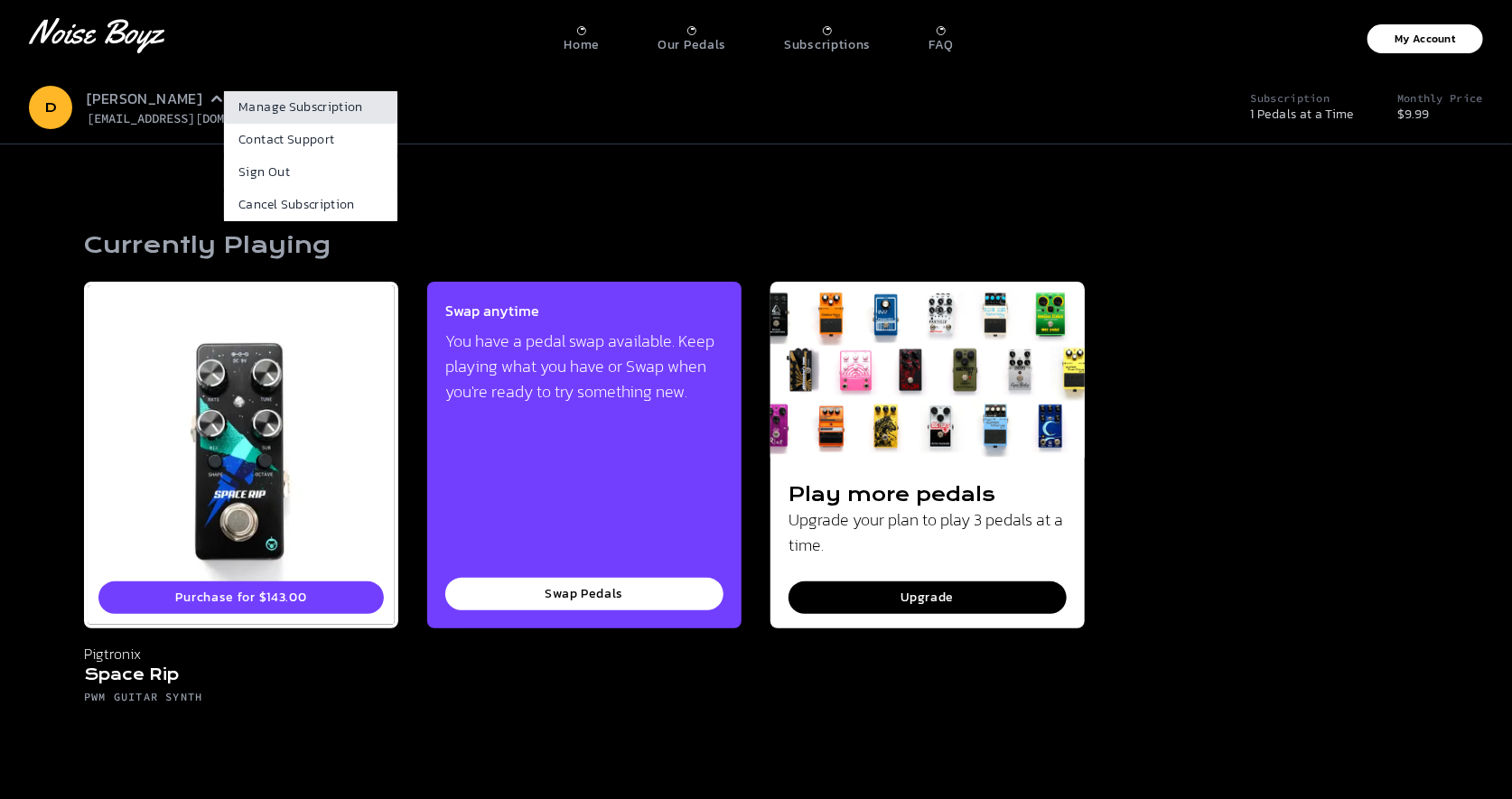
click at [252, 112] on link "Manage Subscription" at bounding box center [310, 108] width 173 height 33
click at [123, 32] on icon "[PERSON_NAME] Logo" at bounding box center [97, 36] width 136 height 35
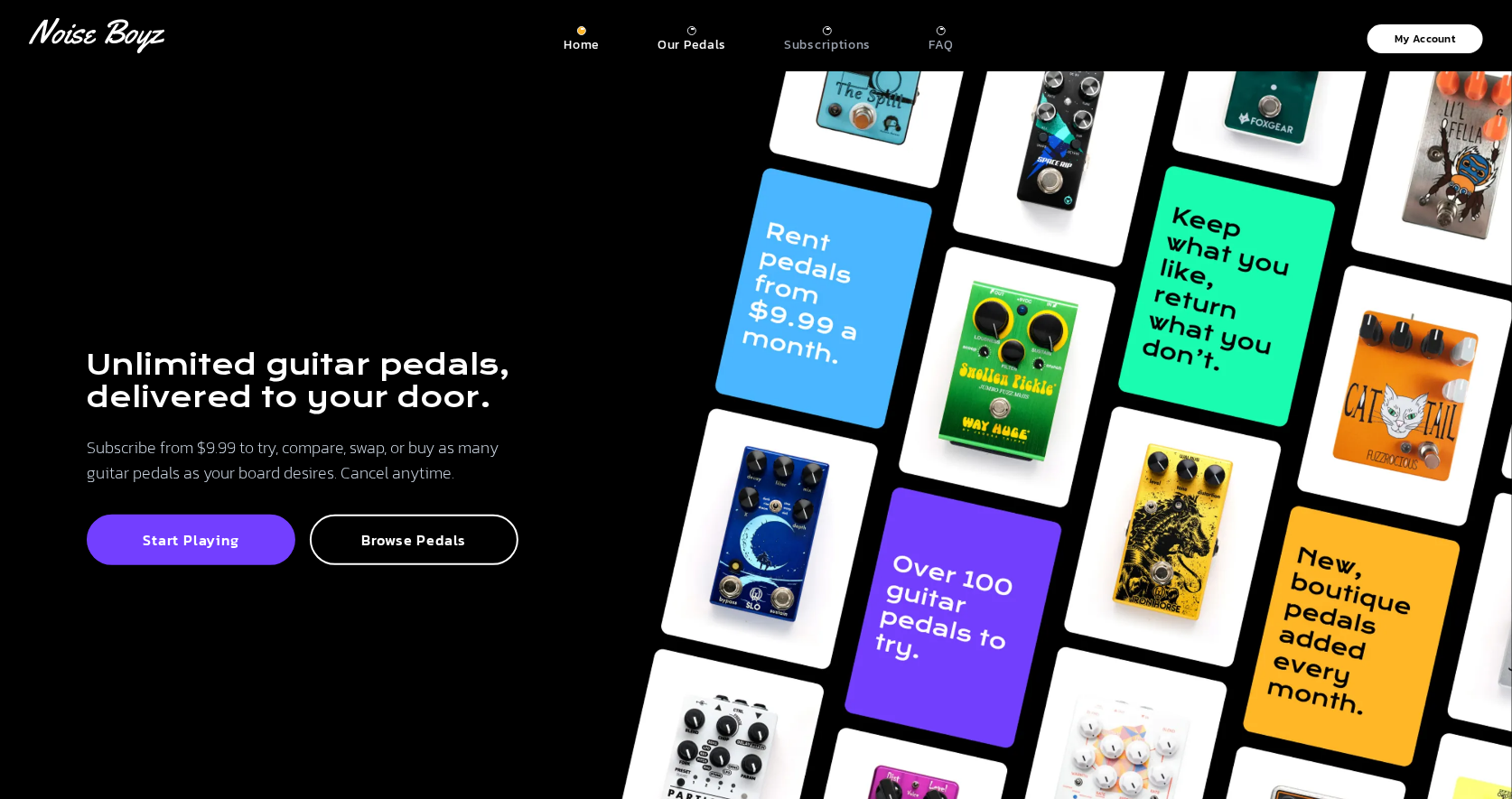
click at [681, 37] on p "Our Pedals" at bounding box center [692, 45] width 69 height 16
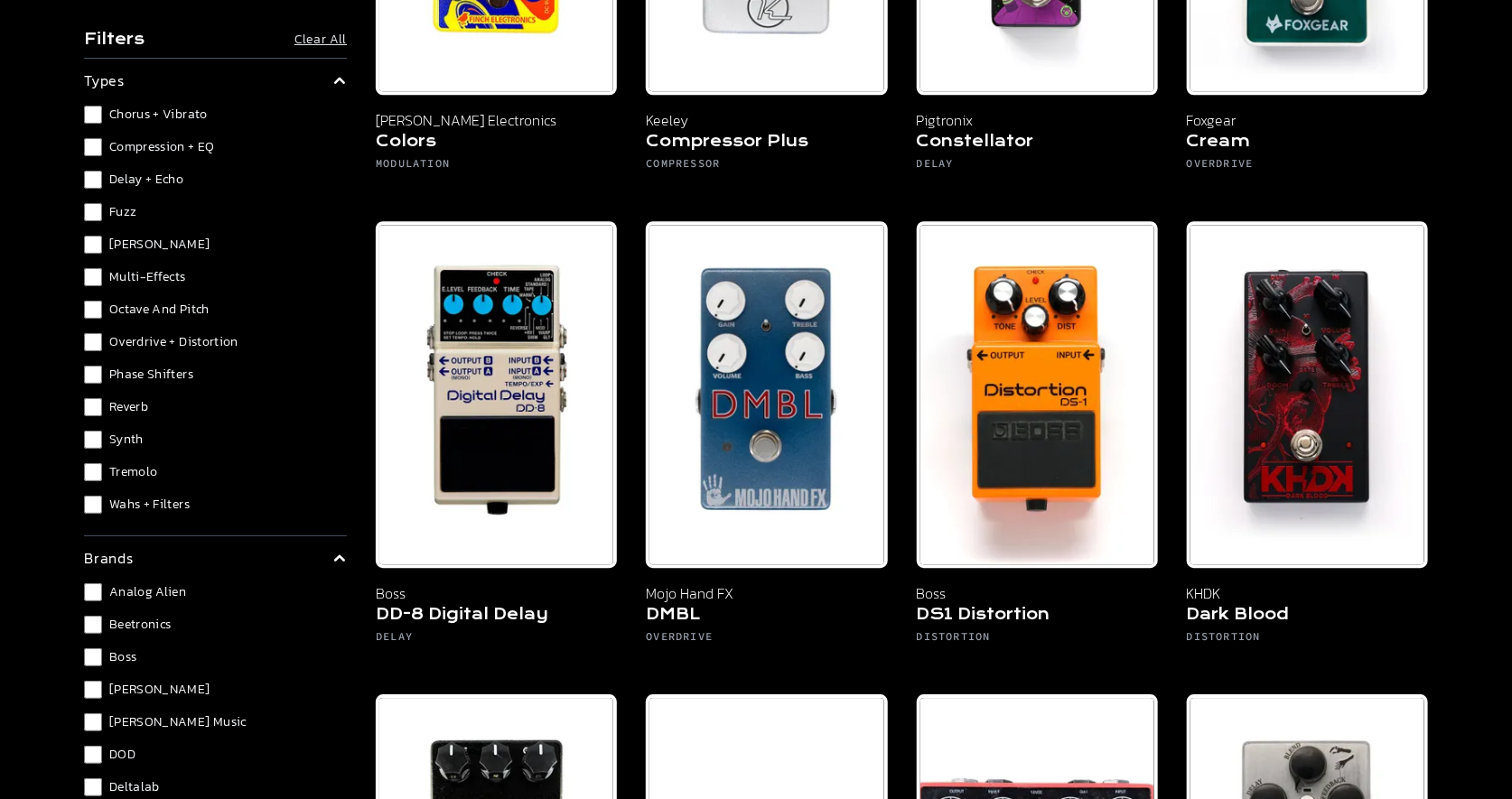
scroll to position [2386, 0]
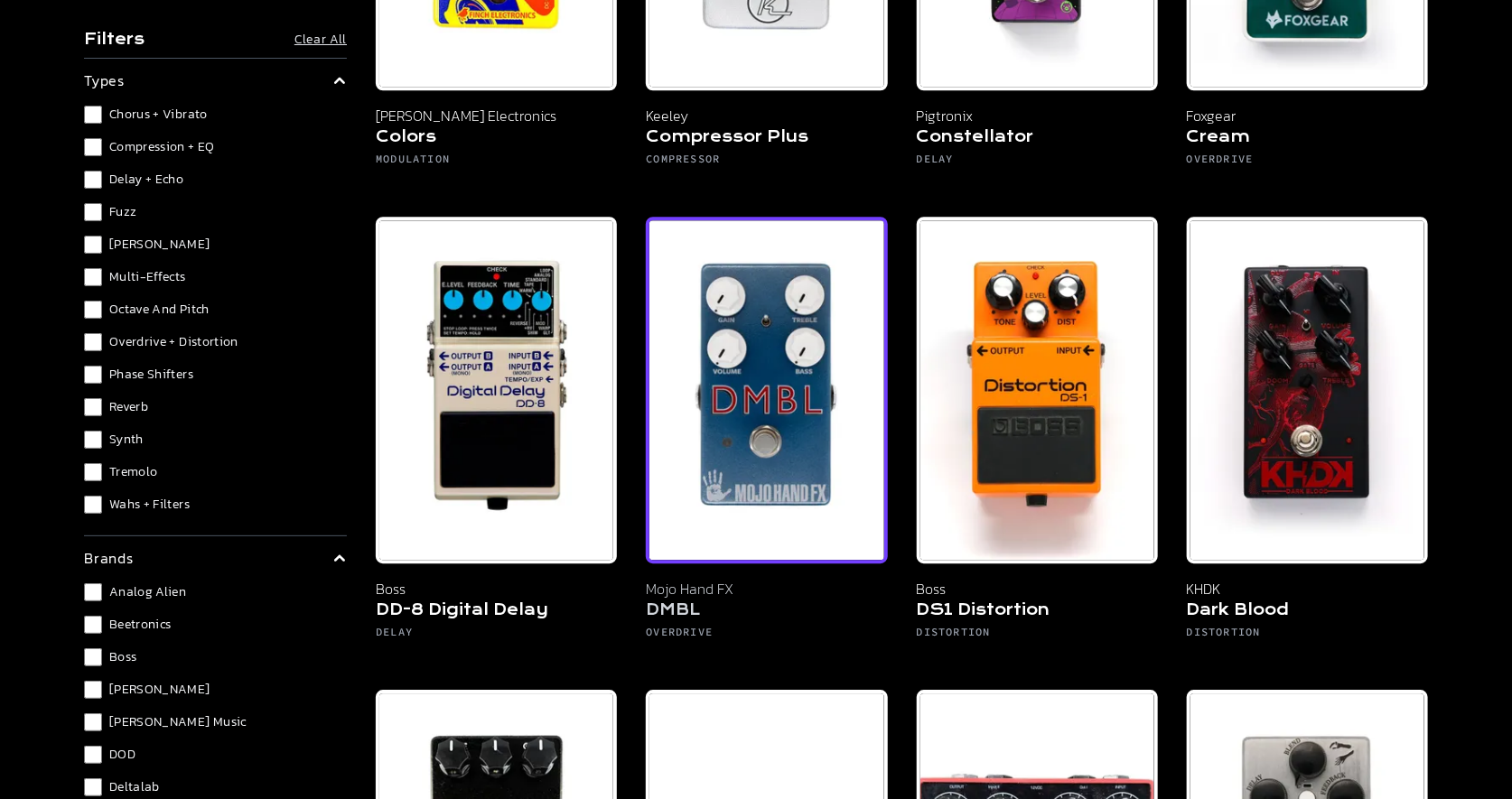
click at [687, 600] on h5 "DMBL" at bounding box center [766, 612] width 241 height 25
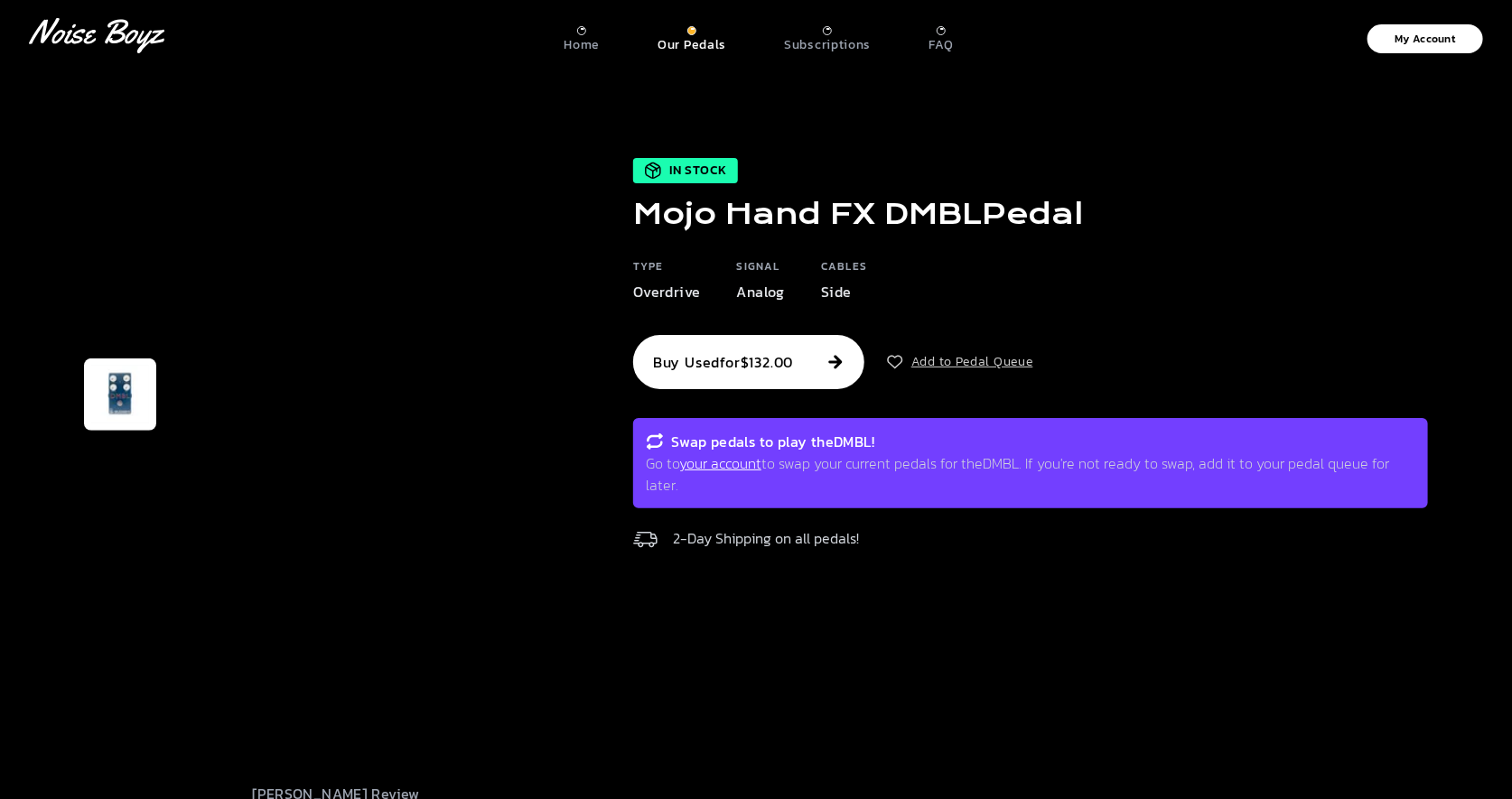
click at [922, 409] on button "Add to Pedal Queue" at bounding box center [960, 407] width 147 height 18
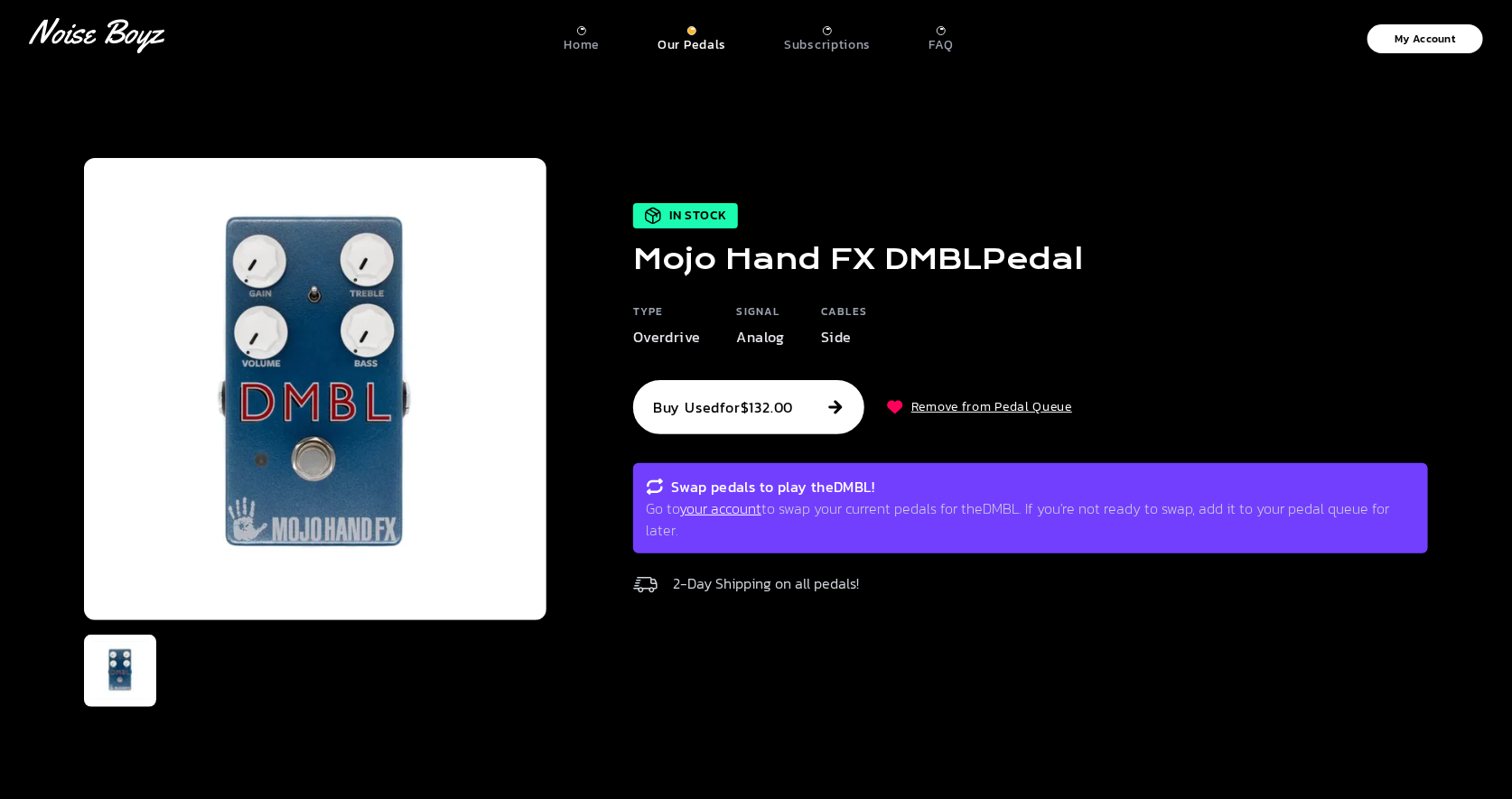
click at [731, 510] on link "your account" at bounding box center [720, 508] width 82 height 21
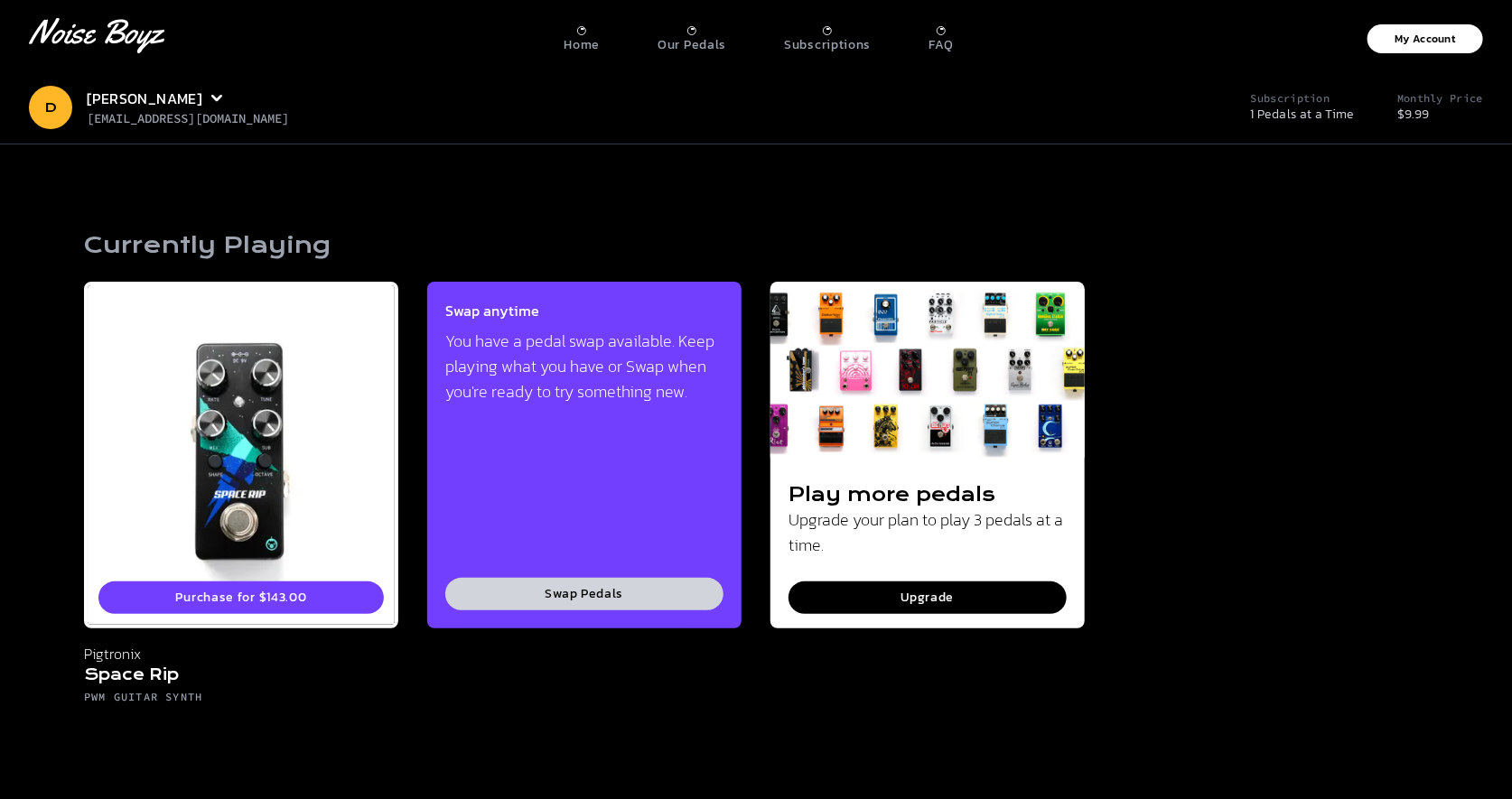
click at [617, 597] on button "Swap Pedals" at bounding box center [584, 595] width 278 height 33
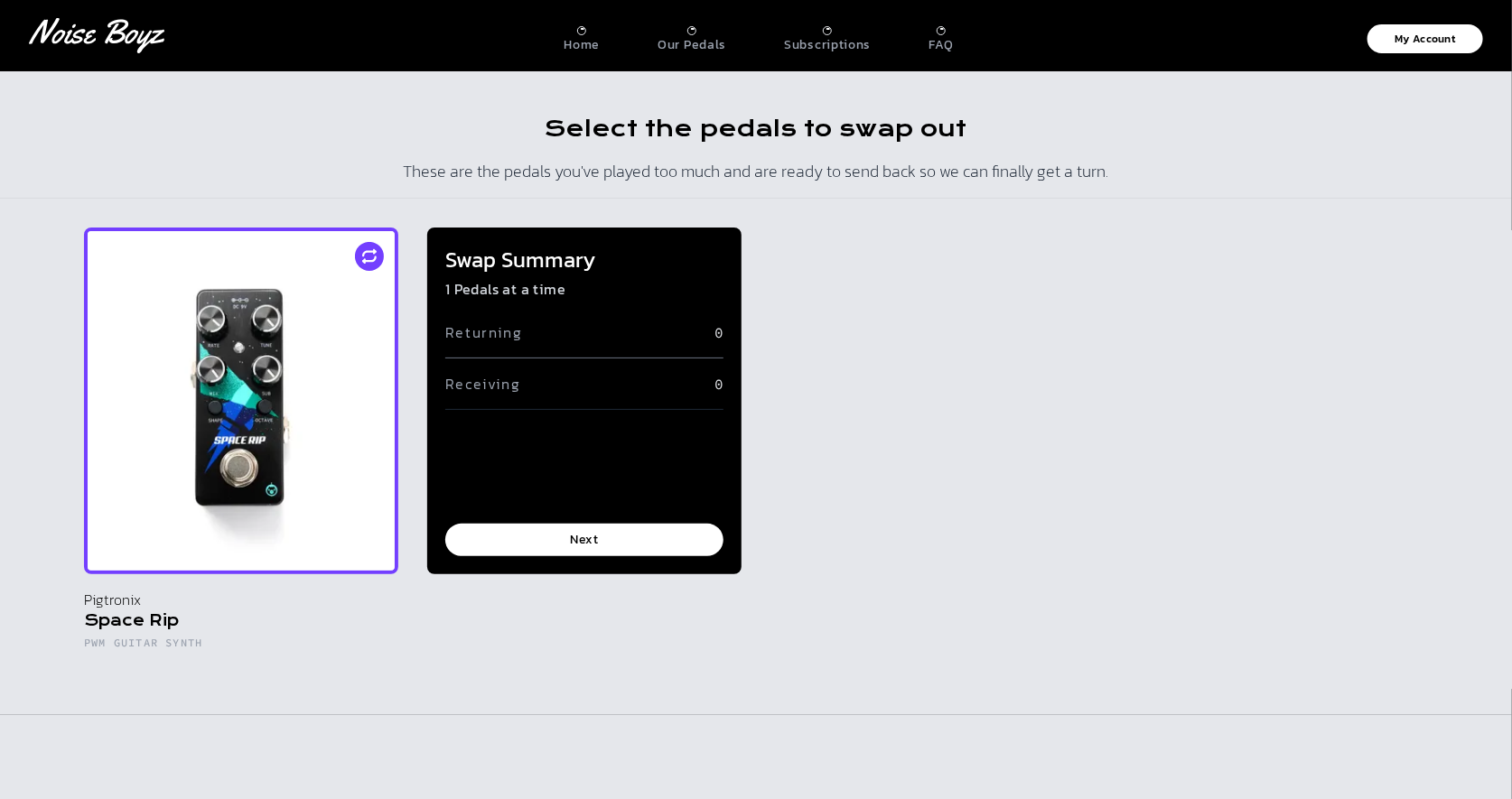
click at [341, 346] on img at bounding box center [241, 401] width 314 height 347
click at [366, 261] on icon at bounding box center [369, 260] width 15 height 7
click at [529, 552] on button "Next" at bounding box center [584, 540] width 278 height 33
click at [536, 539] on button "Next" at bounding box center [584, 540] width 278 height 33
click at [920, 326] on div "Pigtronix Space Rip PWM Guitar Synth Swap Summary 1 Pedals at a time Returning …" at bounding box center [756, 457] width 1343 height 459
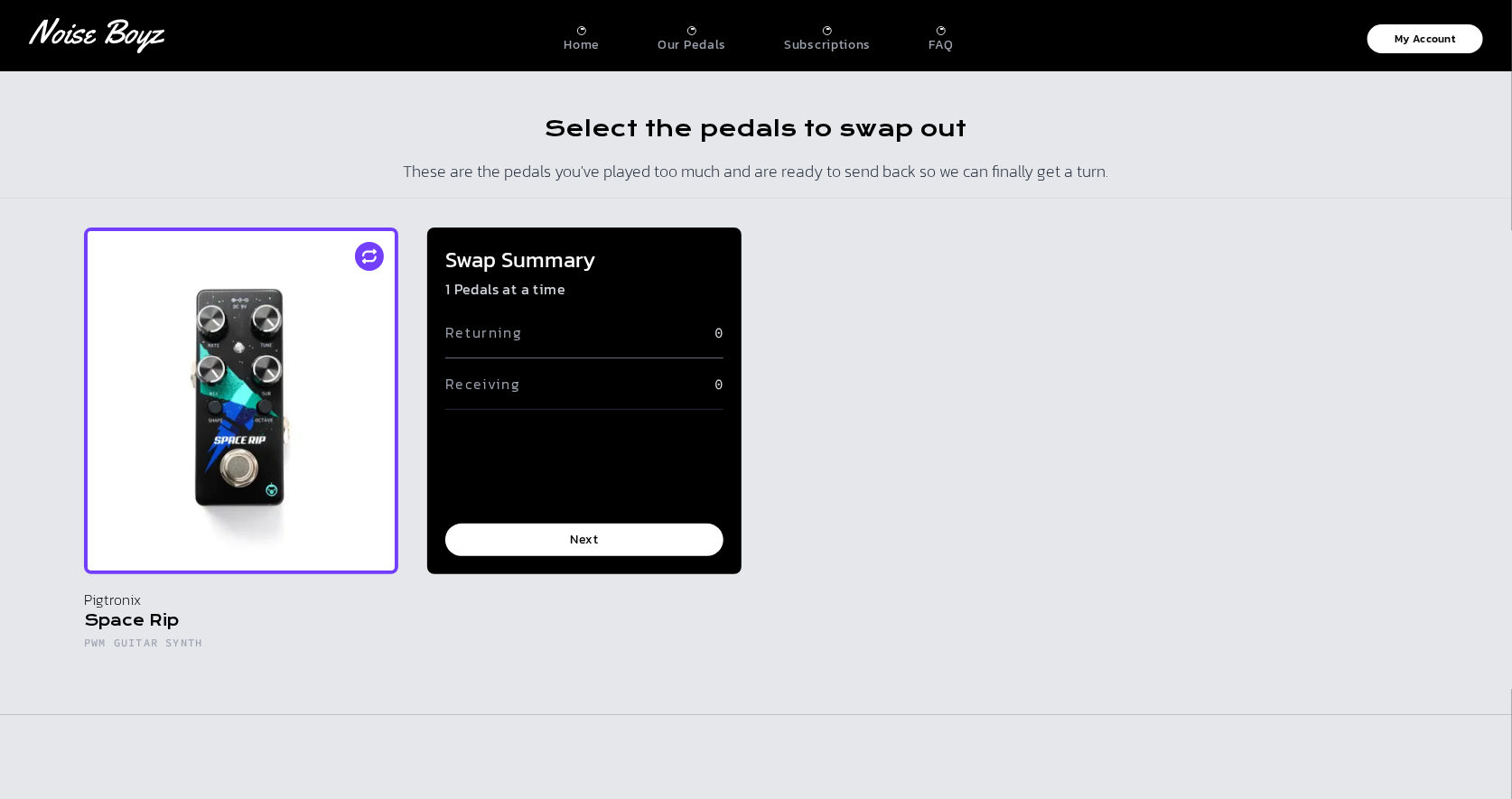
click at [243, 340] on img at bounding box center [241, 401] width 314 height 347
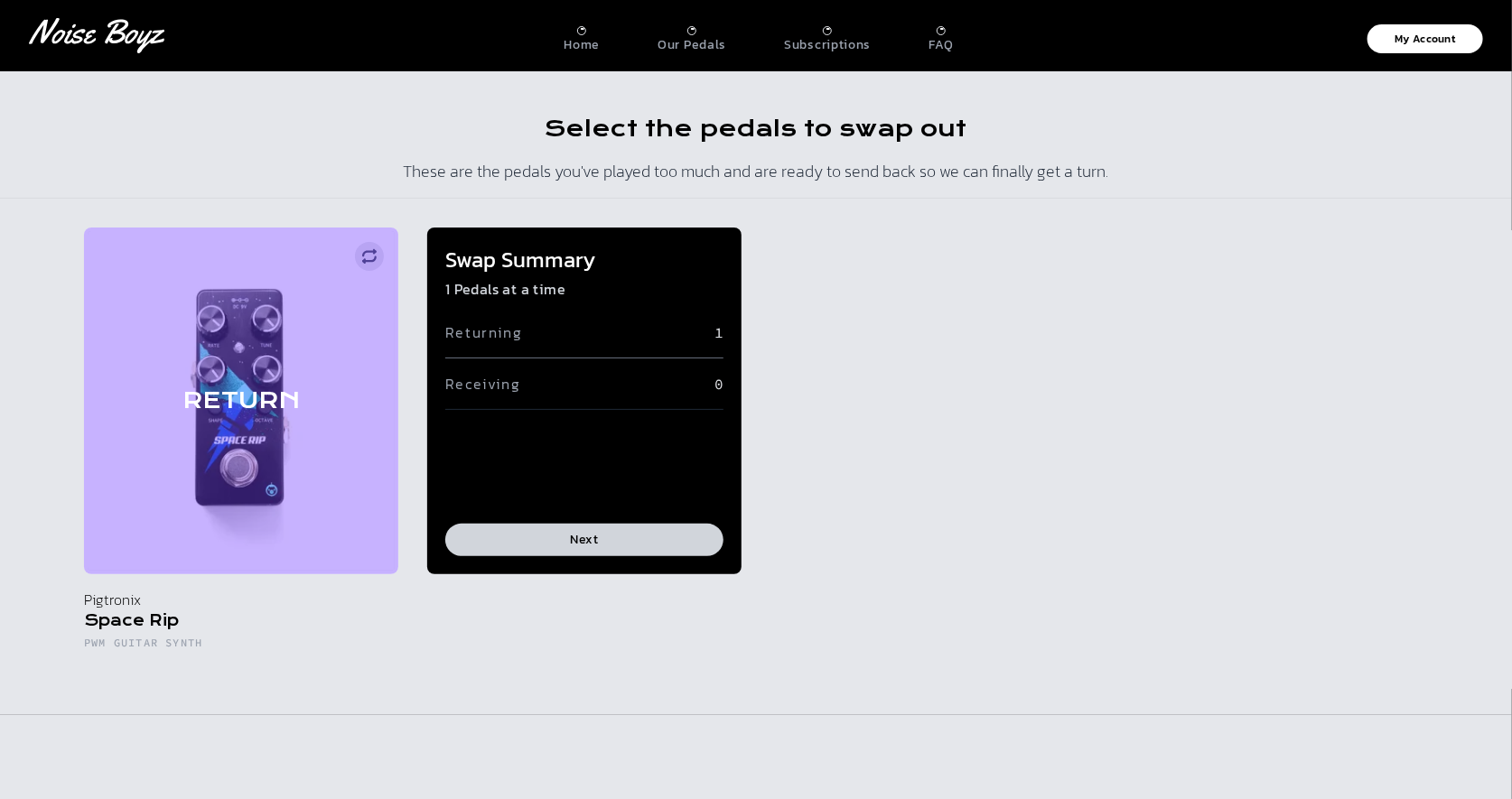
click at [541, 538] on button "Next" at bounding box center [584, 540] width 278 height 33
click at [487, 384] on h6 "Receiving" at bounding box center [482, 384] width 75 height 21
click at [540, 545] on button "Next" at bounding box center [584, 540] width 278 height 33
click at [910, 336] on div "RETURN Pigtronix Space Rip PWM Guitar Synth Swap Summary 1 Pedals at a time Ret…" at bounding box center [756, 457] width 1343 height 459
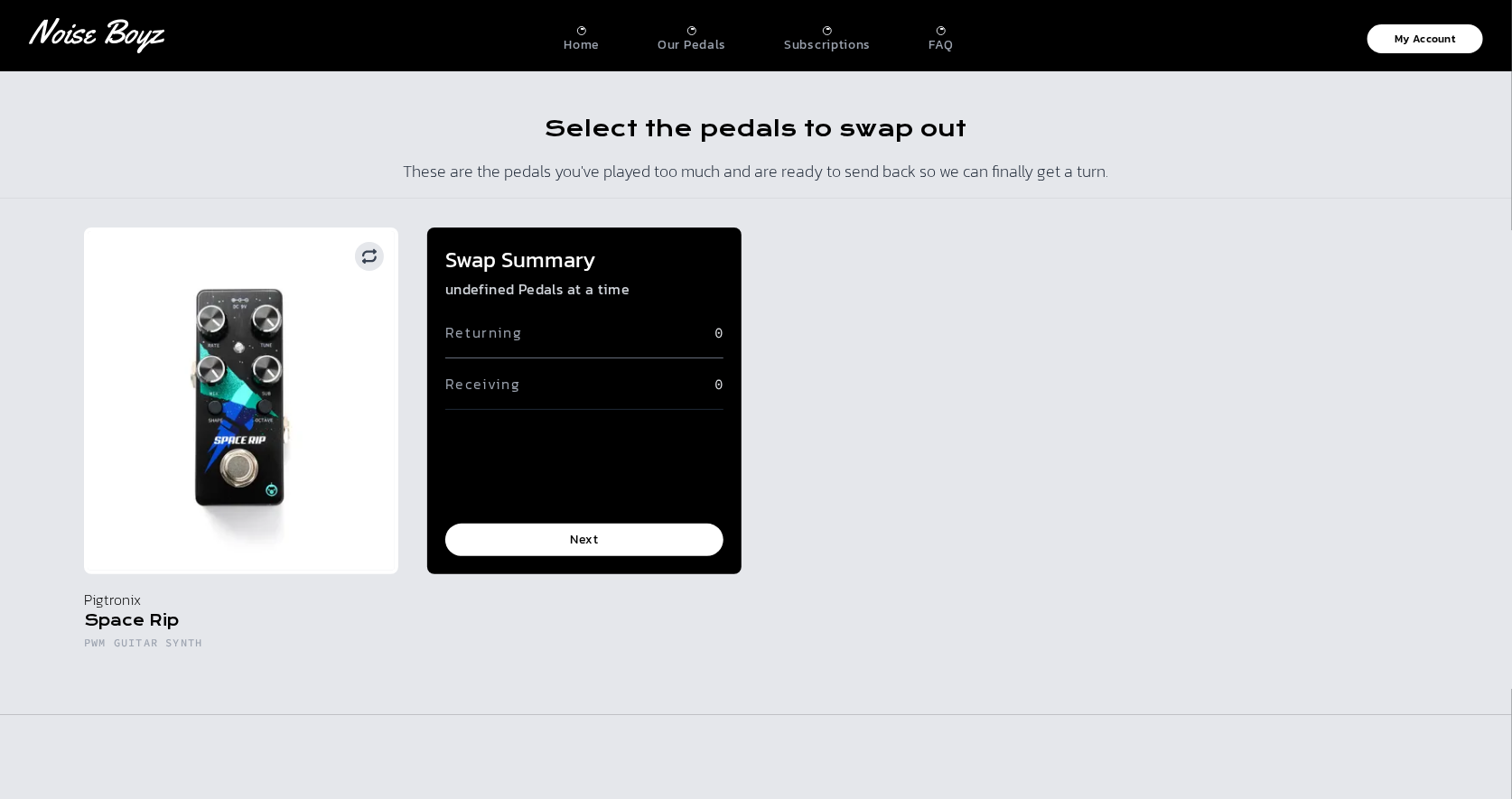
click at [869, 420] on div "Pigtronix Space Rip PWM Guitar Synth Swap Summary undefined Pedals at a time Re…" at bounding box center [756, 457] width 1343 height 459
click at [300, 510] on img at bounding box center [241, 401] width 314 height 347
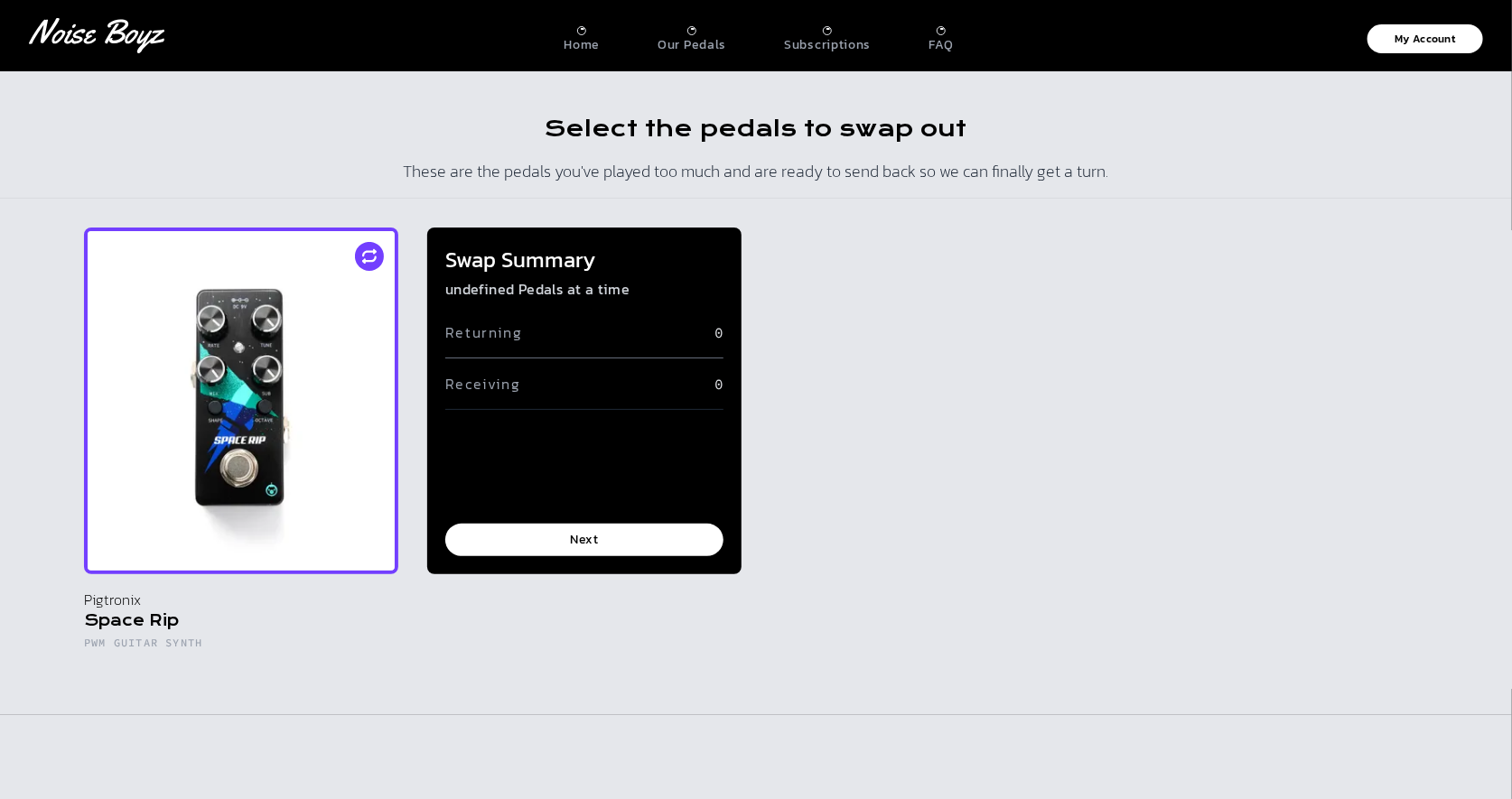
click at [327, 408] on img at bounding box center [241, 401] width 314 height 347
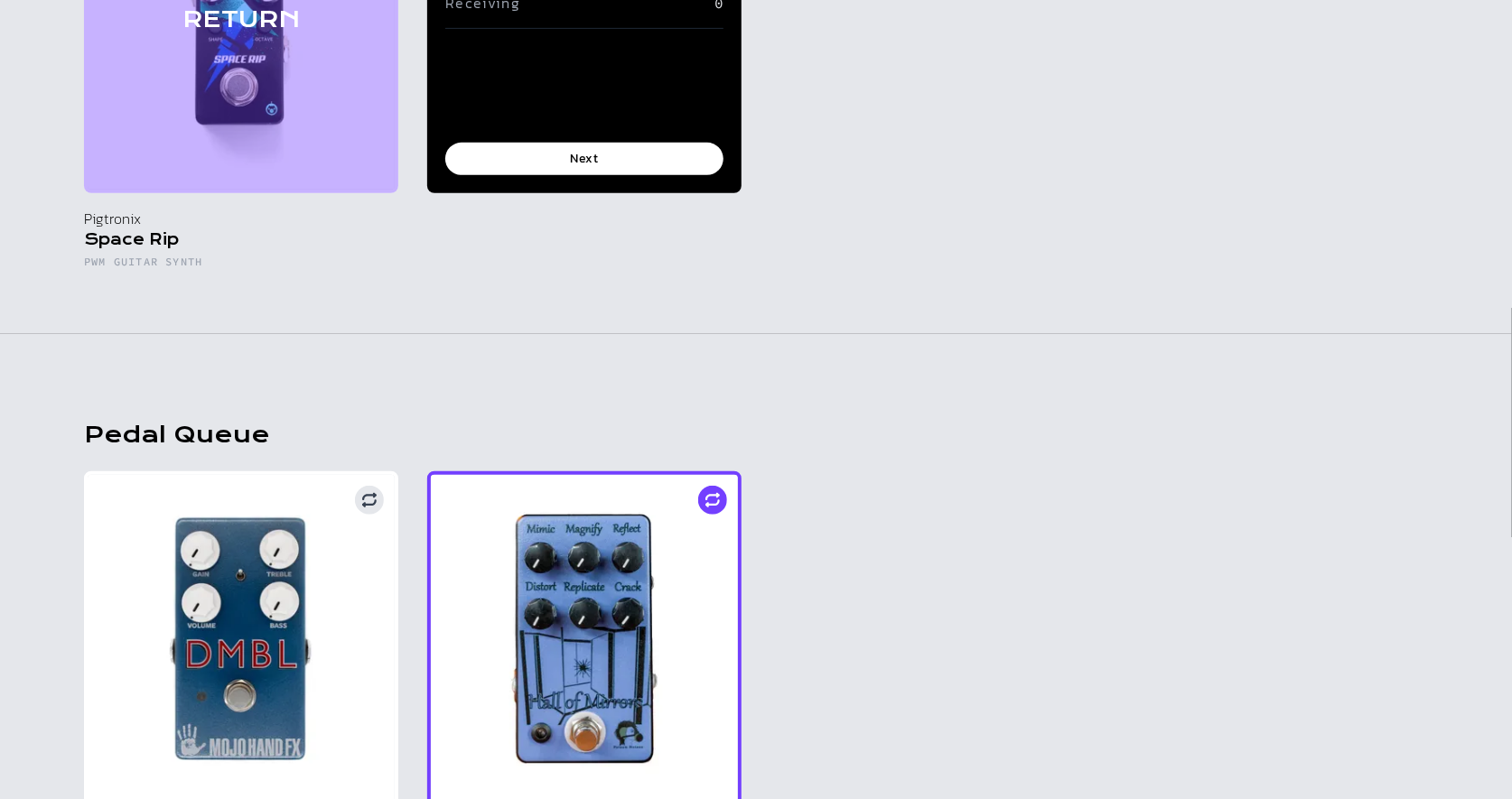
scroll to position [419, 0]
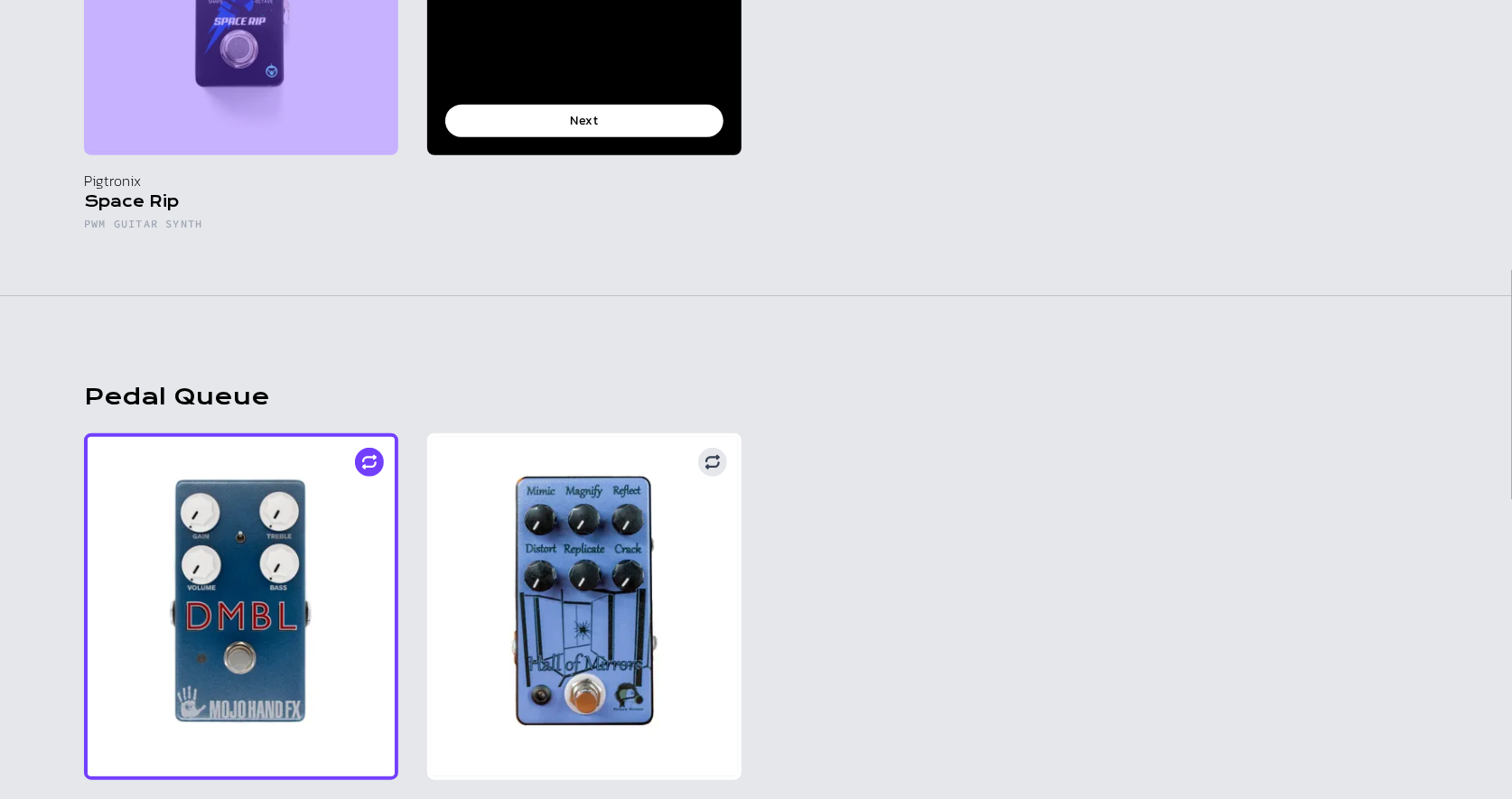
click at [268, 567] on img at bounding box center [241, 606] width 314 height 347
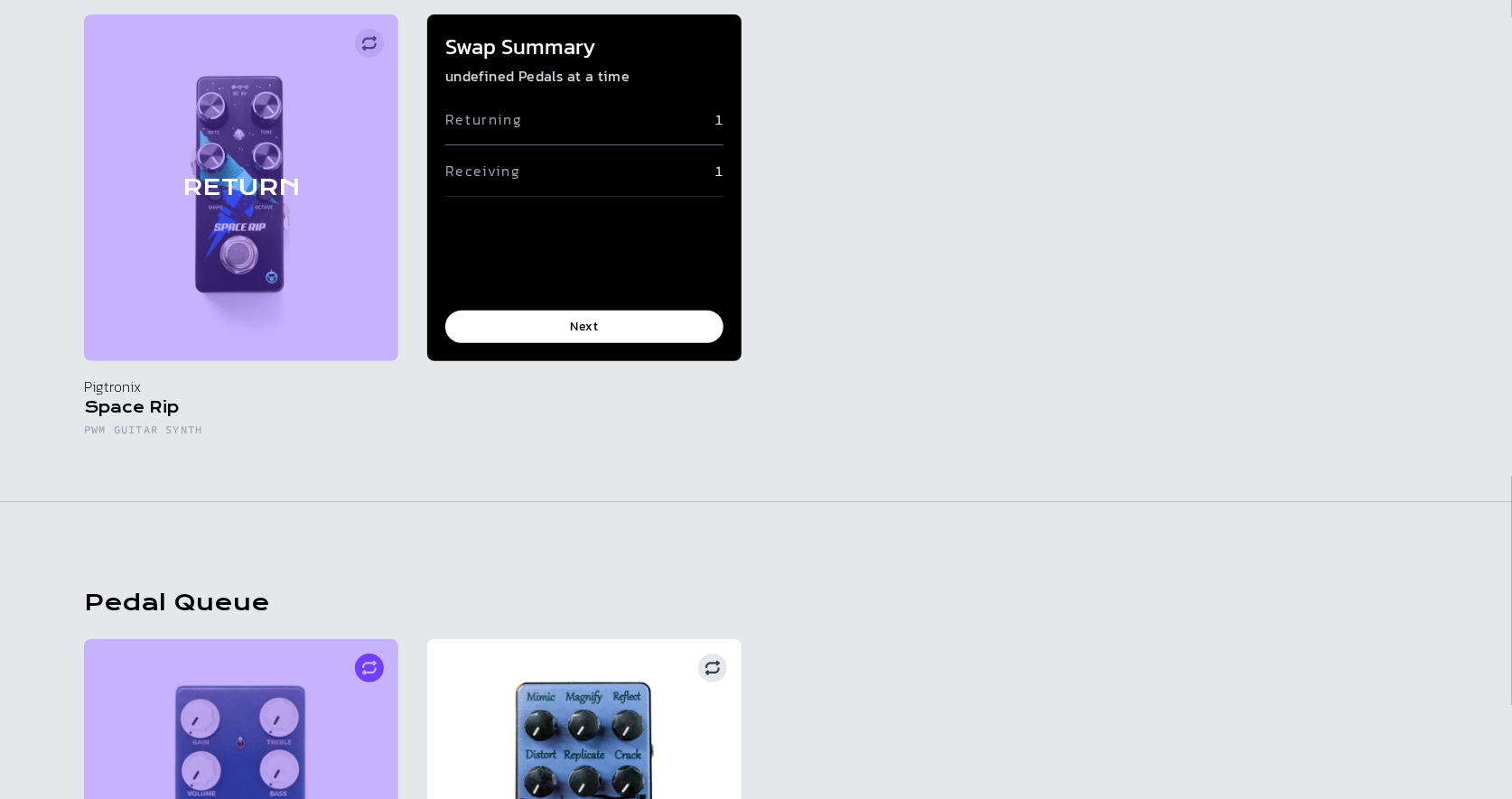
scroll to position [180, 0]
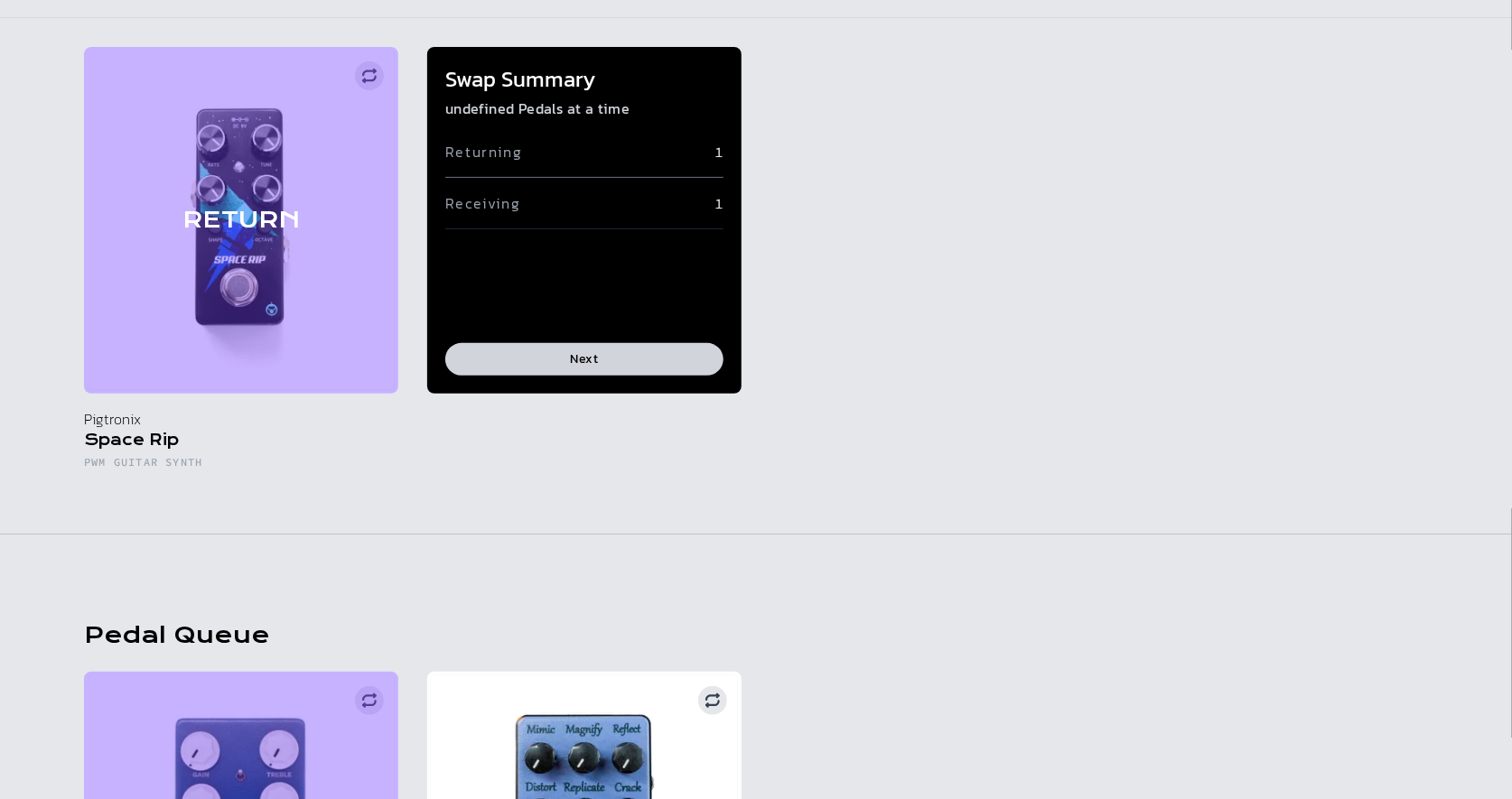
click at [583, 357] on button "Next" at bounding box center [584, 359] width 278 height 33
